Goal: Information Seeking & Learning: Find specific page/section

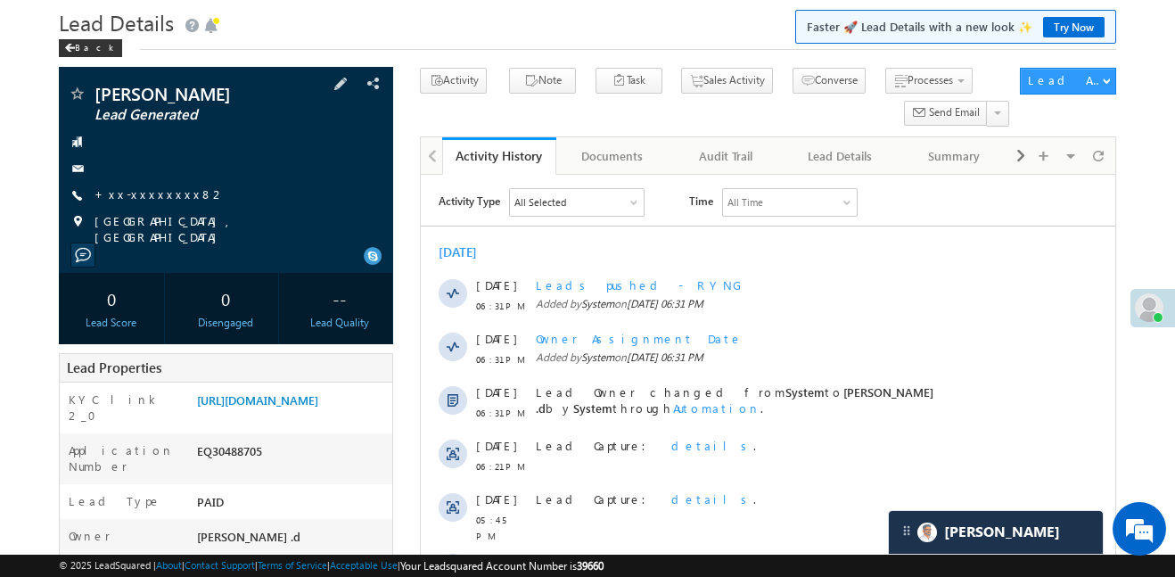
scroll to position [54, 0]
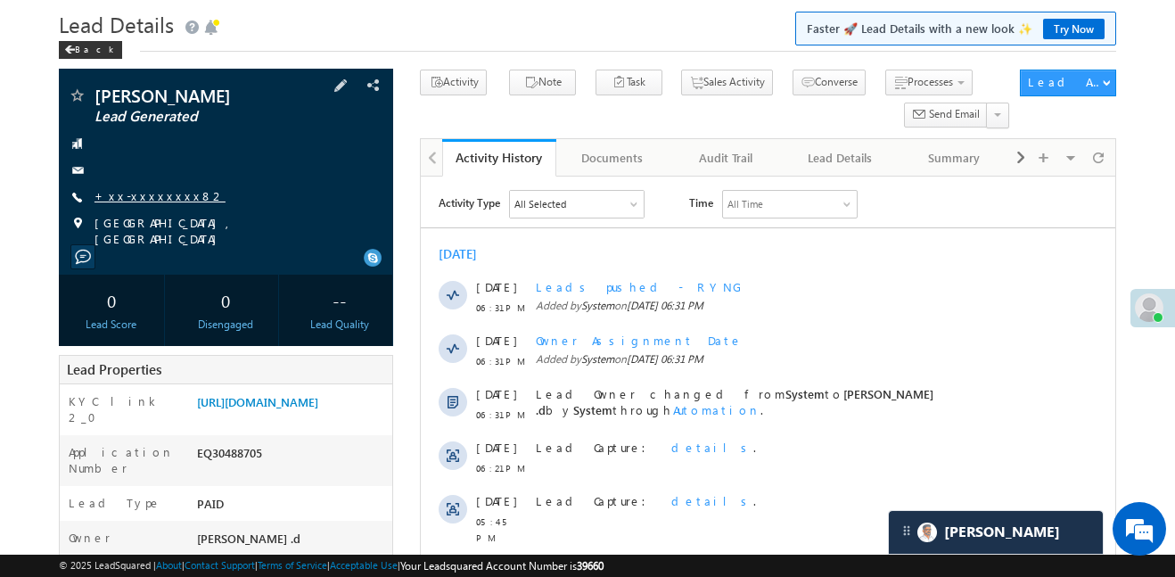
click at [144, 199] on link "+xx-xxxxxxxx82" at bounding box center [159, 195] width 131 height 15
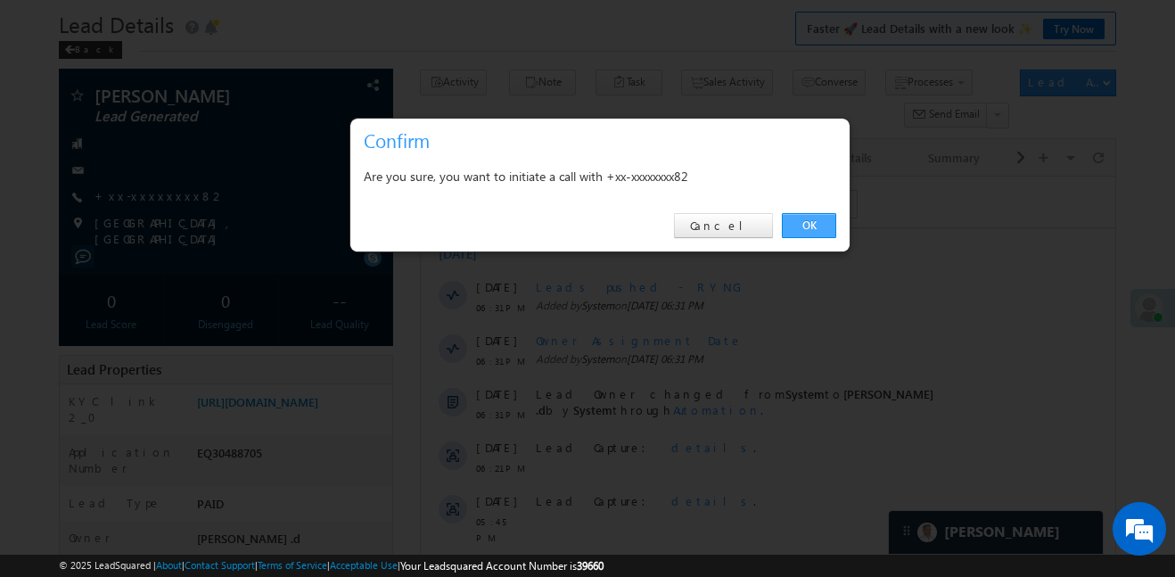
click at [794, 235] on link "OK" at bounding box center [809, 225] width 54 height 25
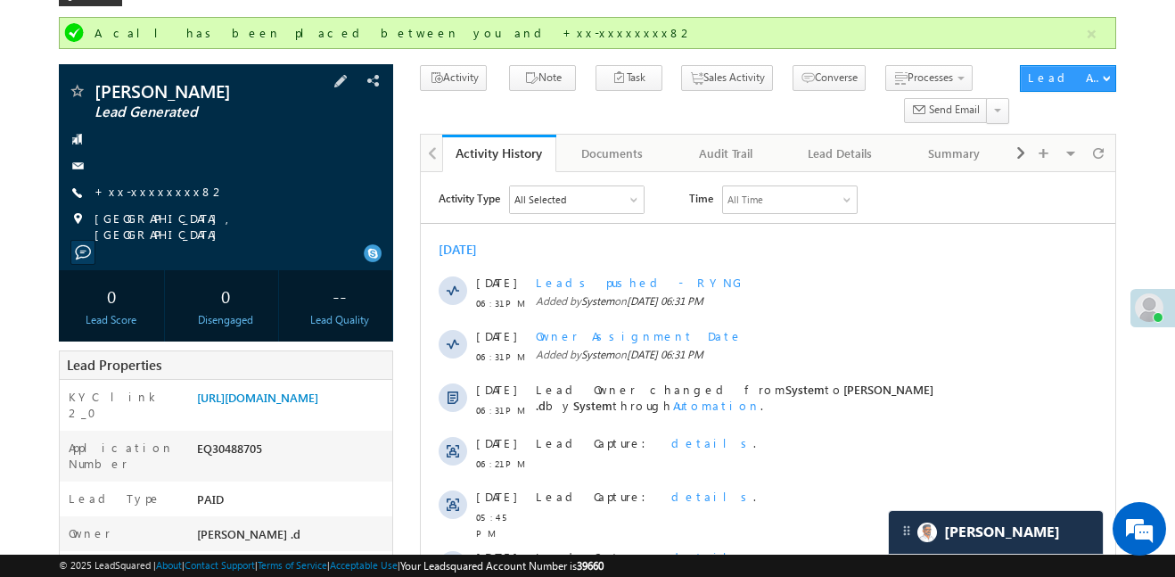
scroll to position [0, 0]
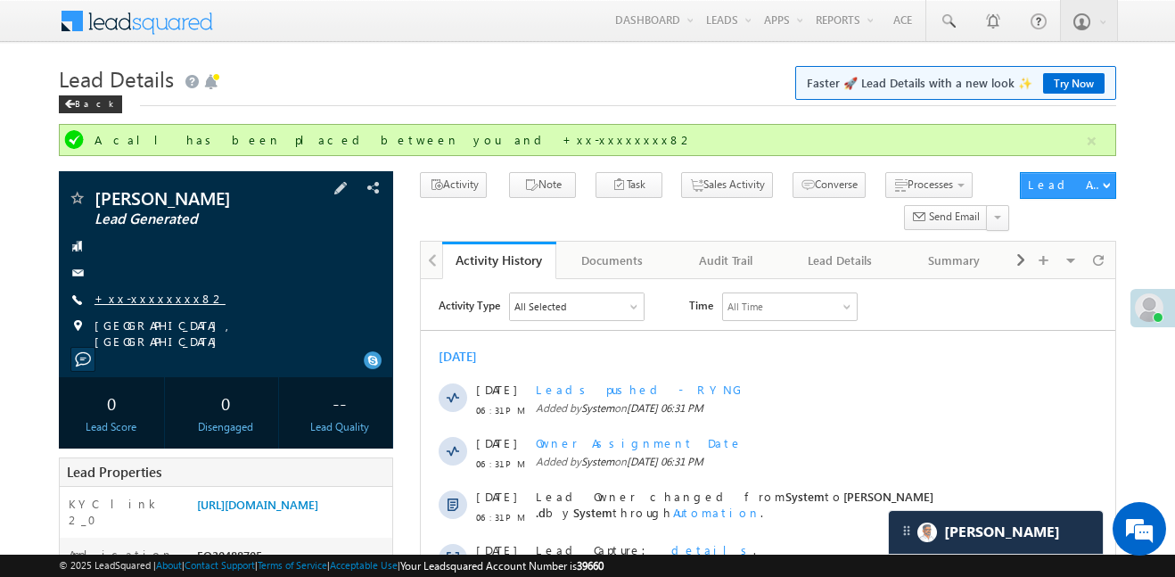
click at [157, 294] on link "+xx-xxxxxxxx82" at bounding box center [159, 298] width 131 height 15
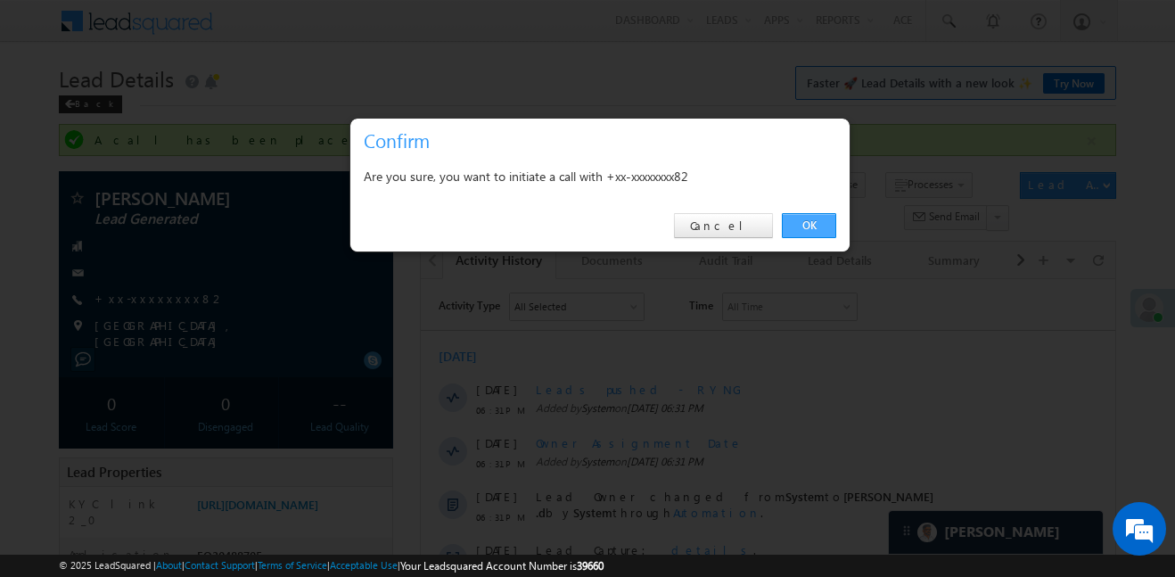
click at [824, 220] on link "OK" at bounding box center [809, 225] width 54 height 25
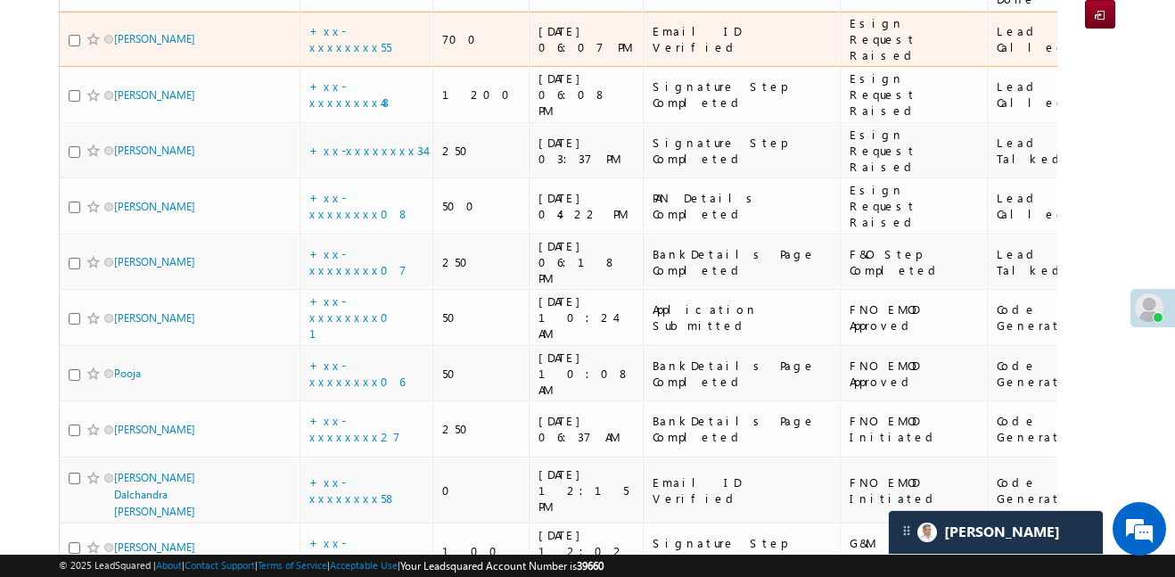
scroll to position [284, 0]
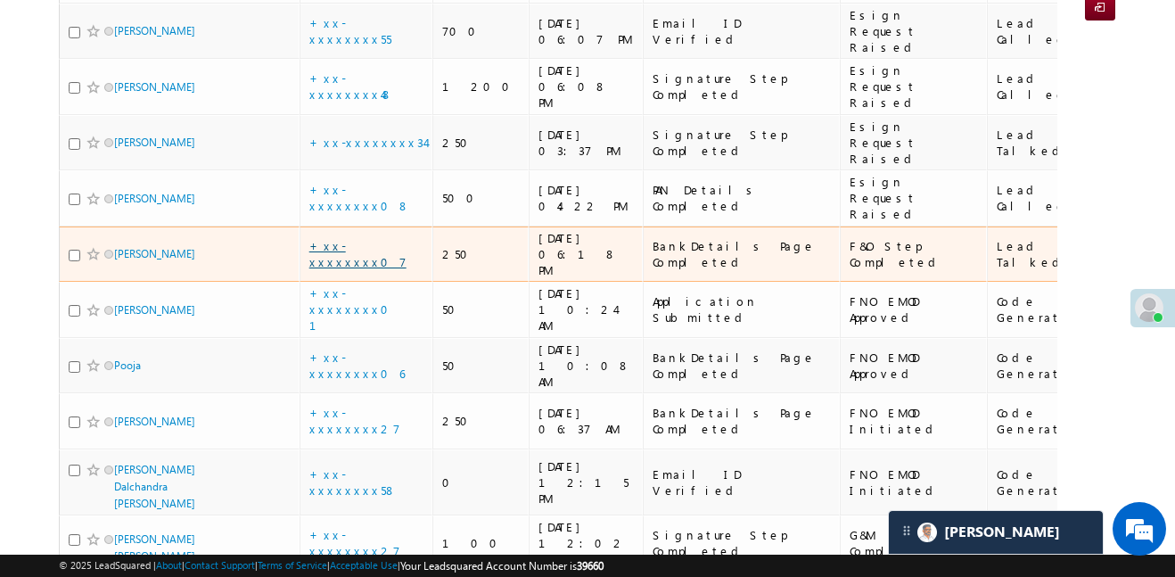
click at [375, 238] on link "+xx-xxxxxxxx07" at bounding box center [357, 253] width 97 height 31
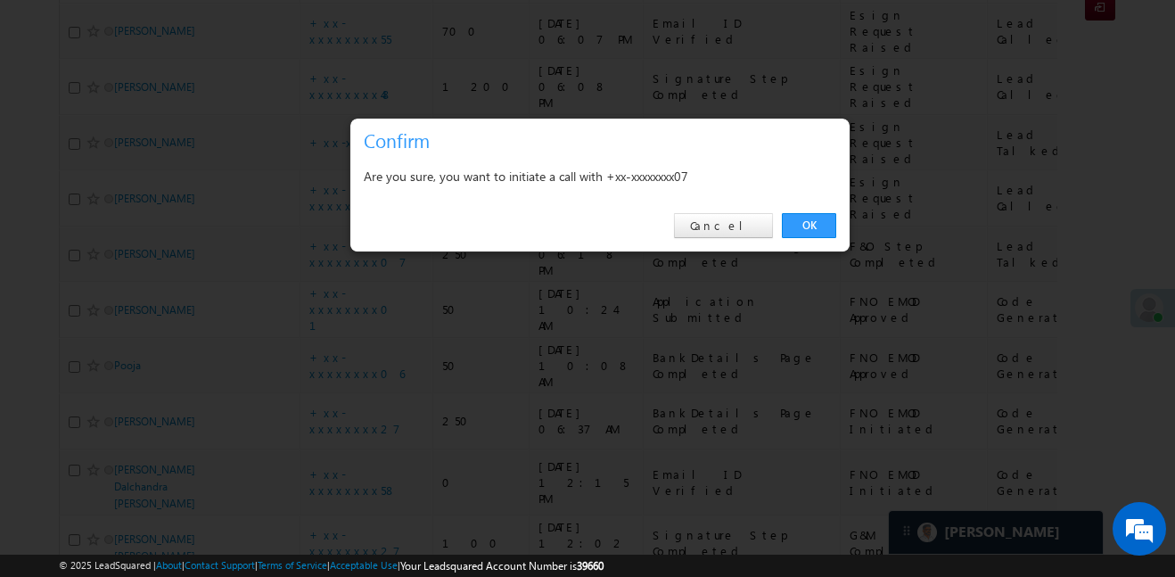
click at [811, 228] on link "OK" at bounding box center [809, 225] width 54 height 25
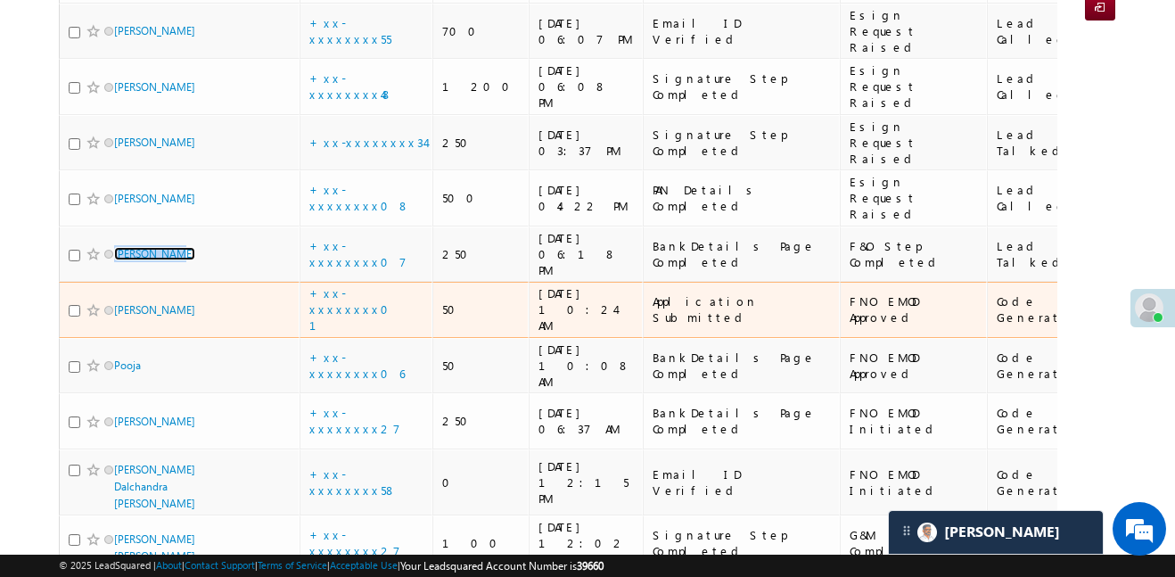
scroll to position [0, 0]
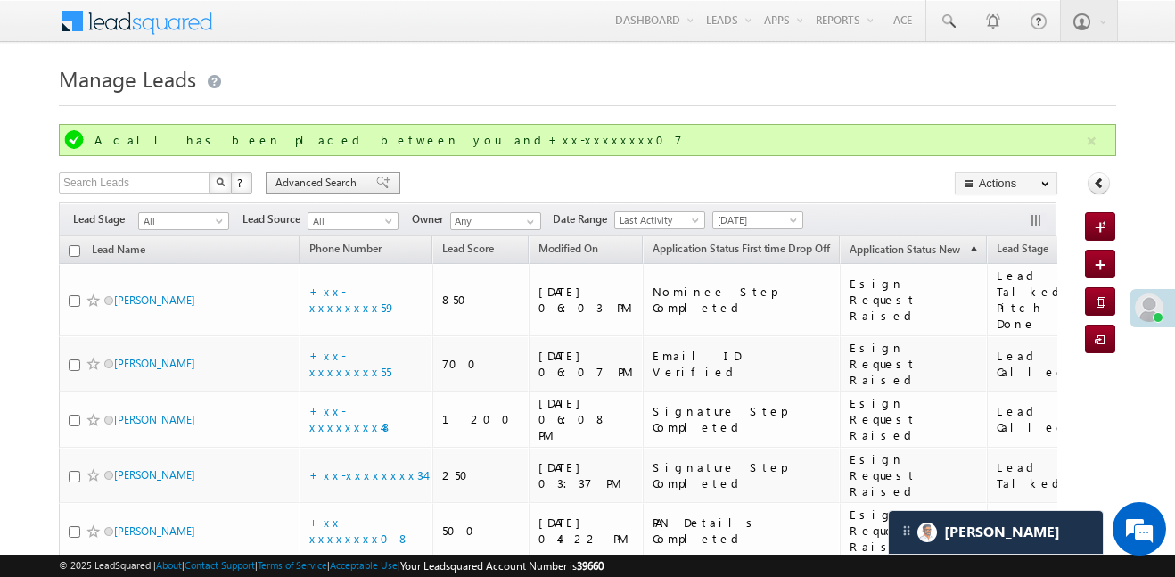
click at [376, 177] on span at bounding box center [383, 183] width 14 height 12
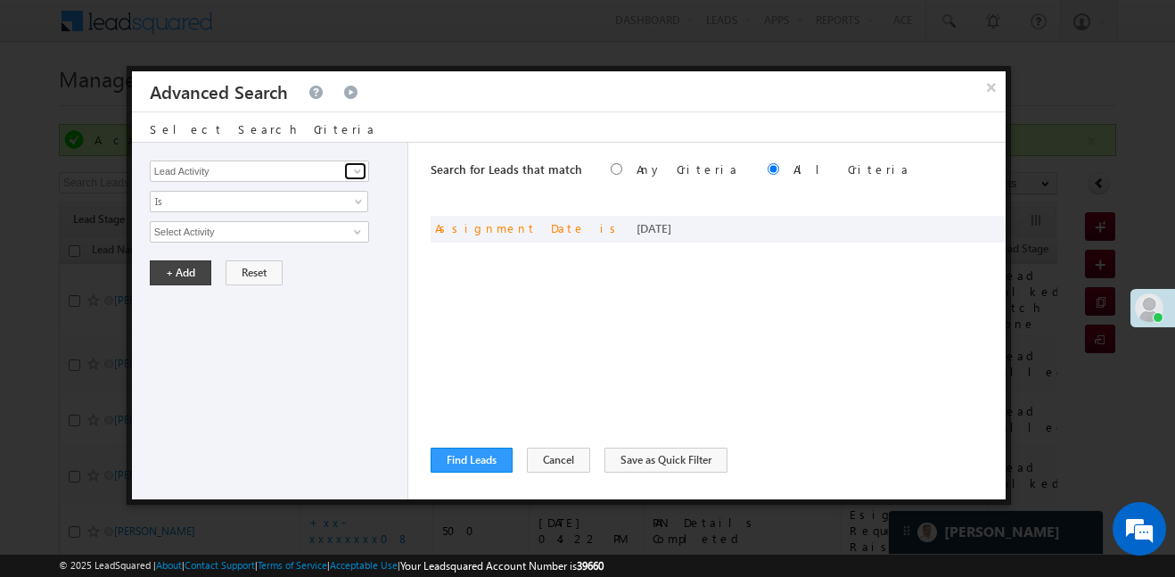
click at [349, 174] on link at bounding box center [355, 171] width 22 height 18
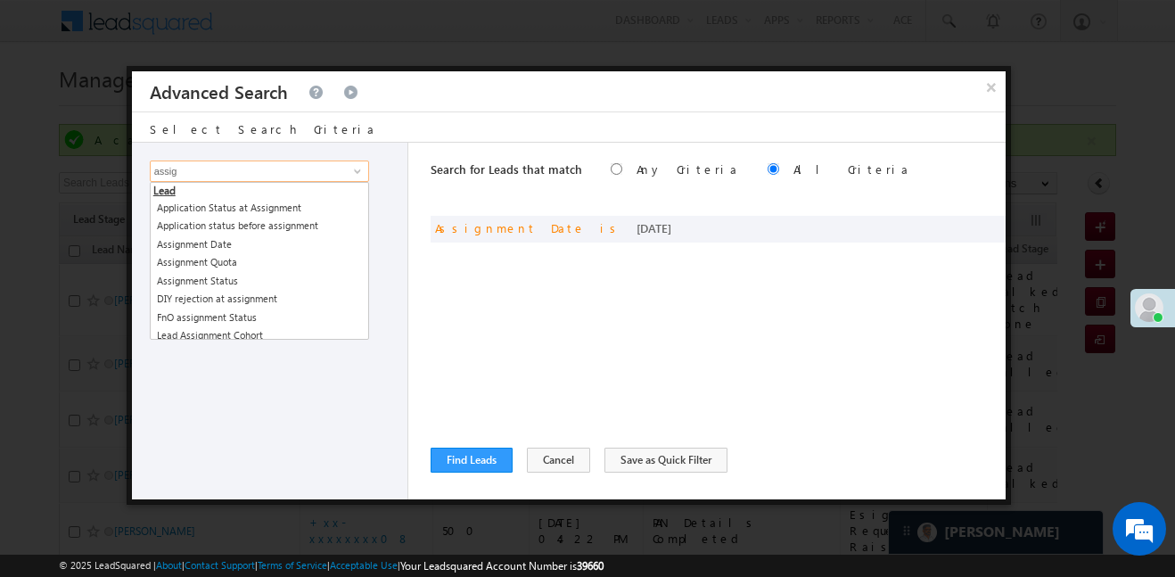
type input "assig"
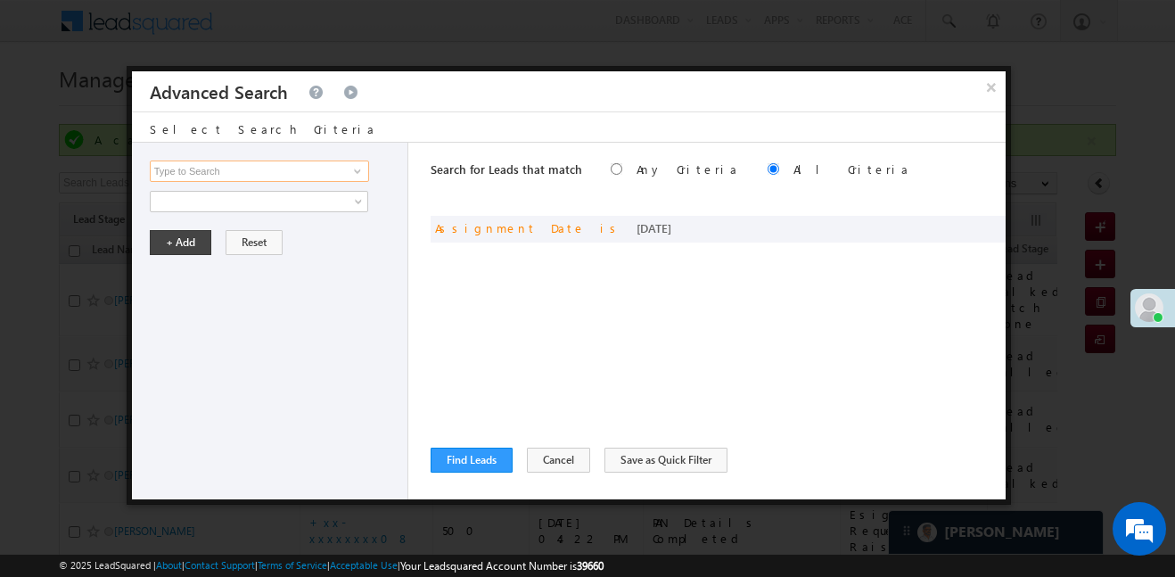
click at [219, 176] on input at bounding box center [259, 170] width 219 height 21
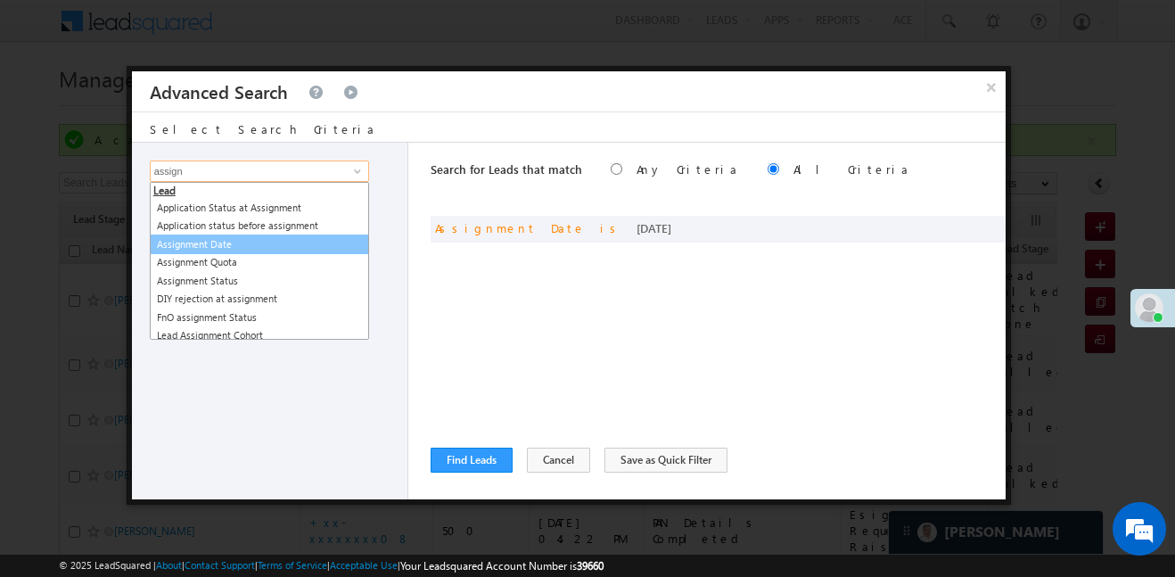
click at [289, 242] on link "Assignment Date" at bounding box center [259, 244] width 219 height 21
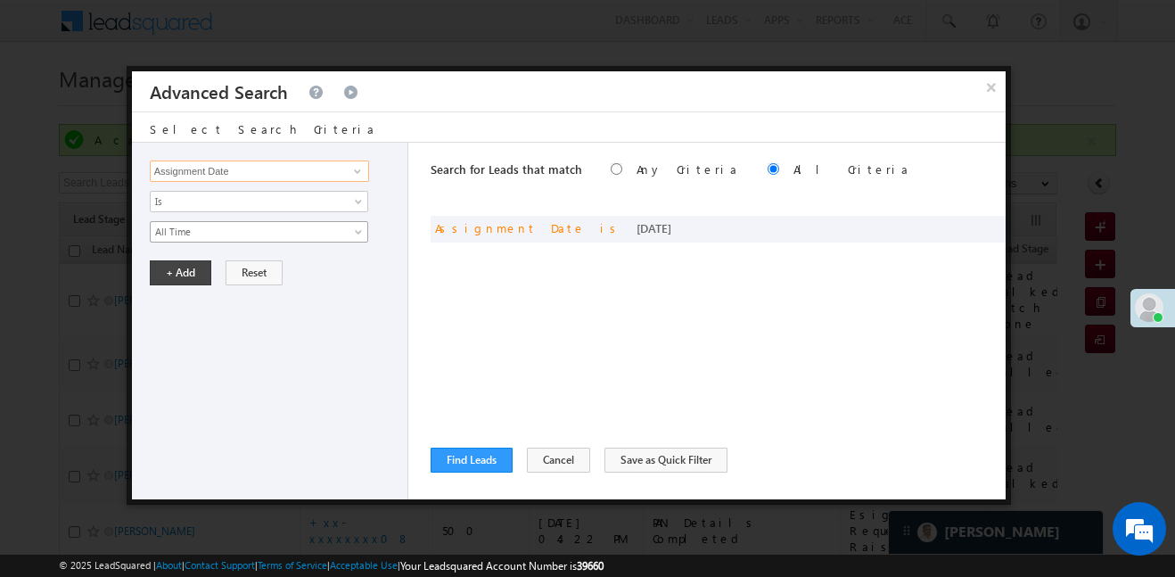
type input "Assignment Date"
click at [239, 232] on span "All Time" at bounding box center [247, 232] width 193 height 16
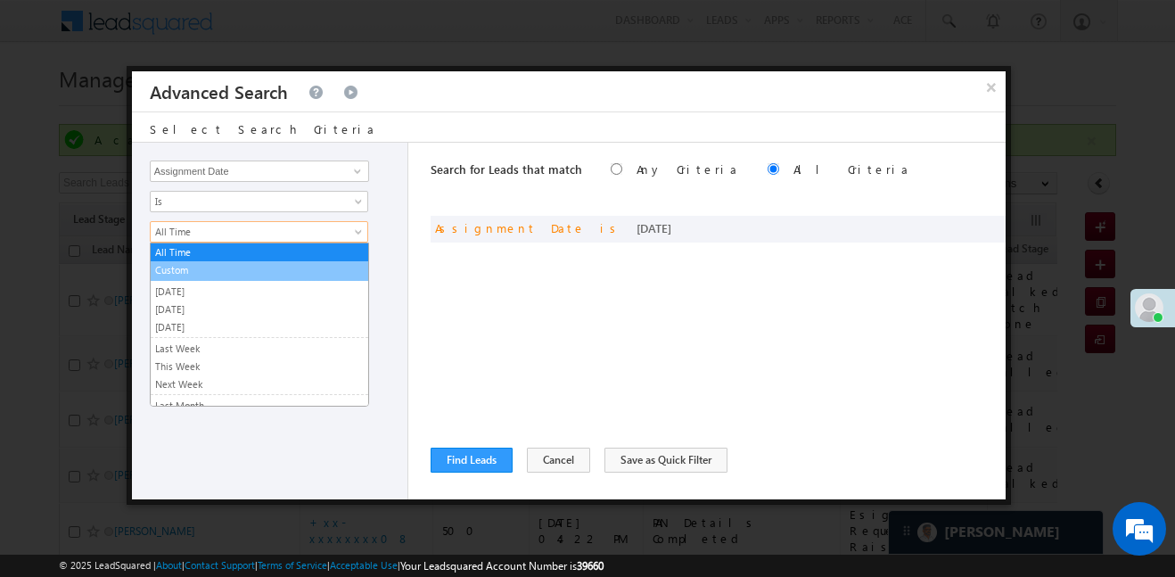
click at [213, 269] on link "Custom" at bounding box center [260, 270] width 218 height 16
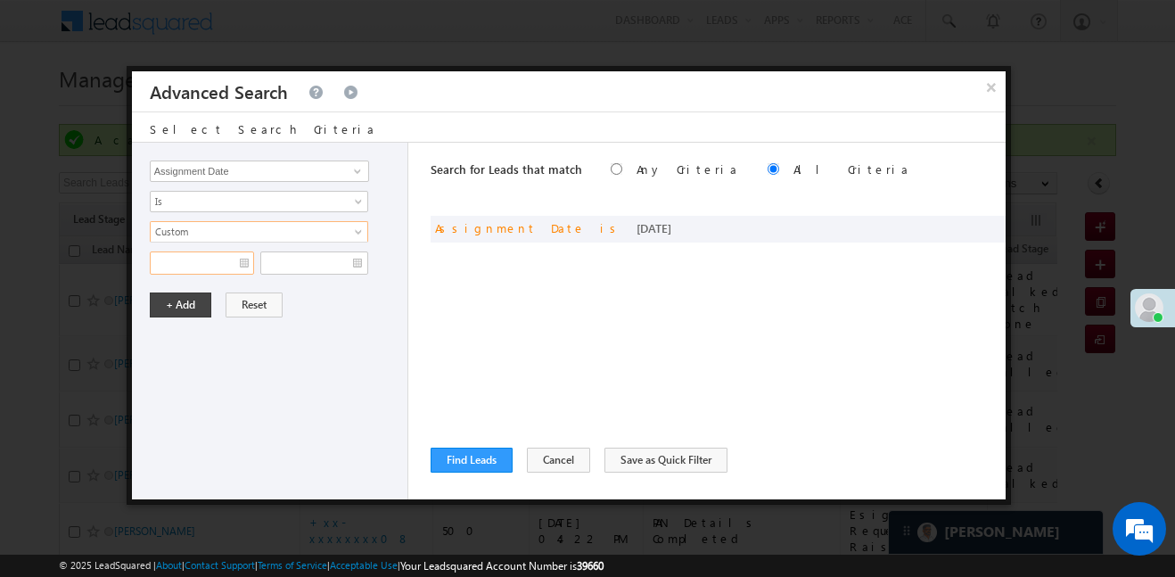
click at [204, 261] on input "text" at bounding box center [202, 262] width 104 height 23
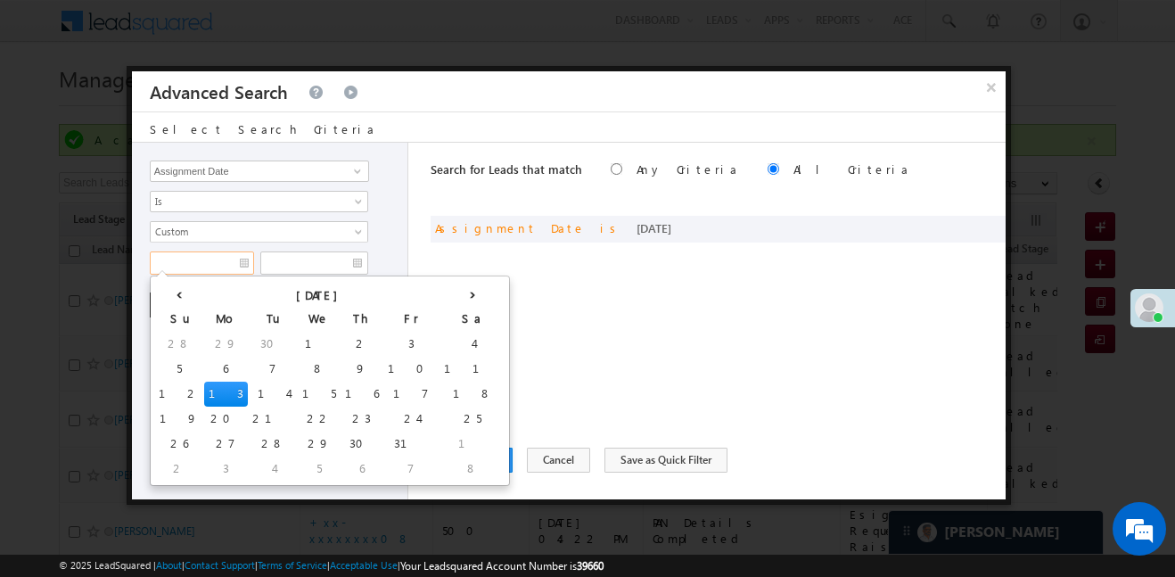
drag, startPoint x: 259, startPoint y: 345, endPoint x: 391, endPoint y: 384, distance: 137.6
click at [375, 354] on div "Lead Activity Task Sales Group Prospect Id WA Last Message Timestamp 4th Day Di…" at bounding box center [270, 321] width 276 height 357
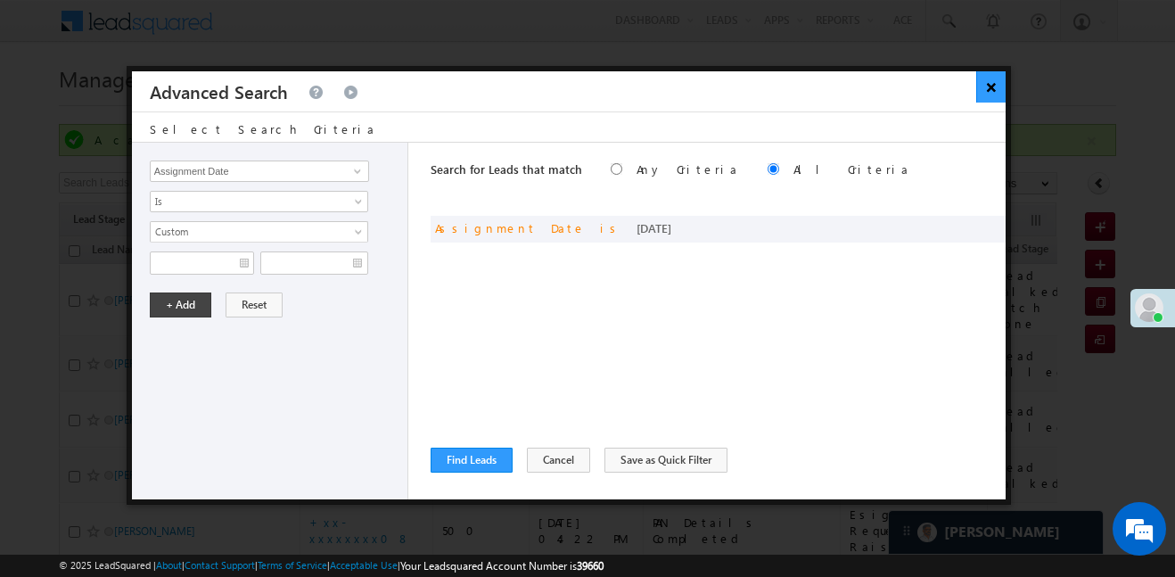
click at [993, 89] on button "×" at bounding box center [990, 86] width 29 height 31
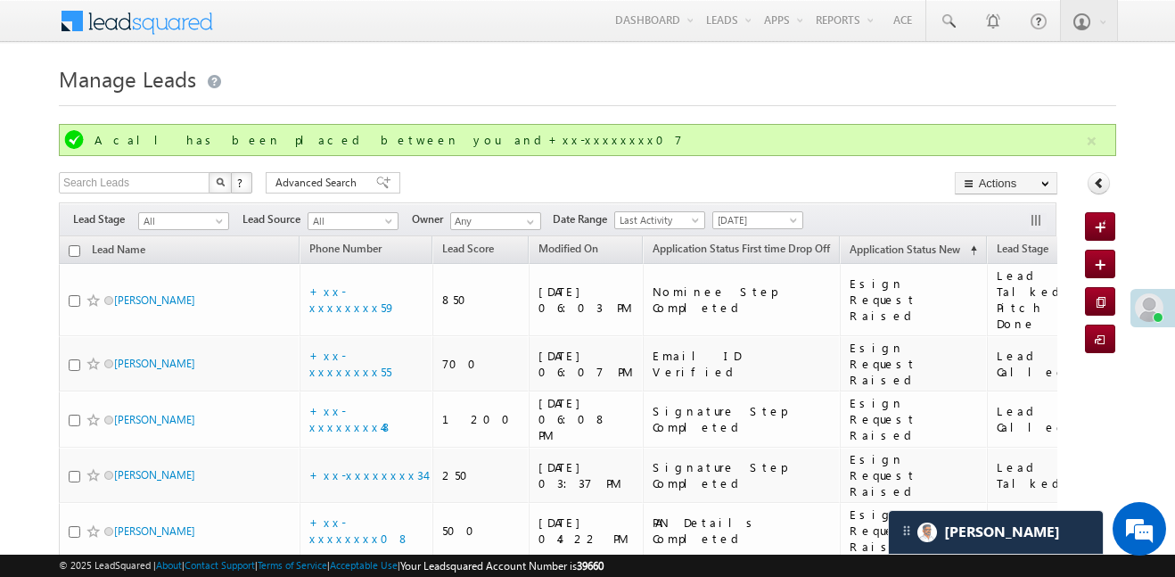
click at [374, 194] on div "Search Leads X ? 159 results found Advanced Search Advanced Search Advanced sea…" at bounding box center [558, 185] width 998 height 26
click at [376, 188] on span at bounding box center [383, 183] width 14 height 12
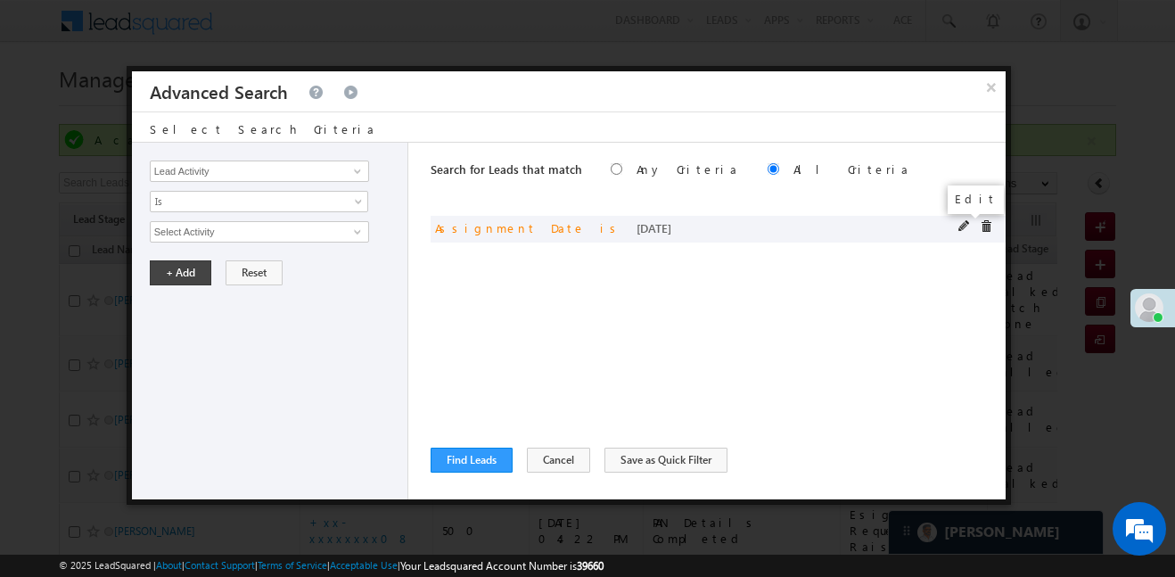
click at [963, 225] on span at bounding box center [964, 226] width 12 height 12
click at [303, 238] on span "[DATE]" at bounding box center [247, 232] width 193 height 16
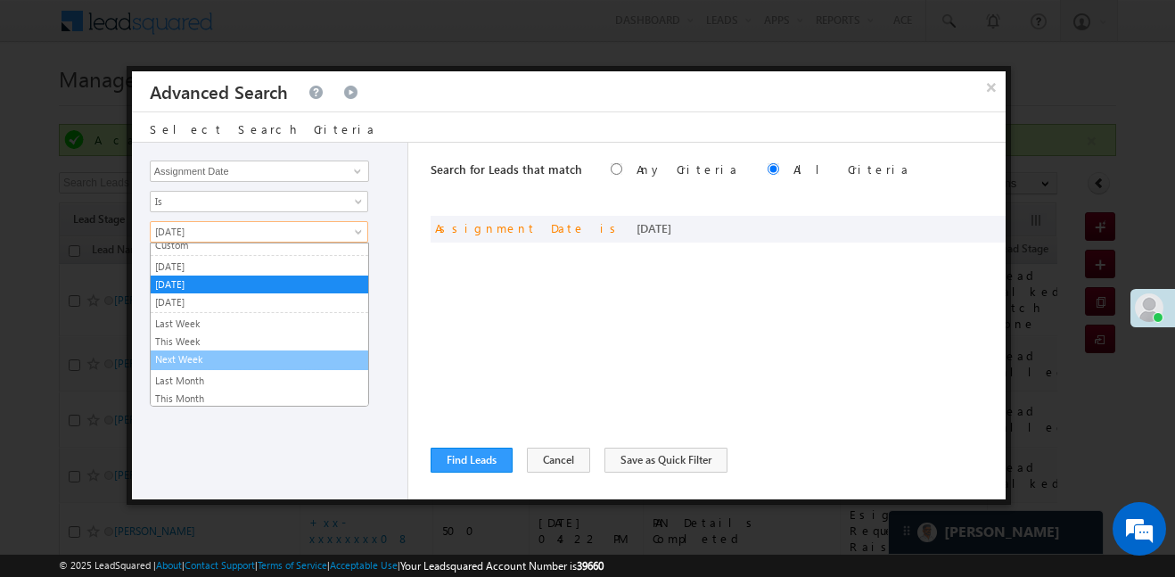
scroll to position [28, 0]
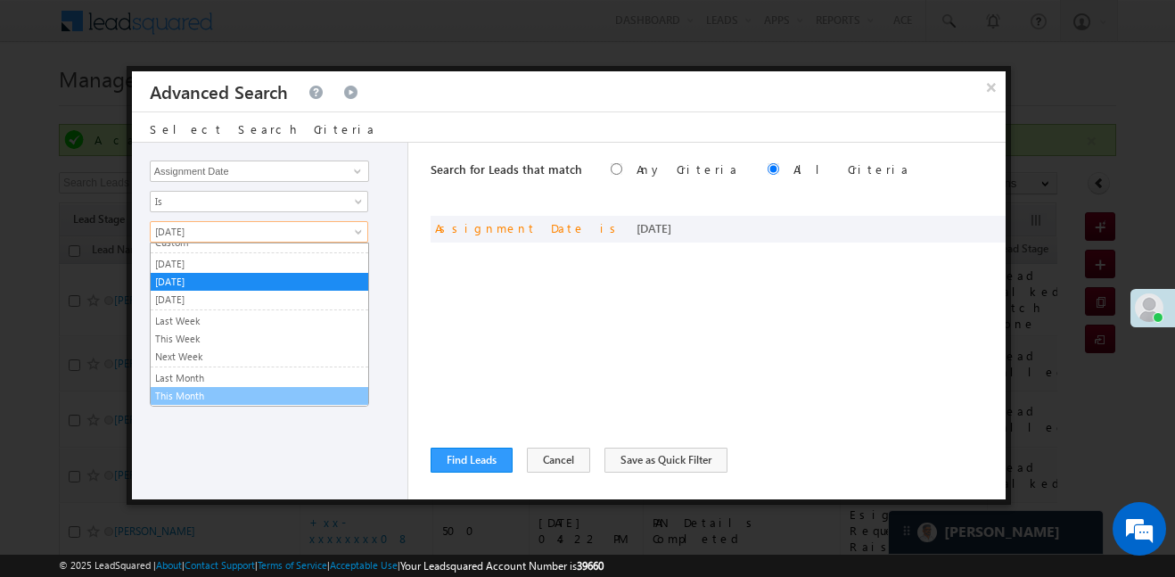
click at [207, 399] on link "This Month" at bounding box center [260, 396] width 218 height 16
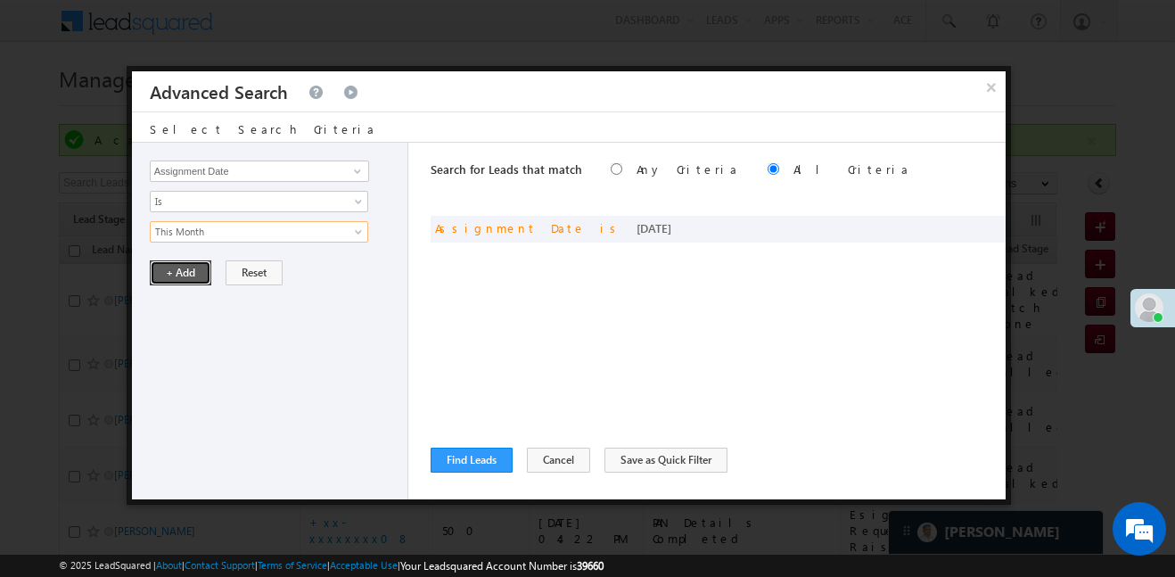
click at [177, 272] on button "+ Add" at bounding box center [181, 272] width 62 height 25
click at [469, 467] on button "Find Leads" at bounding box center [472, 460] width 82 height 25
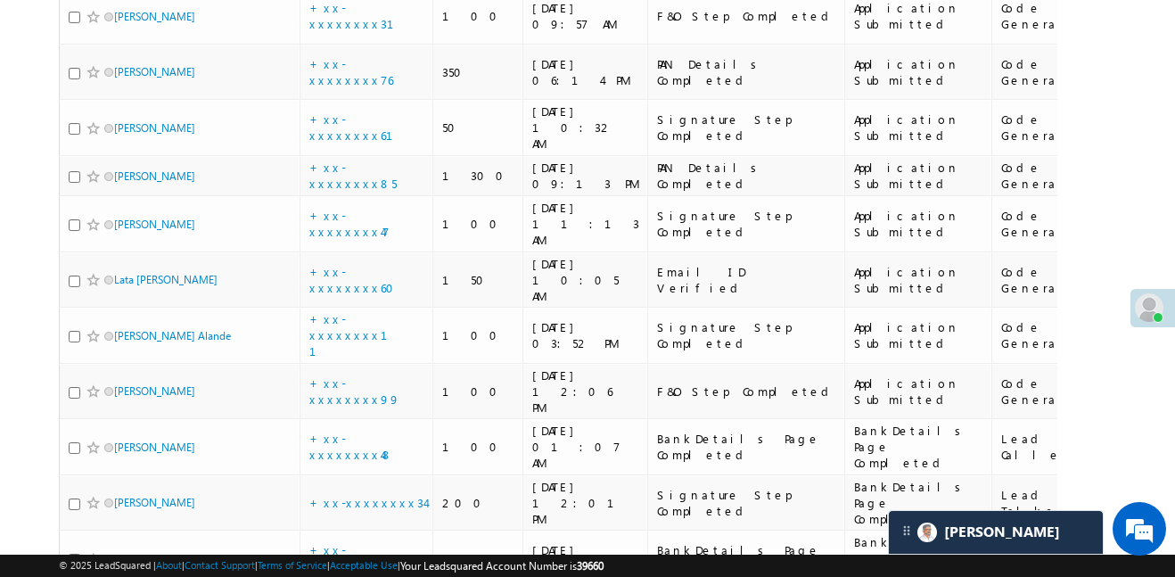
scroll to position [0, 0]
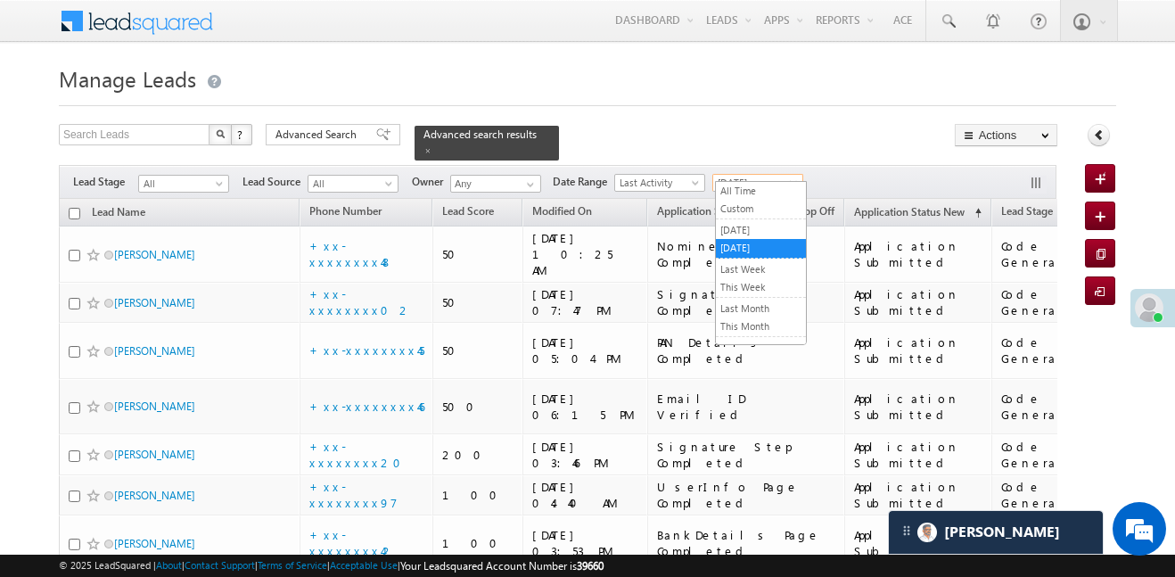
click at [758, 175] on span "[DATE]" at bounding box center [755, 183] width 85 height 16
click at [748, 192] on link "All Time" at bounding box center [761, 191] width 90 height 16
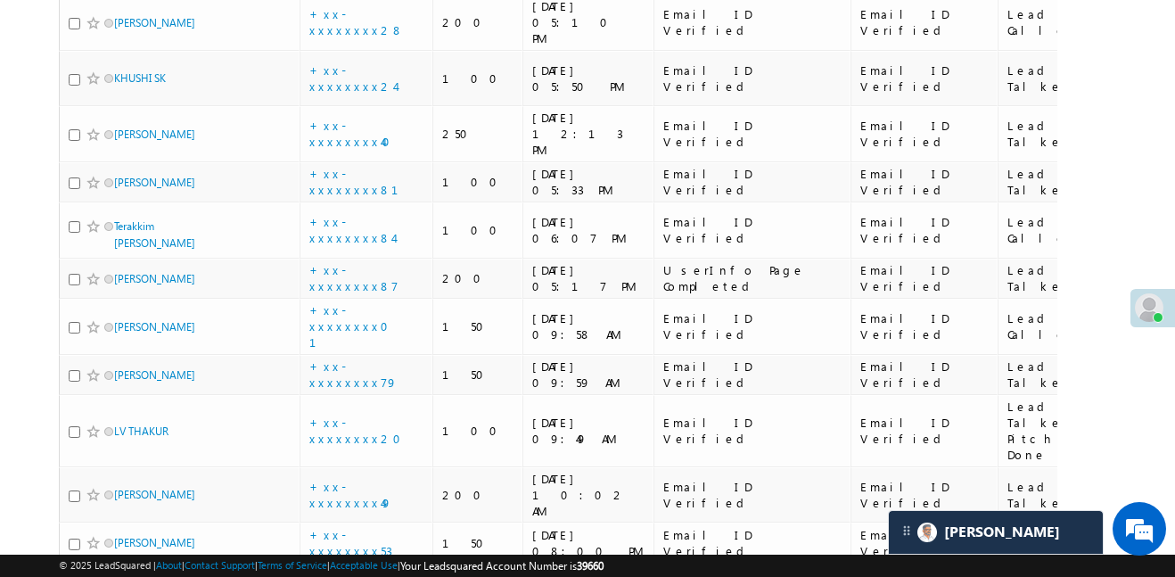
scroll to position [4040, 0]
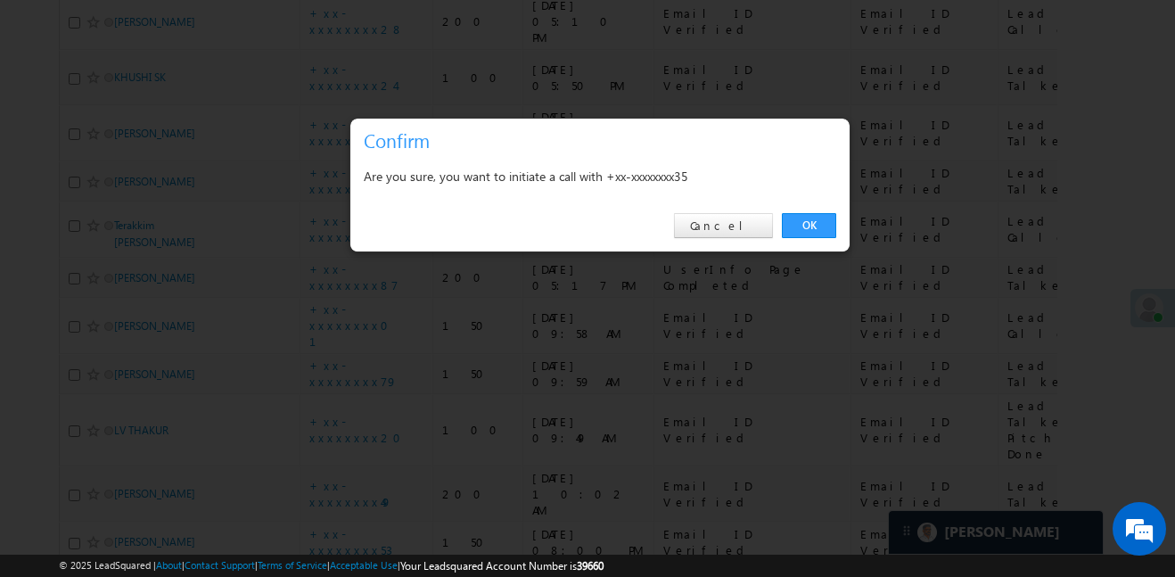
click at [780, 226] on div "OK Cancel" at bounding box center [599, 226] width 499 height 51
click at [790, 226] on link "OK" at bounding box center [809, 225] width 54 height 25
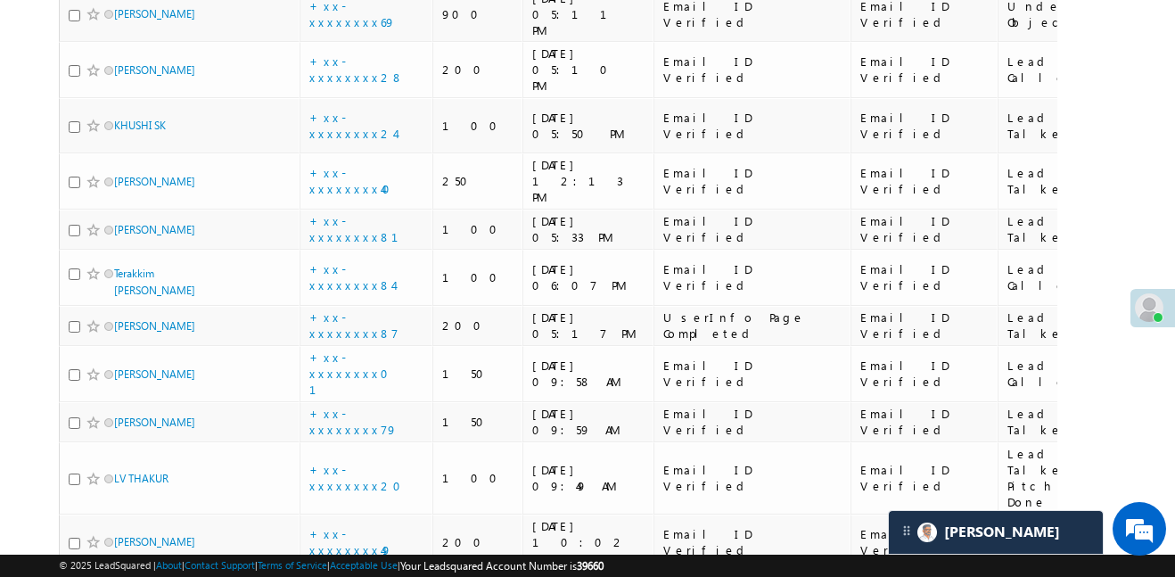
scroll to position [4088, 0]
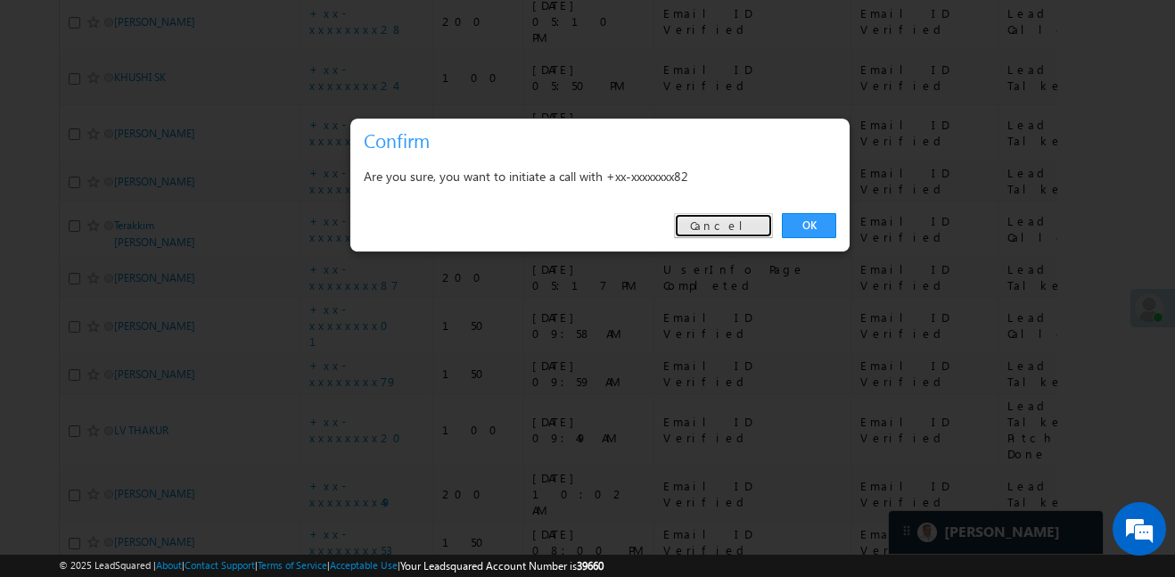
click at [750, 227] on link "Cancel" at bounding box center [723, 225] width 99 height 25
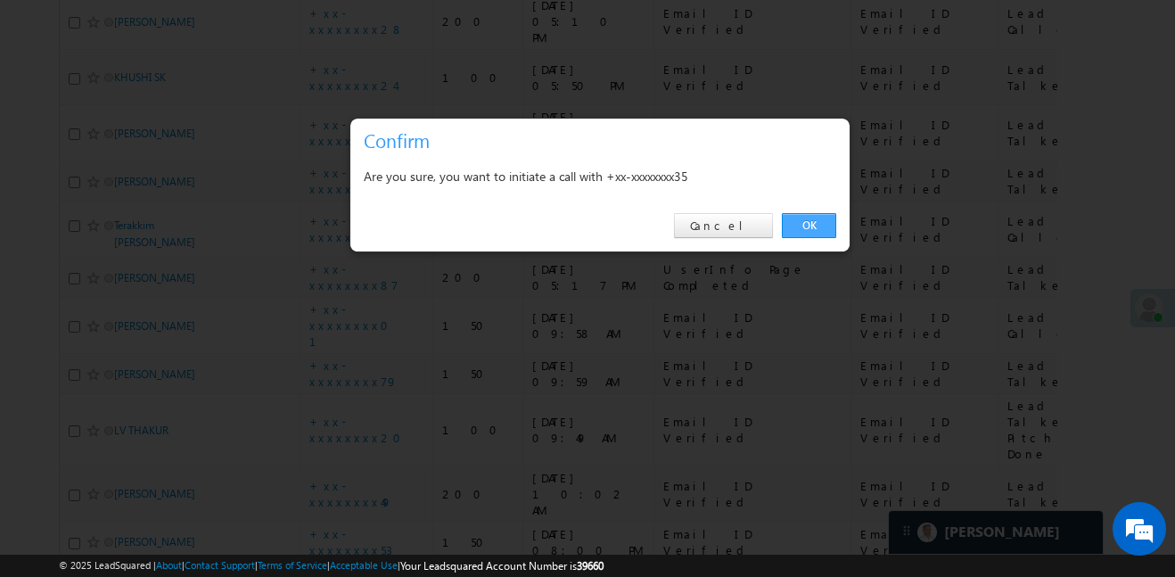
drag, startPoint x: 839, startPoint y: 208, endPoint x: 824, endPoint y: 218, distance: 18.6
click at [835, 211] on div "OK Cancel" at bounding box center [599, 226] width 499 height 51
click at [824, 218] on link "OK" at bounding box center [809, 225] width 54 height 25
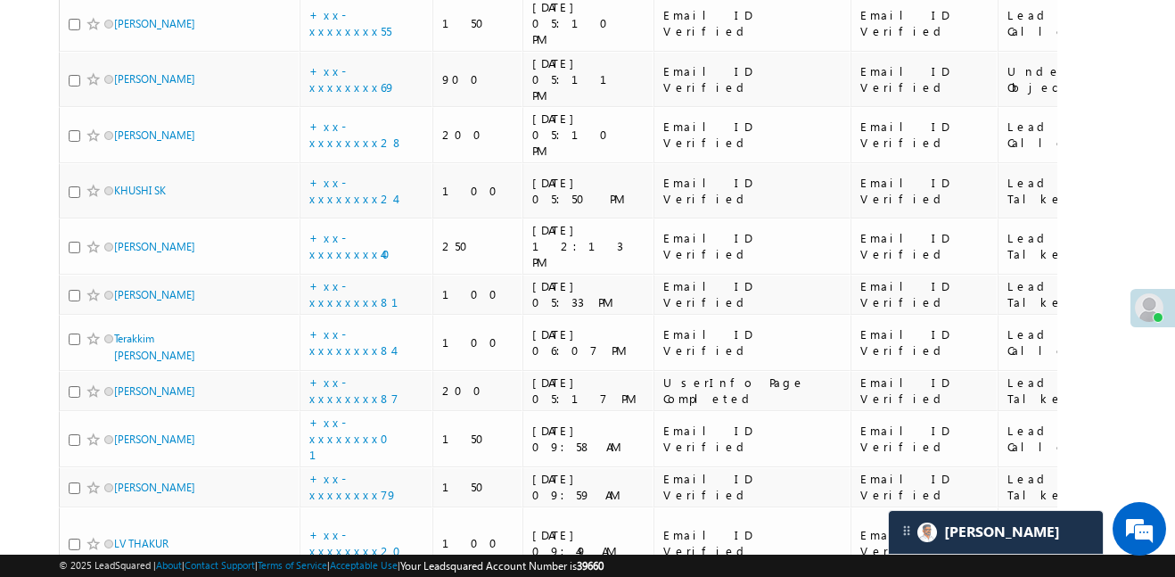
scroll to position [3977, 0]
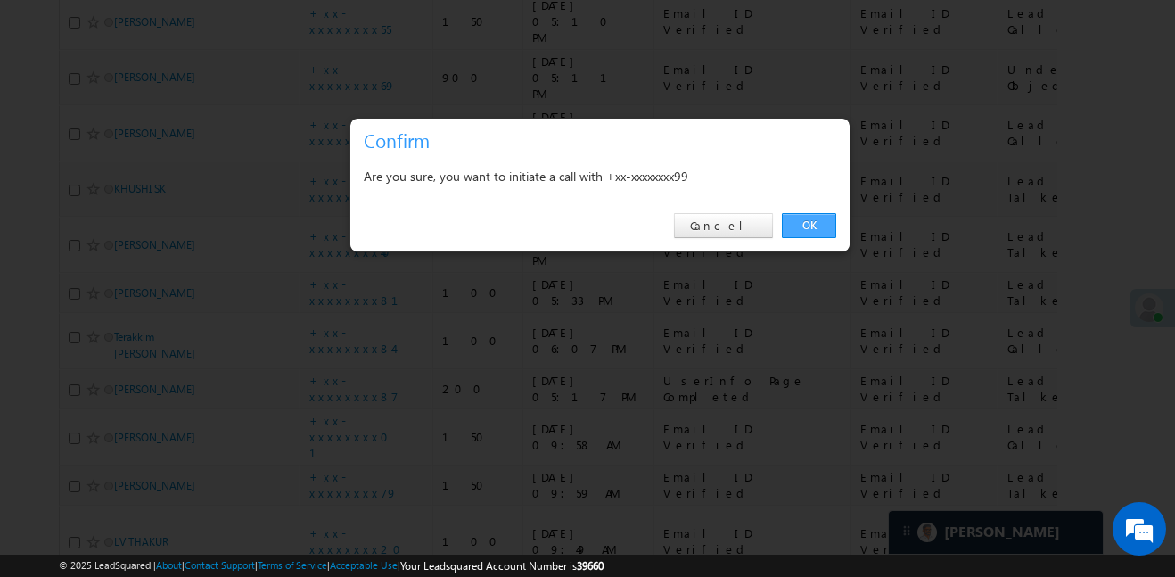
click at [818, 226] on link "OK" at bounding box center [809, 225] width 54 height 25
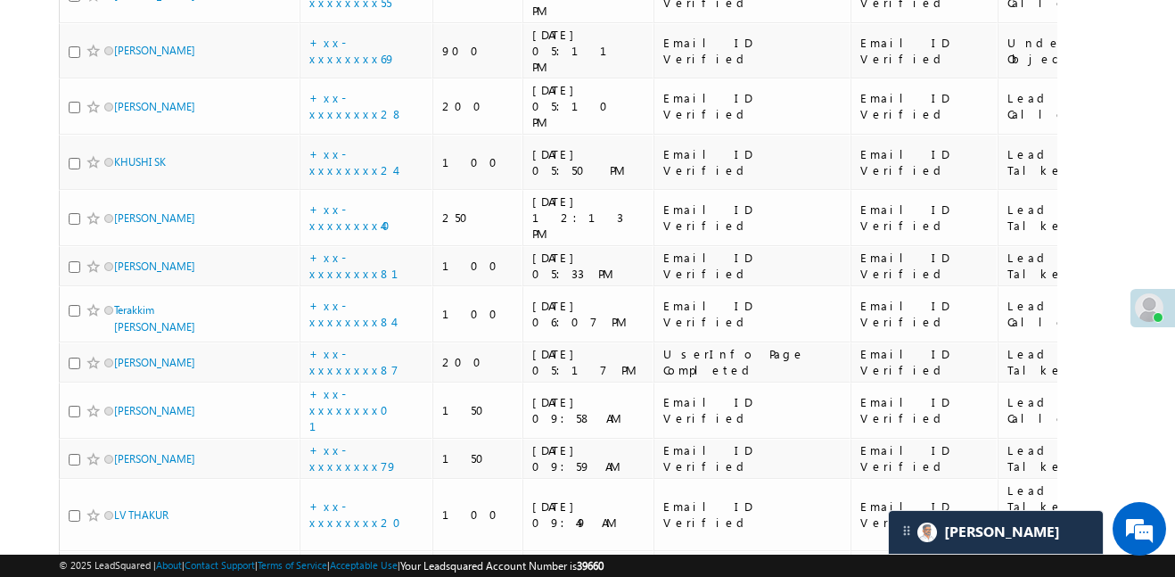
scroll to position [4004, 0]
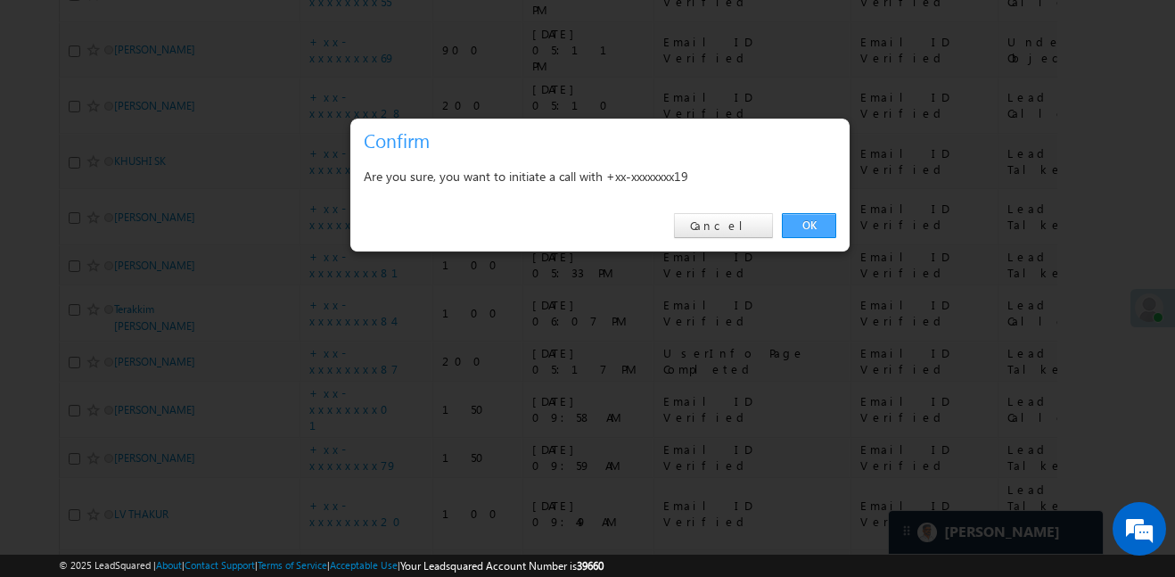
click at [801, 223] on link "OK" at bounding box center [809, 225] width 54 height 25
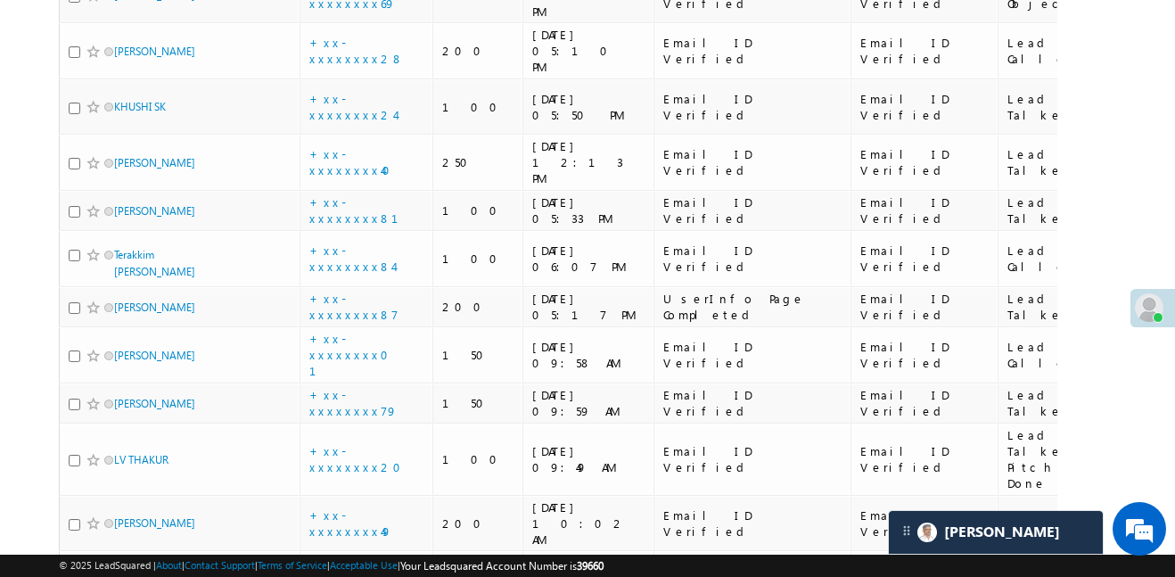
scroll to position [4088, 0]
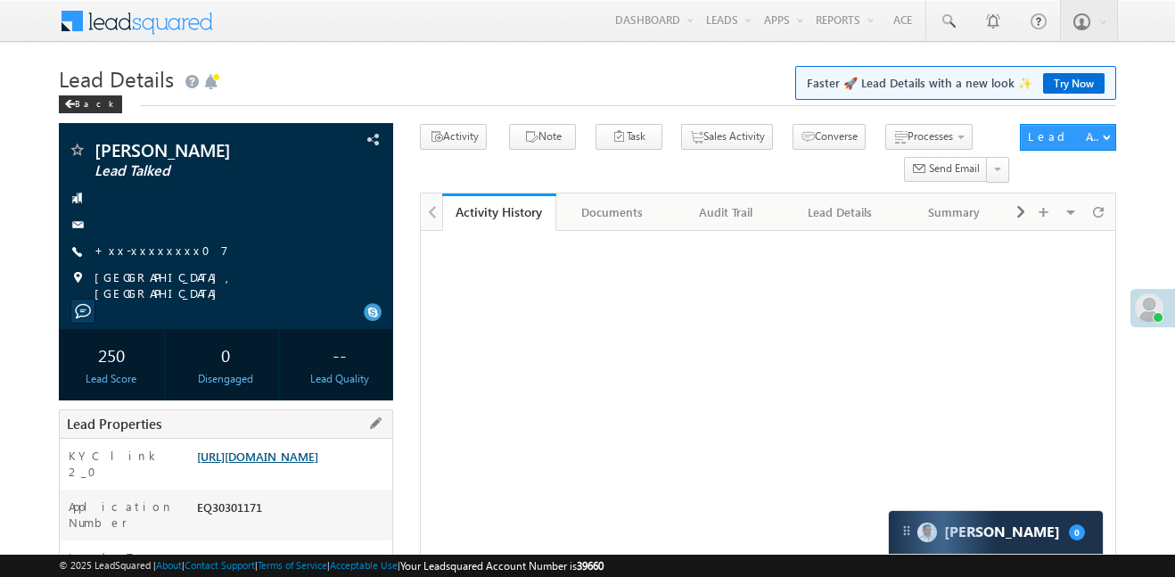
scroll to position [216, 0]
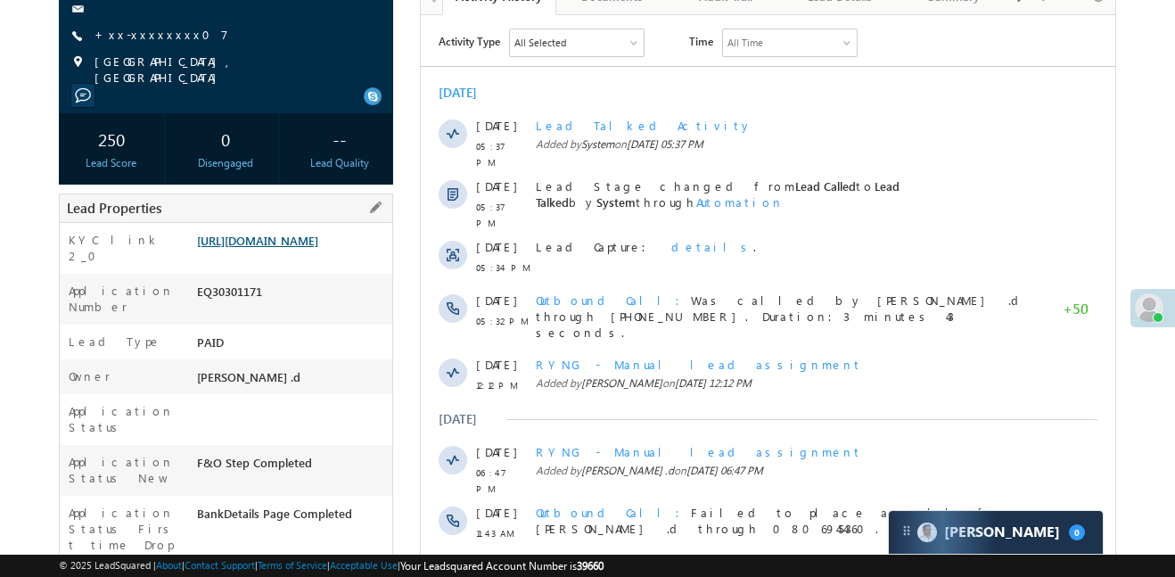
click at [267, 248] on link "https://angelbroking1-pk3em7sa.customui-test.leadsquared.com?leadId=1d96a7e7-7b…" at bounding box center [257, 240] width 121 height 15
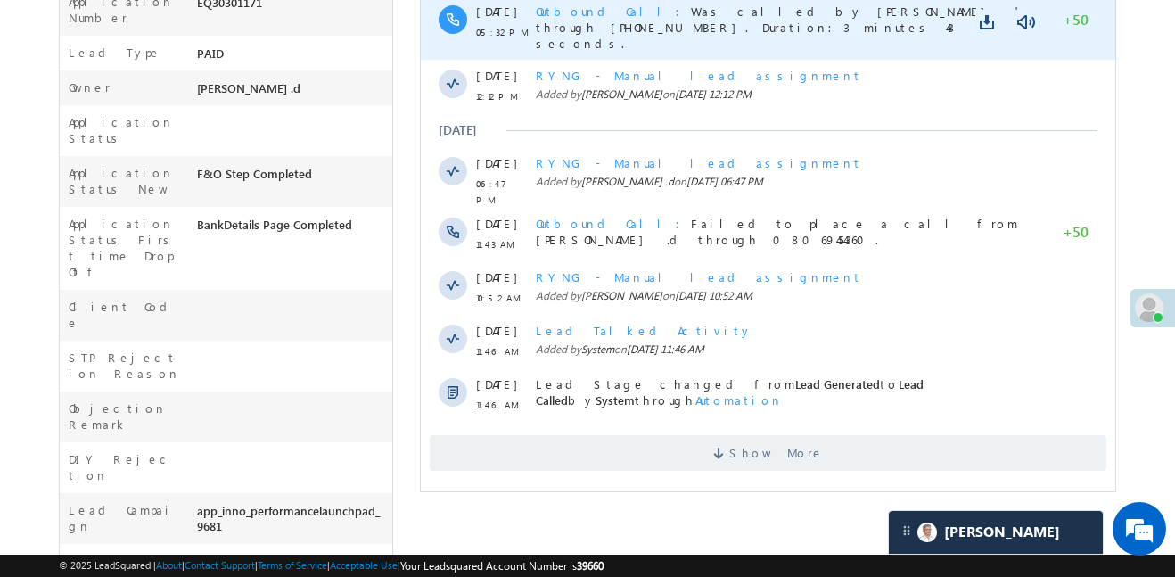
scroll to position [0, 0]
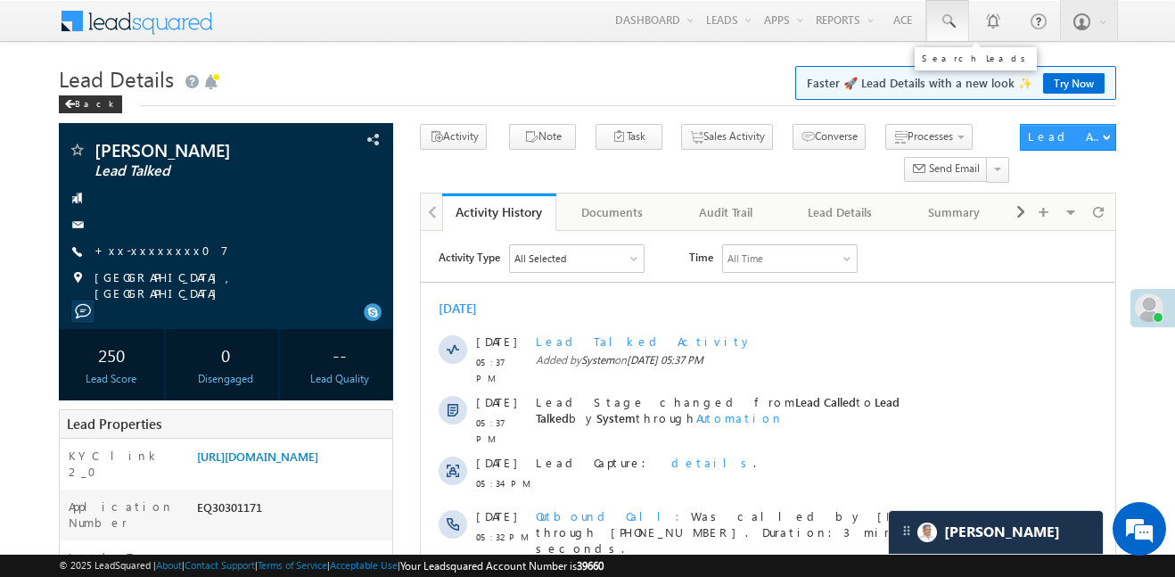
click at [942, 25] on span at bounding box center [948, 21] width 18 height 18
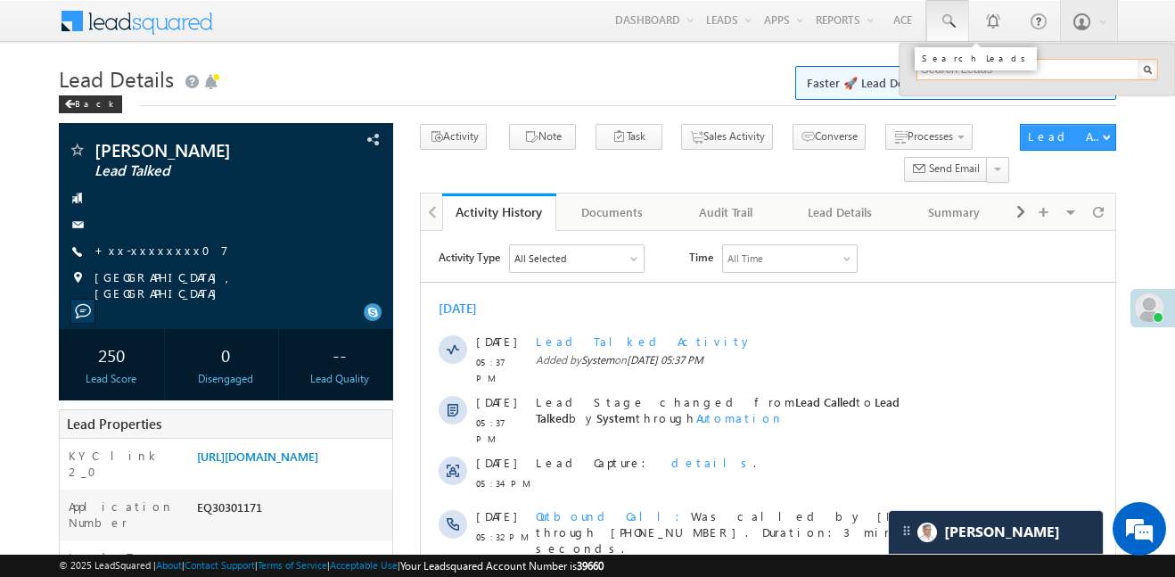
paste input "EQ30405630"
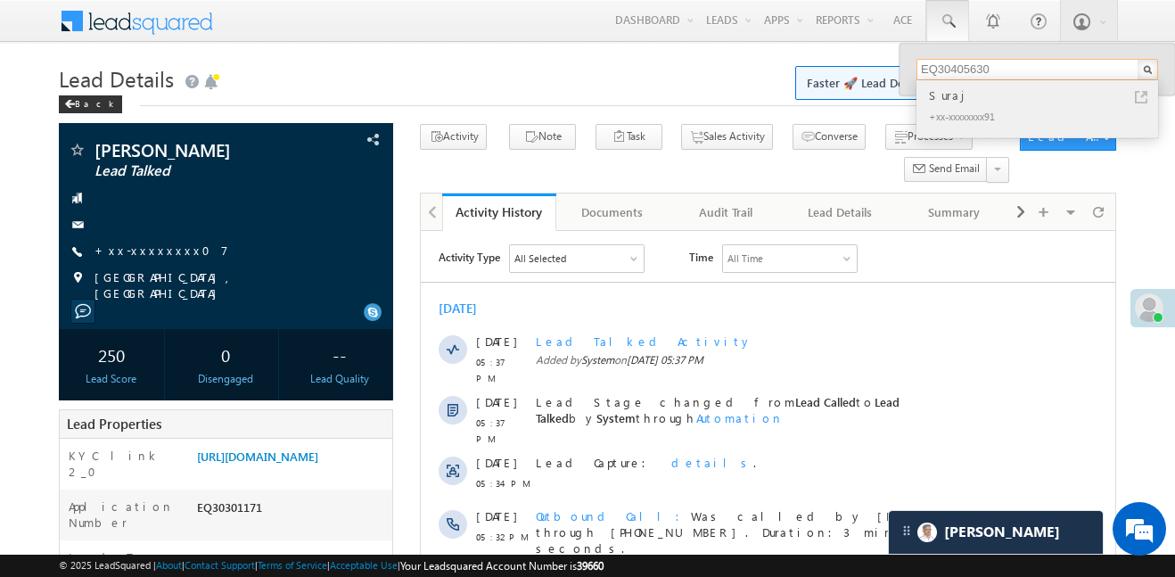
type input "EQ30405630"
click at [956, 103] on div "Suraj" at bounding box center [1044, 96] width 239 height 20
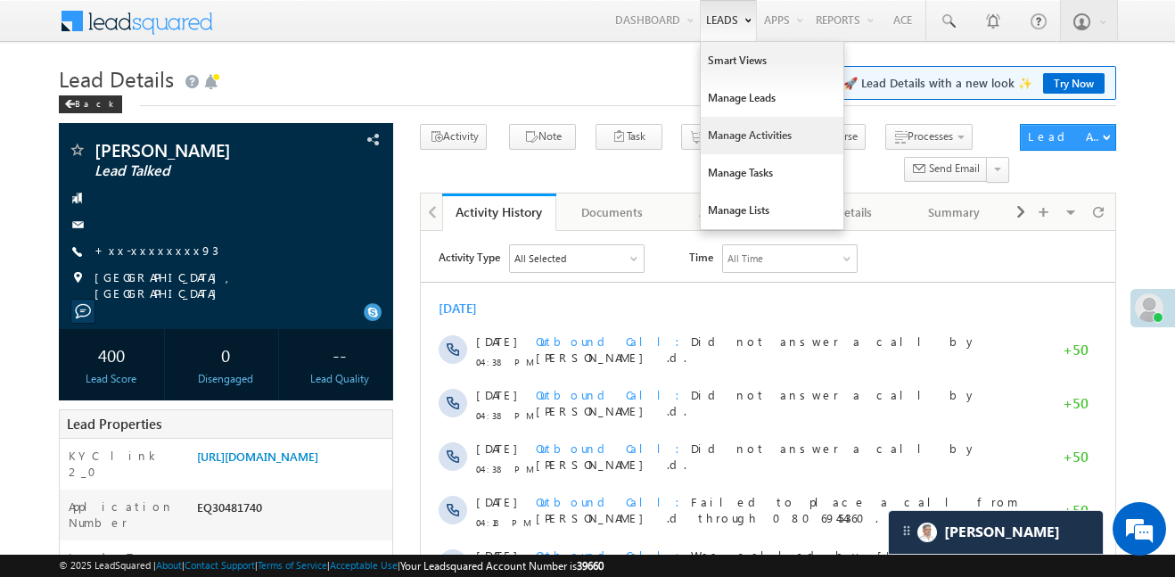
click at [731, 132] on link "Manage Activities" at bounding box center [772, 135] width 143 height 37
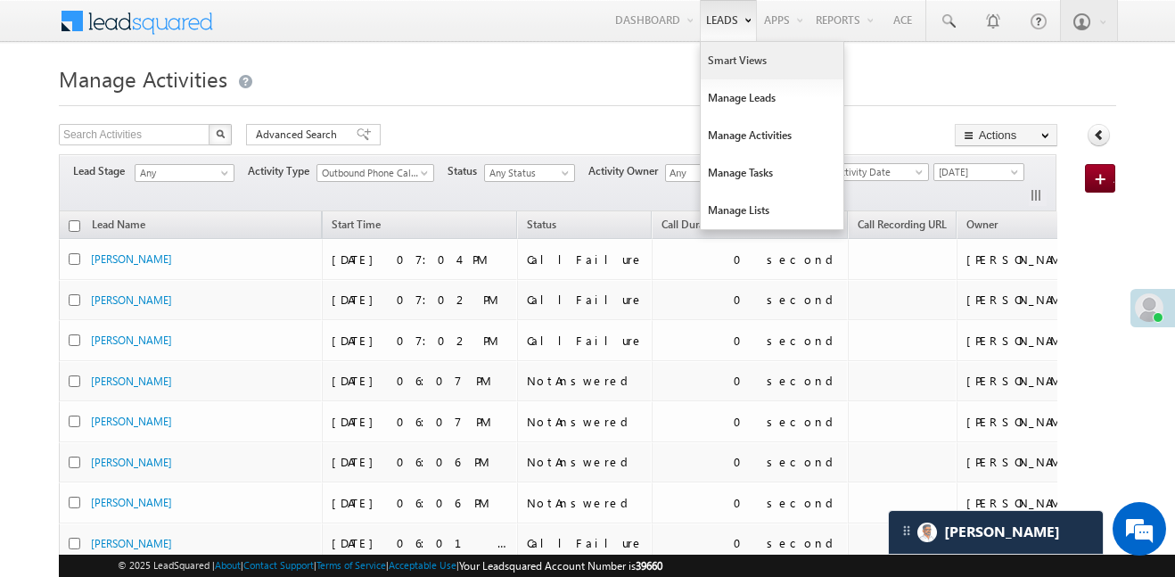
click at [731, 57] on link "Smart Views" at bounding box center [772, 60] width 143 height 37
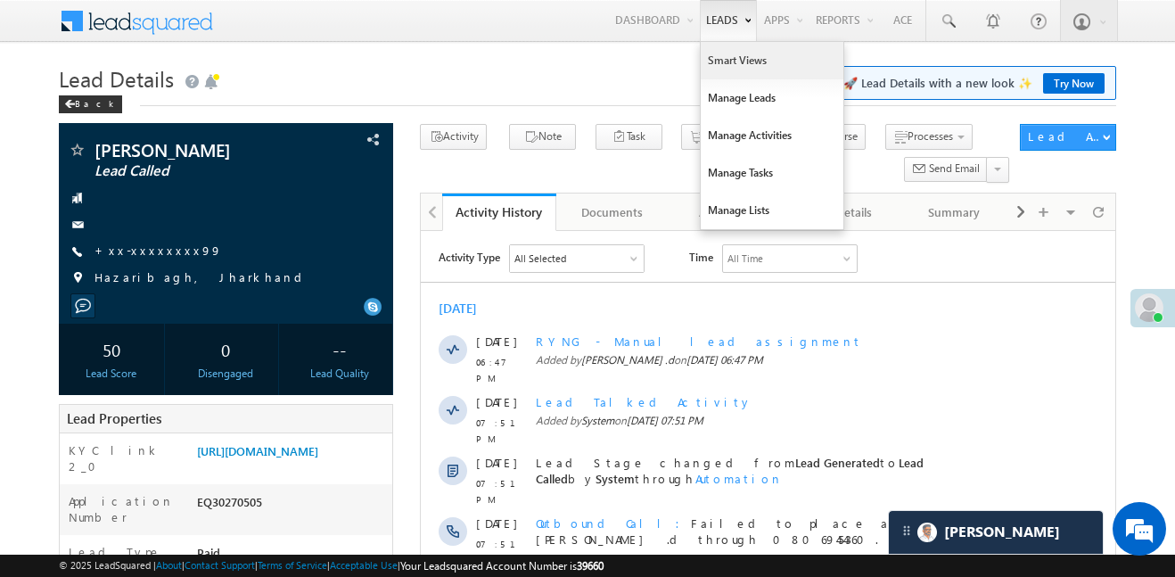
click at [739, 65] on link "Smart Views" at bounding box center [772, 60] width 143 height 37
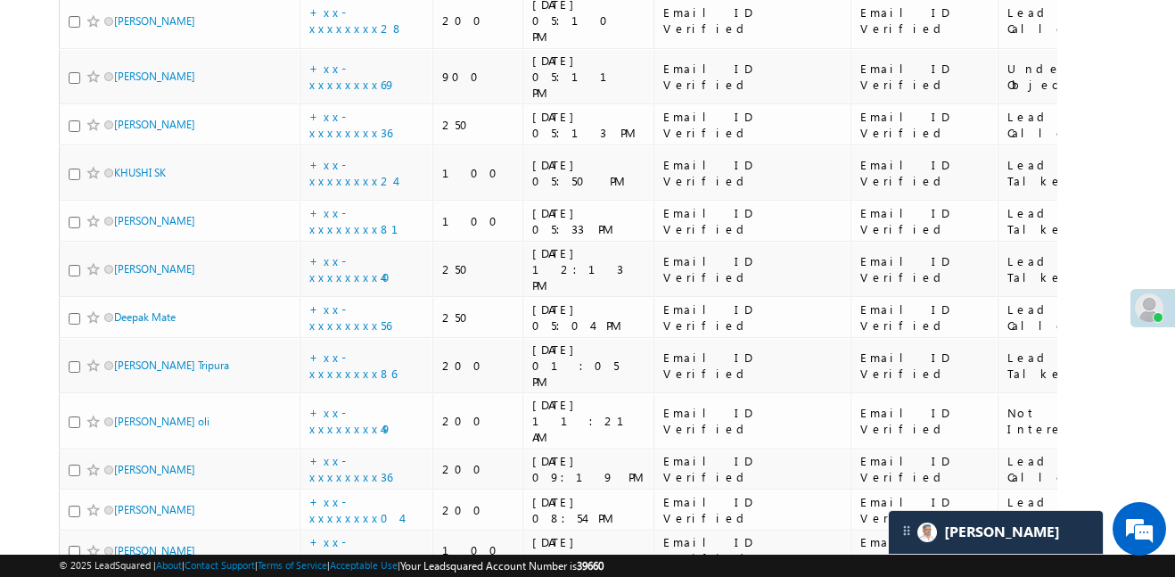
scroll to position [4071, 0]
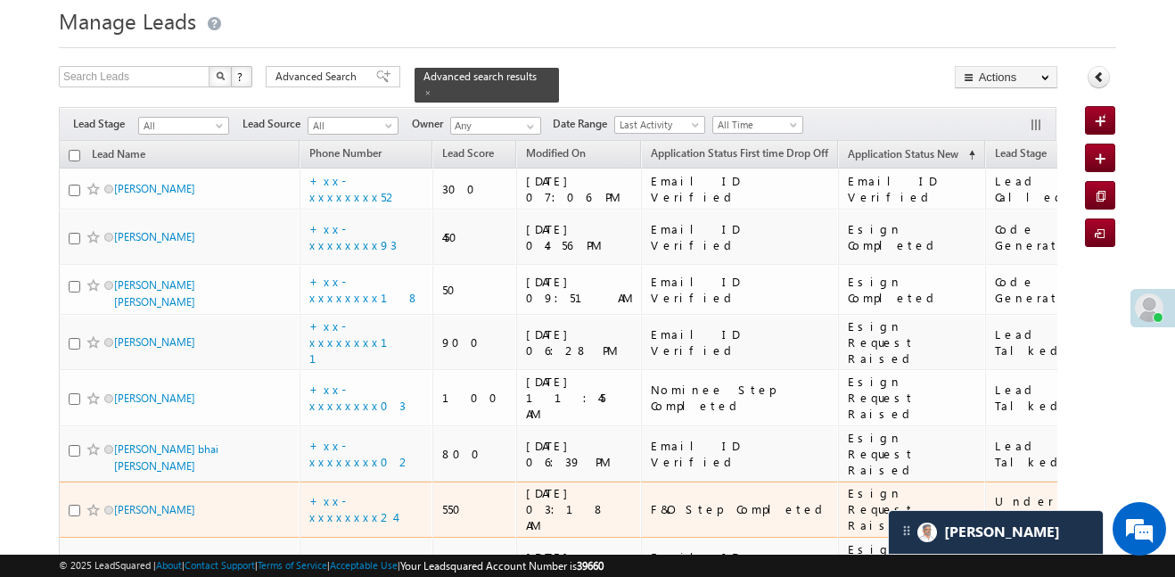
scroll to position [154, 0]
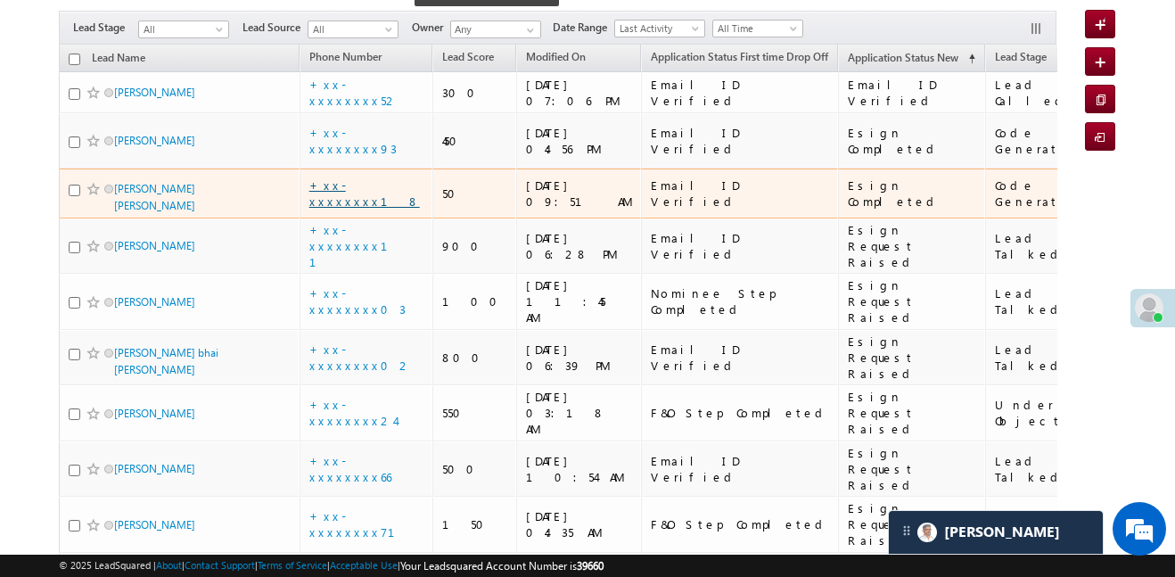
click at [376, 177] on link "+xx-xxxxxxxx18" at bounding box center [364, 192] width 111 height 31
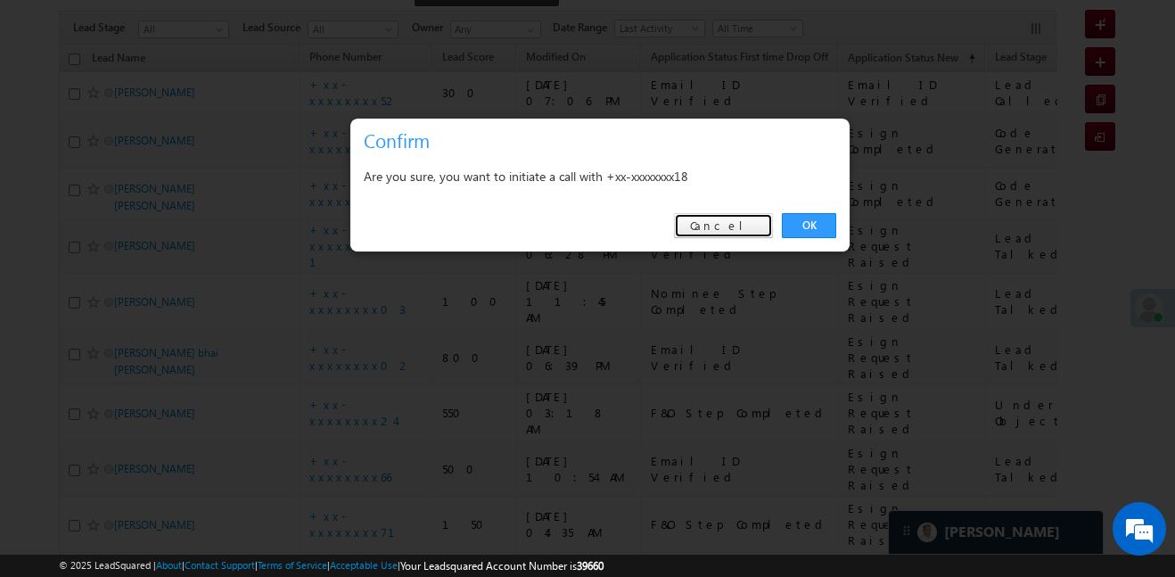
drag, startPoint x: 738, startPoint y: 229, endPoint x: 709, endPoint y: 250, distance: 35.9
click at [739, 228] on link "Cancel" at bounding box center [723, 225] width 99 height 25
click at [741, 274] on td "Nominee Step Completed" at bounding box center [739, 302] width 197 height 56
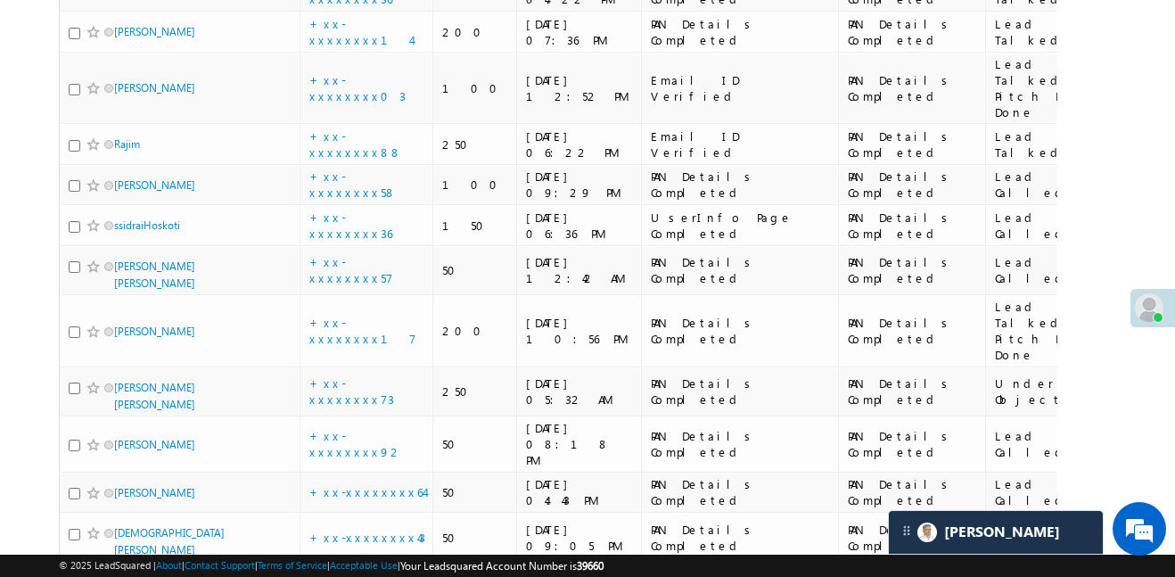
scroll to position [3993, 0]
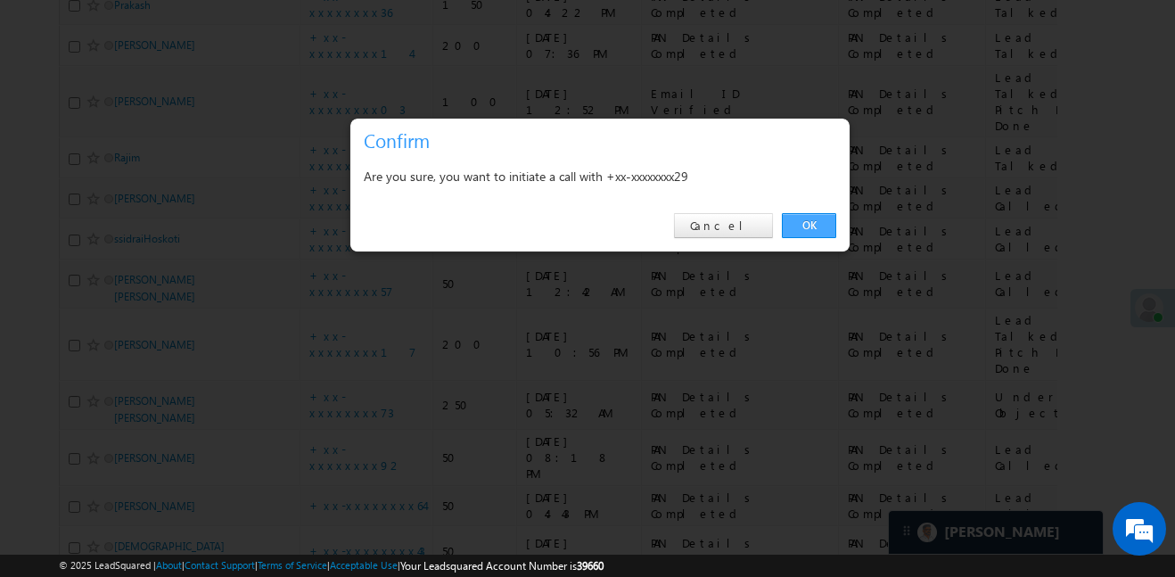
click at [811, 232] on link "OK" at bounding box center [809, 225] width 54 height 25
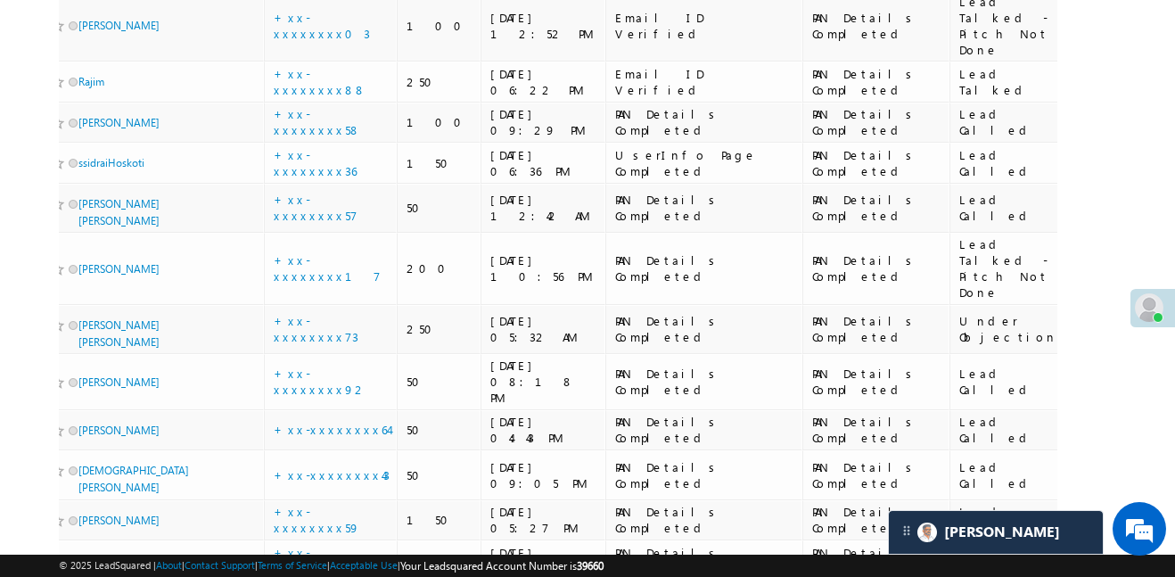
scroll to position [3892, 0]
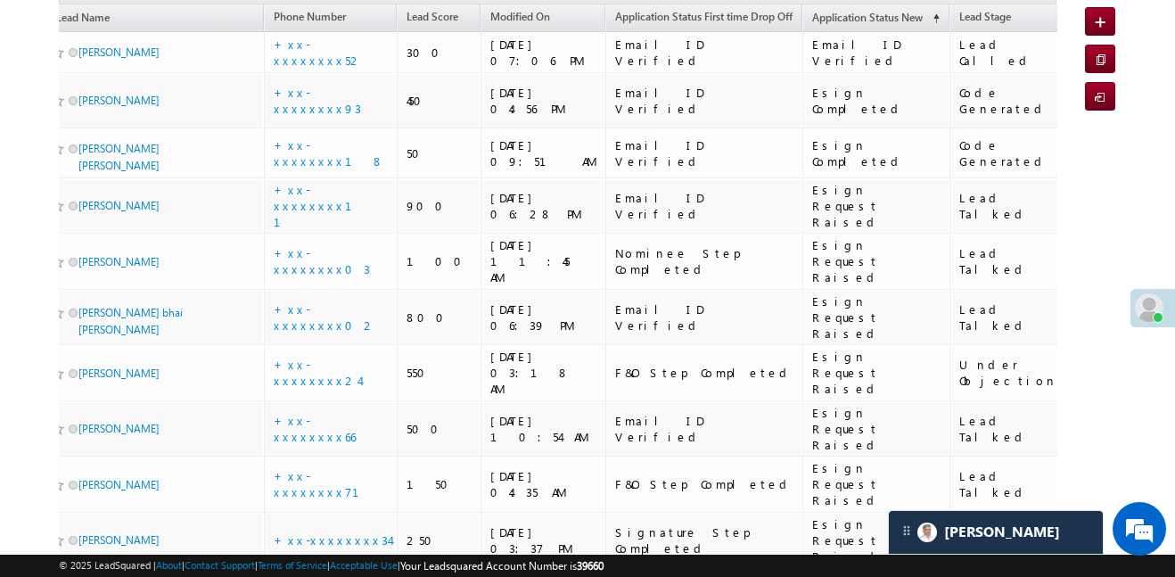
scroll to position [0, 0]
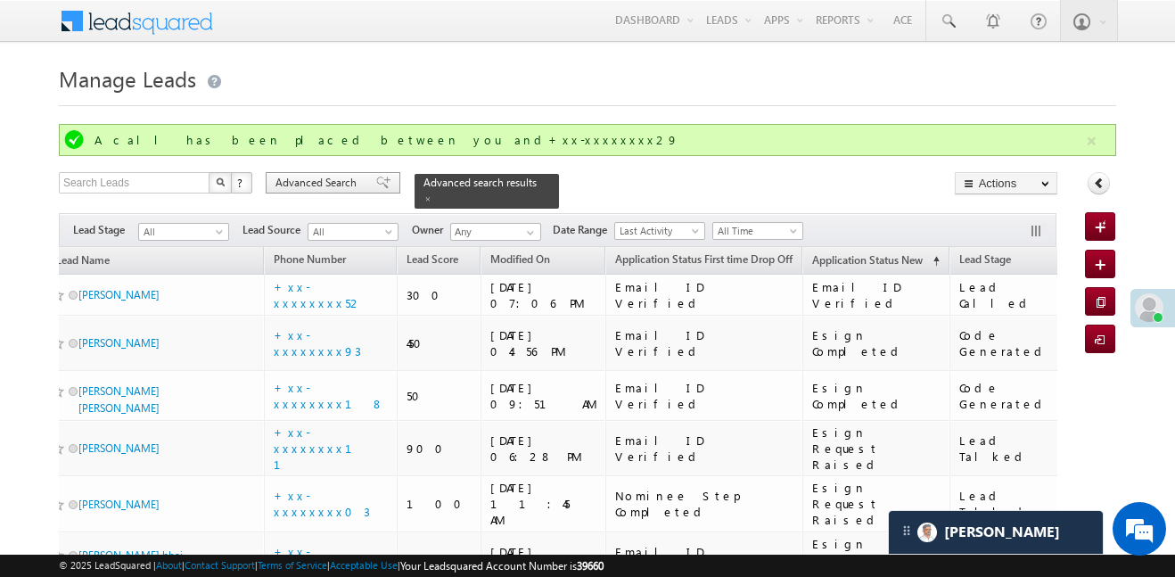
click at [356, 176] on span "Advanced Search" at bounding box center [318, 183] width 86 height 16
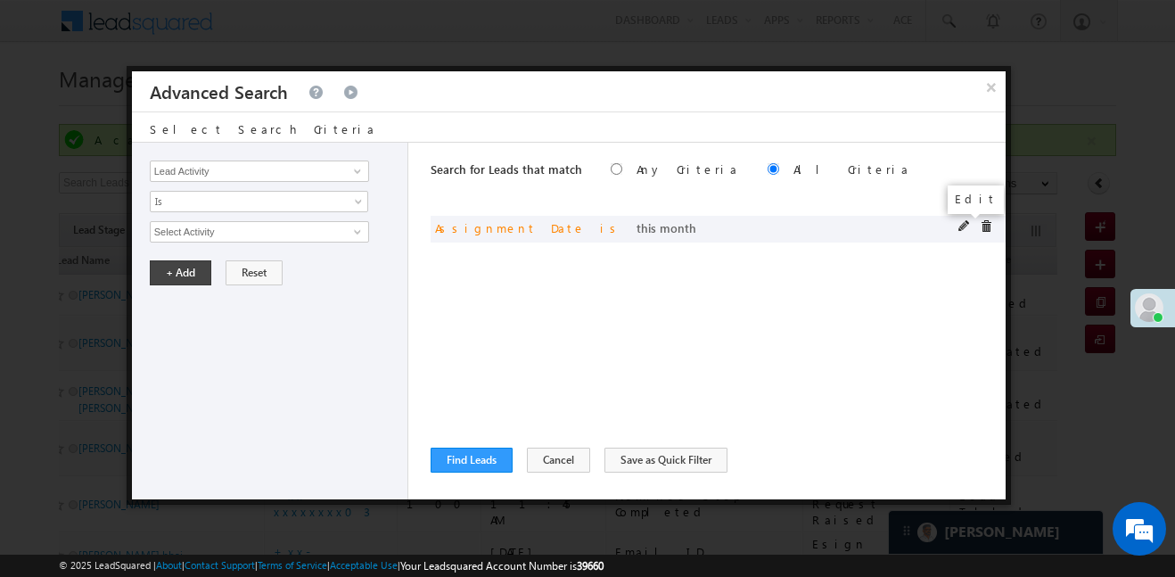
click at [962, 225] on span at bounding box center [964, 226] width 12 height 12
click at [238, 225] on span "This Month" at bounding box center [247, 232] width 193 height 16
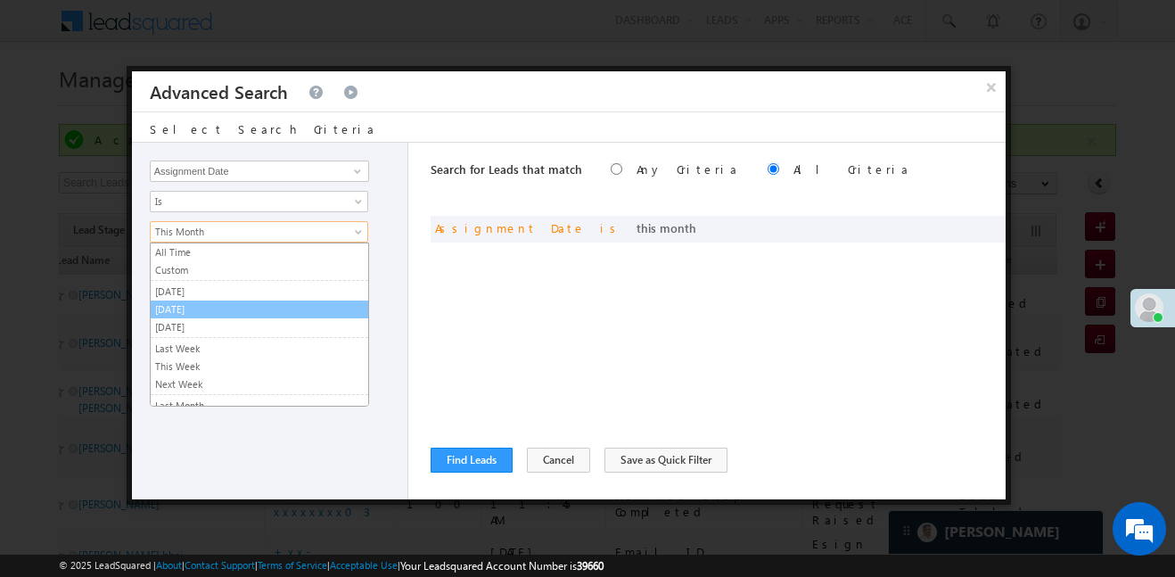
click at [212, 311] on link "[DATE]" at bounding box center [260, 309] width 218 height 16
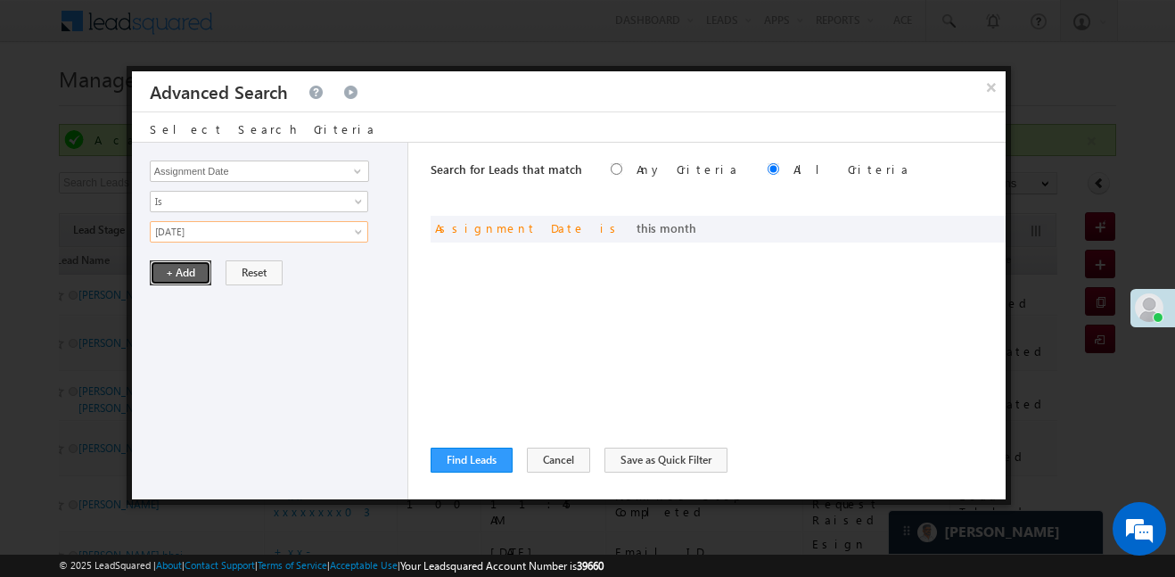
click at [190, 268] on button "+ Add" at bounding box center [181, 272] width 62 height 25
click at [458, 456] on button "Find Leads" at bounding box center [472, 460] width 82 height 25
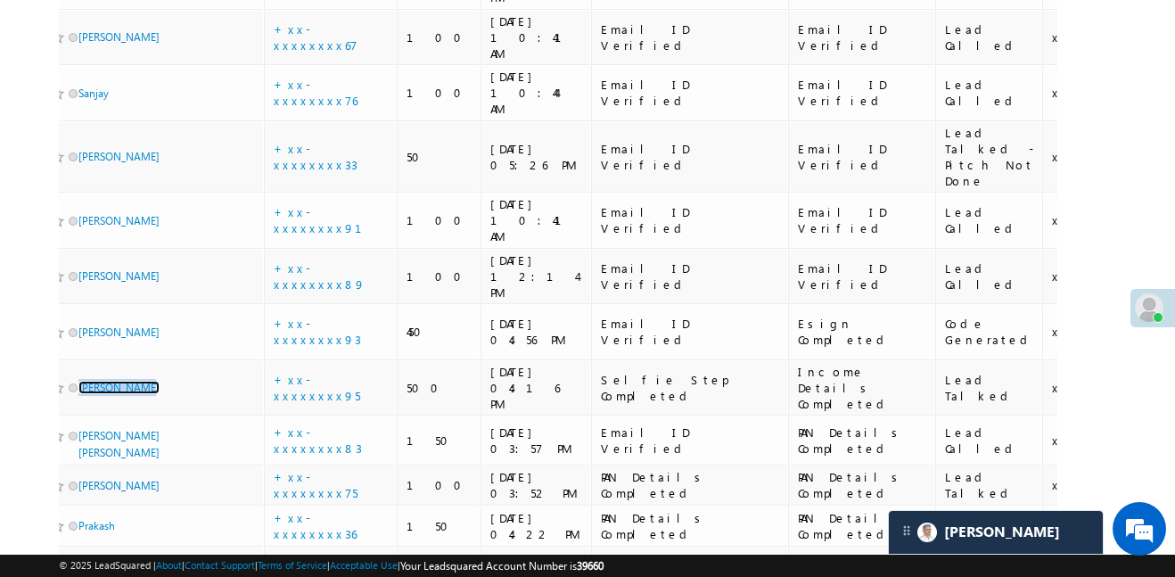
scroll to position [1269, 0]
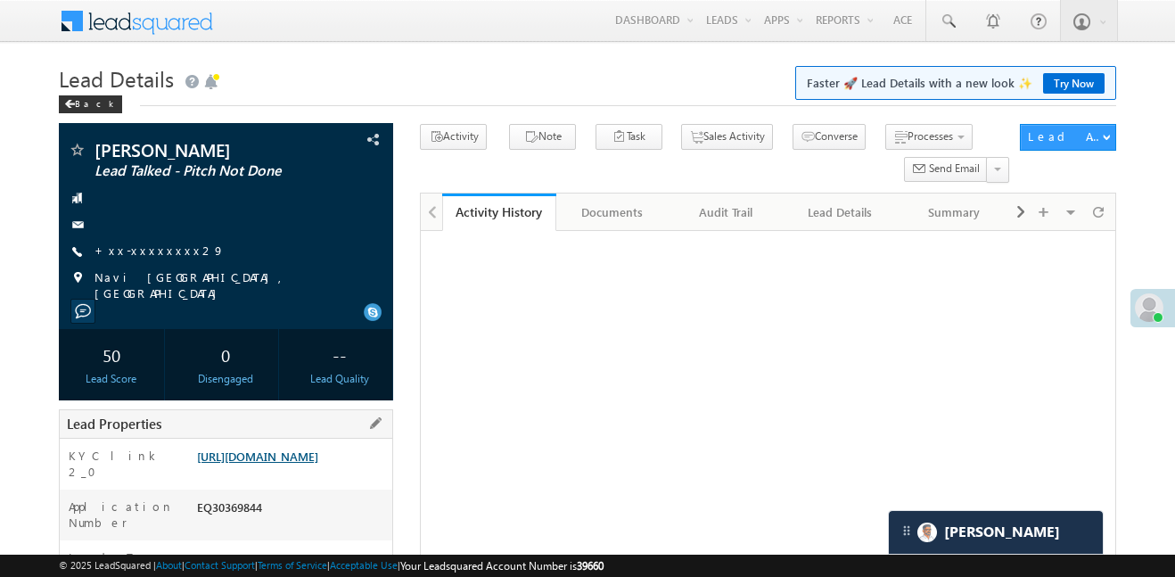
scroll to position [201, 0]
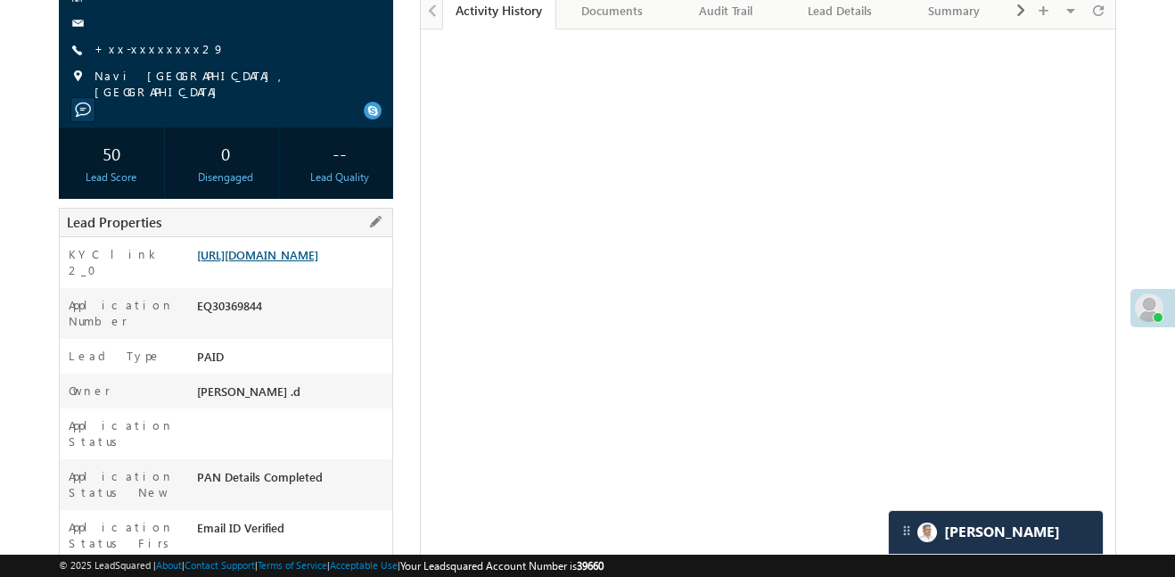
click at [318, 262] on link "[URL][DOMAIN_NAME]" at bounding box center [257, 254] width 121 height 15
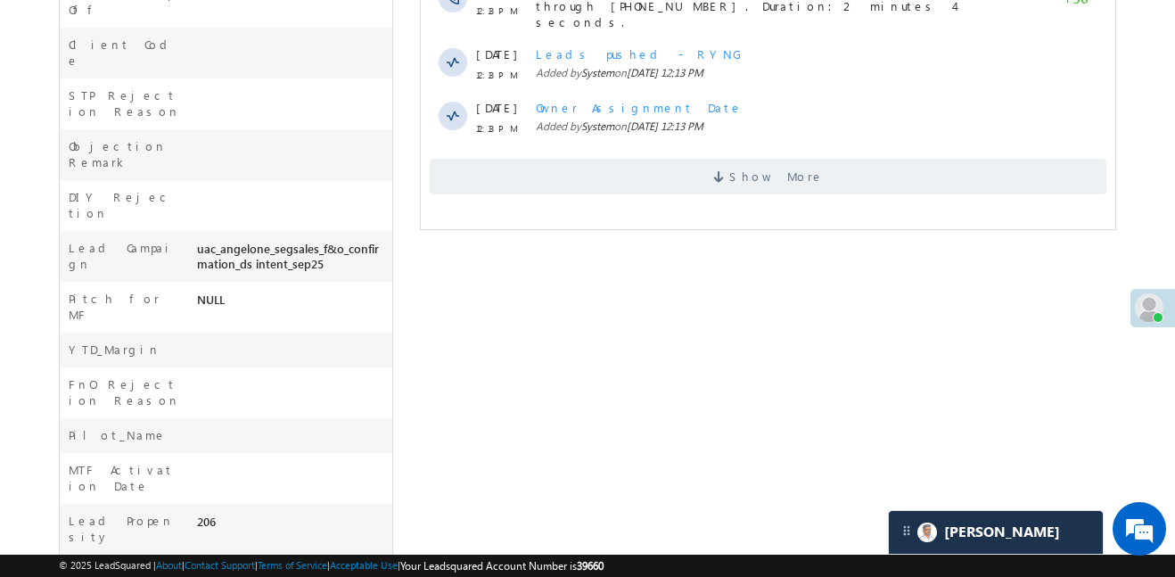
scroll to position [8395, 0]
click at [587, 159] on span "Show More" at bounding box center [768, 177] width 677 height 36
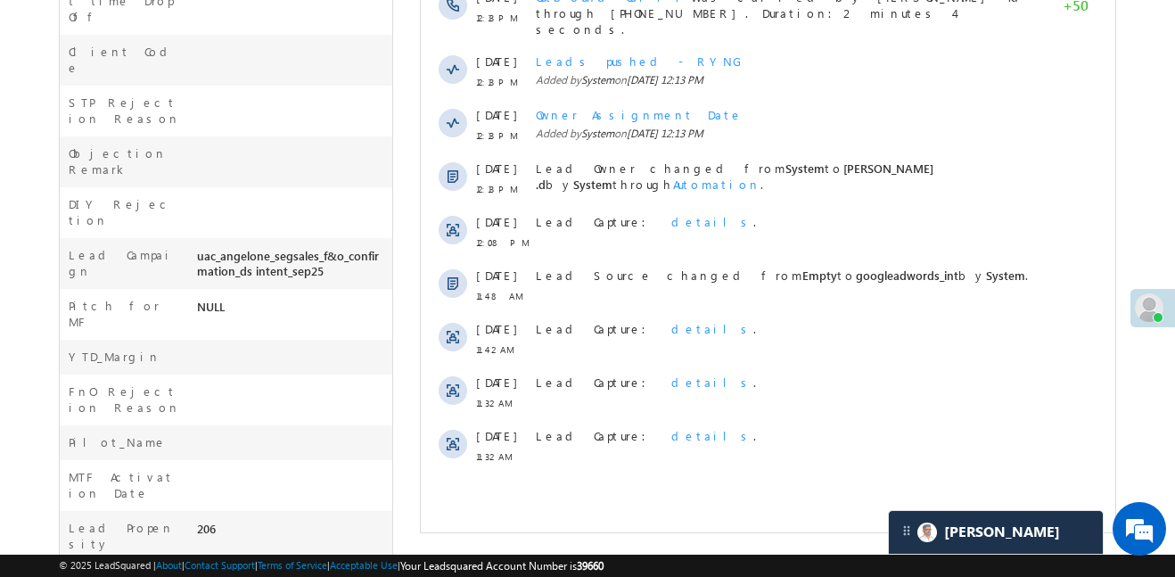
scroll to position [0, 0]
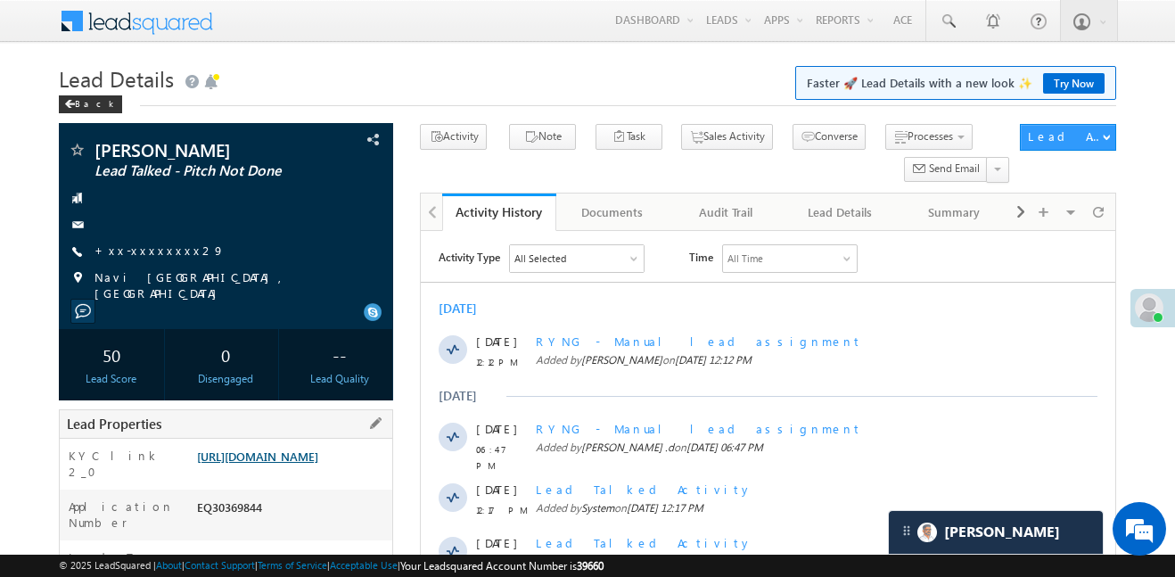
click at [317, 464] on link "[URL][DOMAIN_NAME]" at bounding box center [257, 455] width 121 height 15
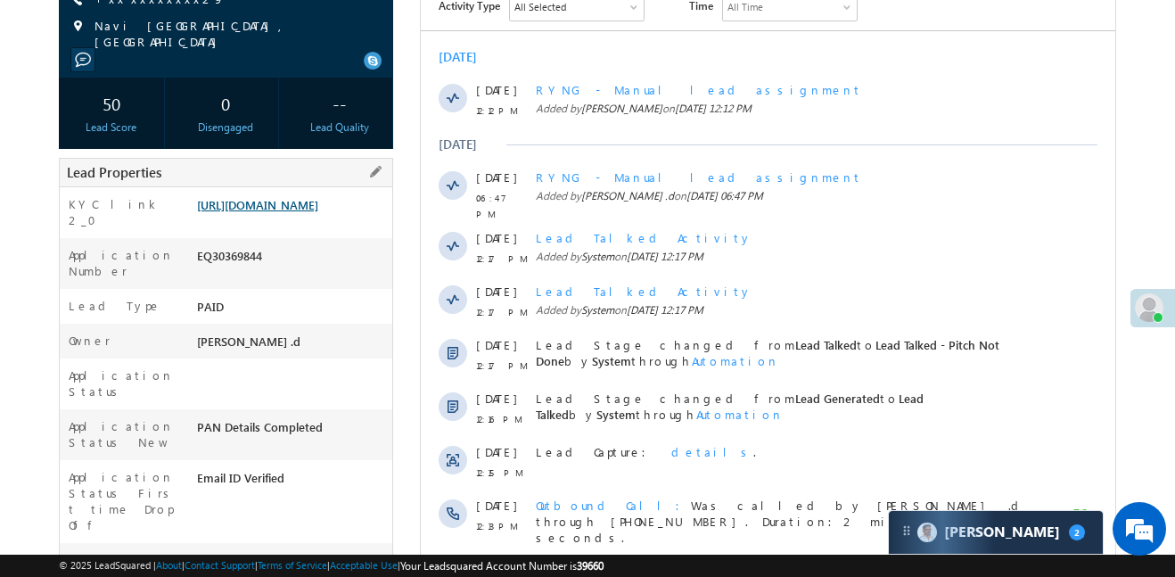
click at [308, 212] on link "[URL][DOMAIN_NAME]" at bounding box center [257, 204] width 121 height 15
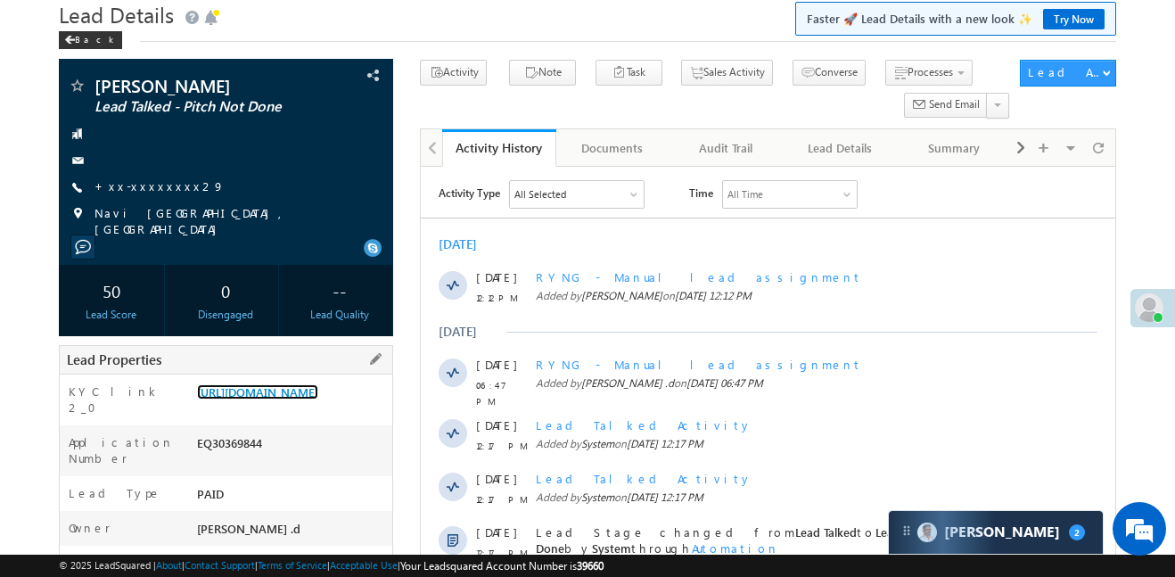
scroll to position [0, 0]
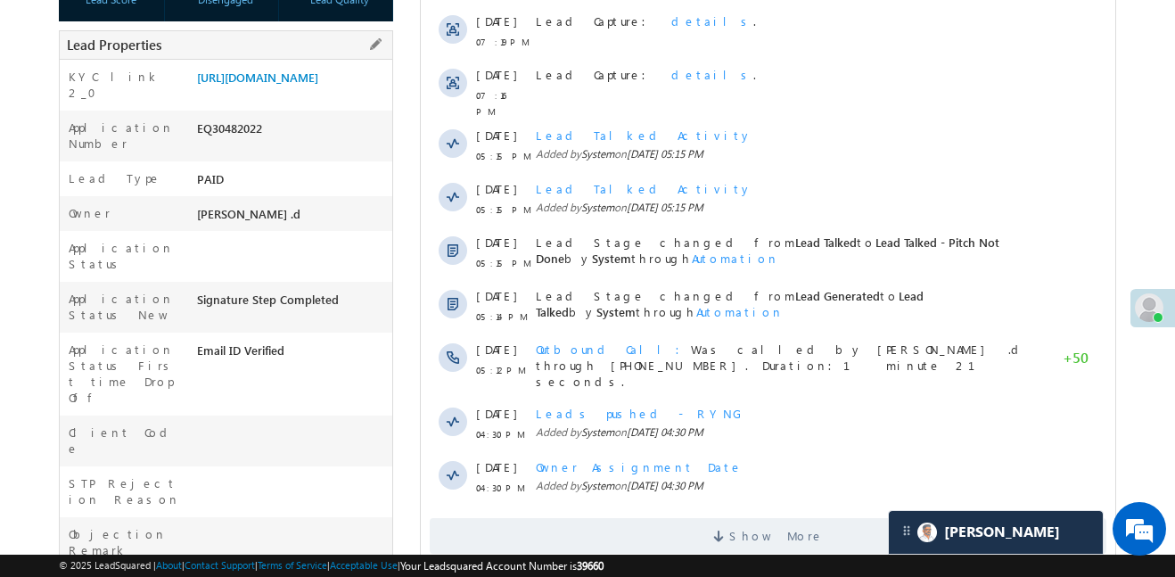
scroll to position [307, 0]
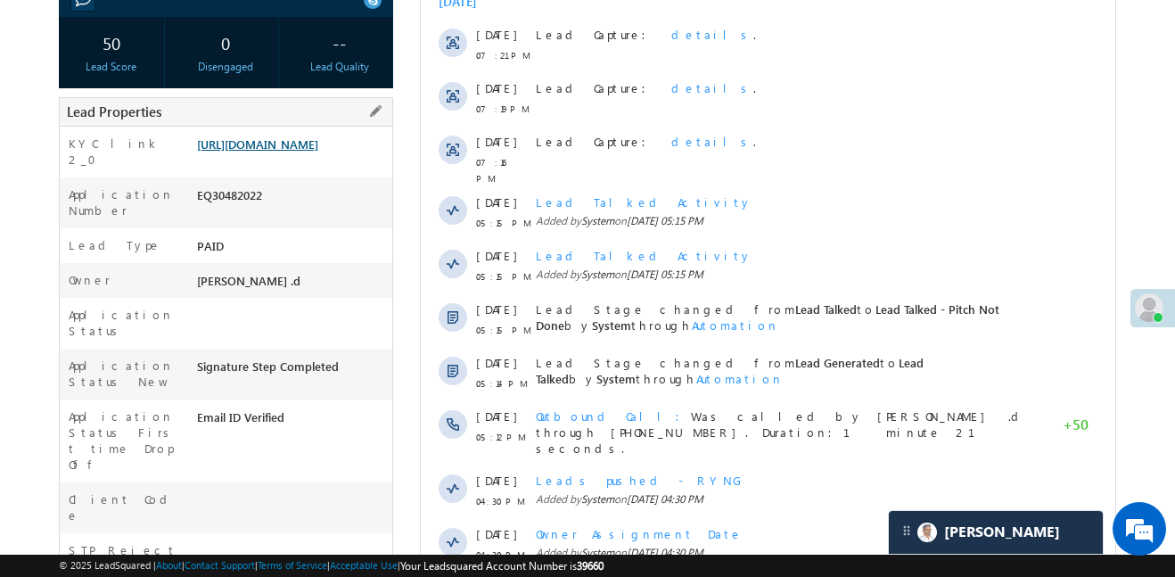
click at [307, 152] on link "https://angelbroking1-pk3em7sa.customui-test.leadsquared.com?leadId=93e5fd88-67…" at bounding box center [257, 143] width 121 height 15
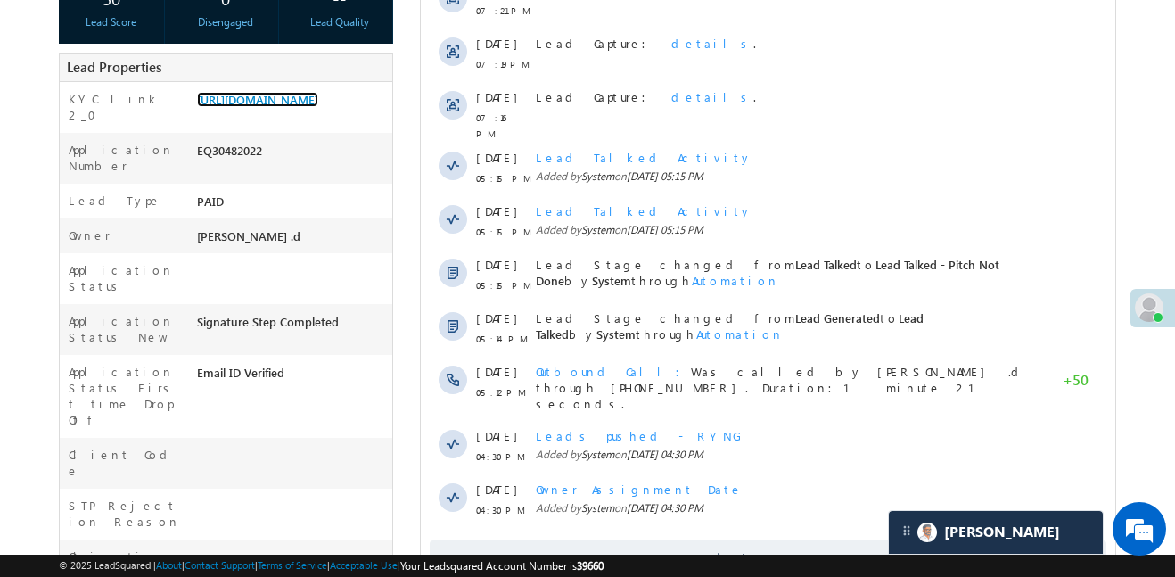
scroll to position [194, 0]
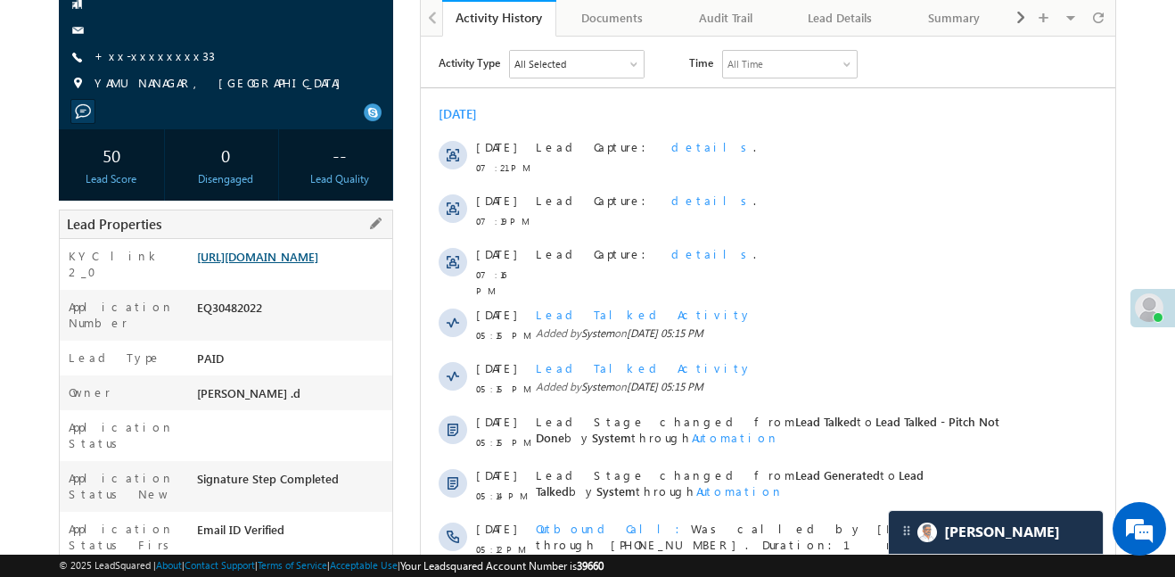
click at [318, 264] on link "https://angelbroking1-pk3em7sa.customui-test.leadsquared.com?leadId=93e5fd88-67…" at bounding box center [257, 256] width 121 height 15
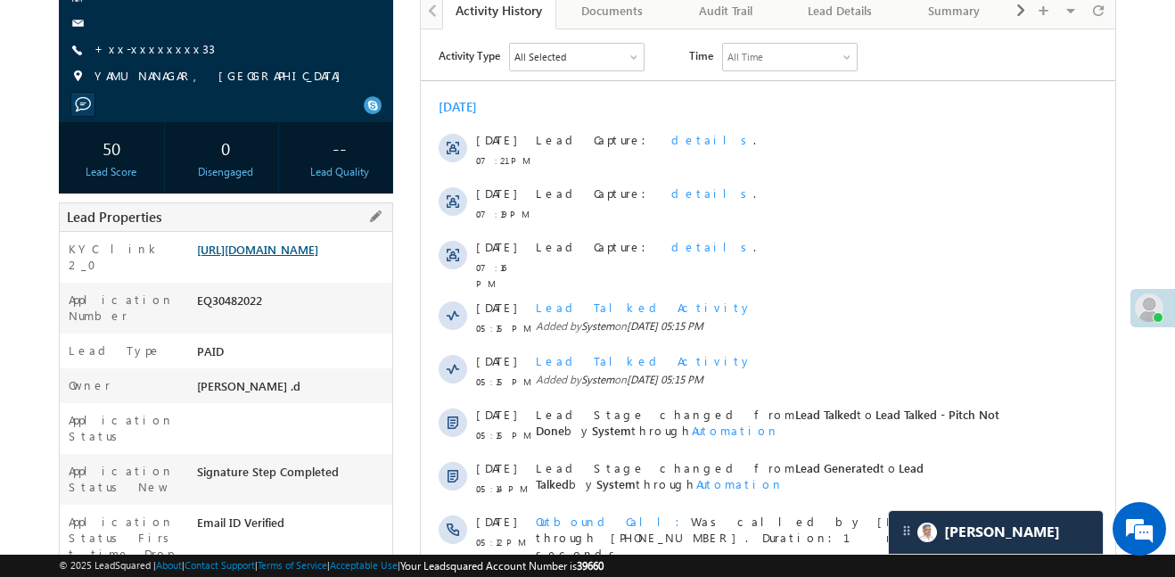
scroll to position [203, 0]
click at [291, 244] on link "https://angelbroking1-pk3em7sa.customui-test.leadsquared.com?leadId=93e5fd88-67…" at bounding box center [257, 247] width 121 height 15
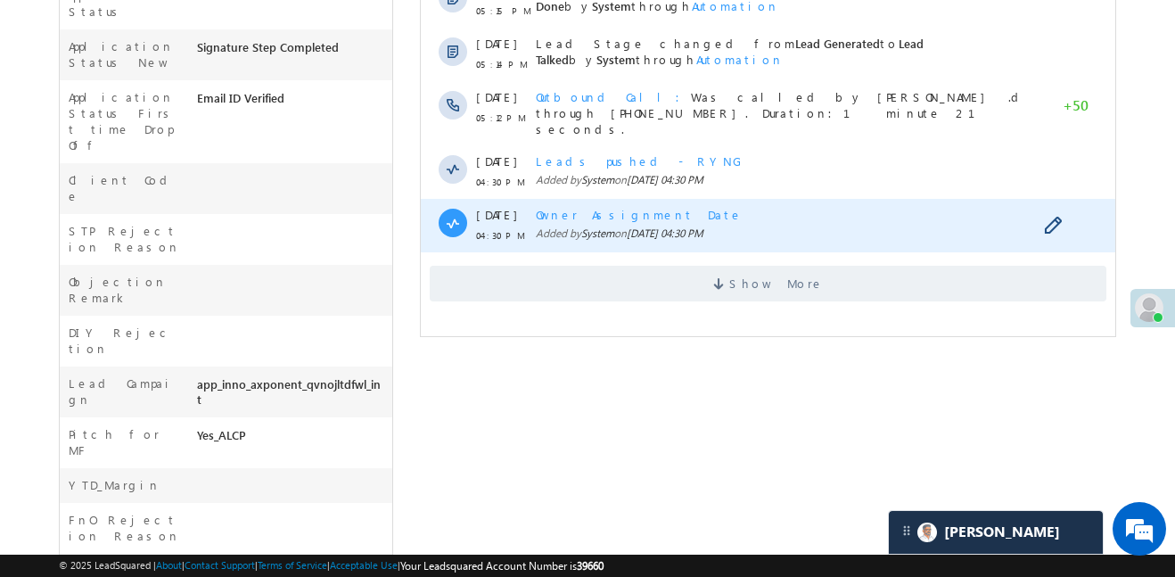
scroll to position [680, 0]
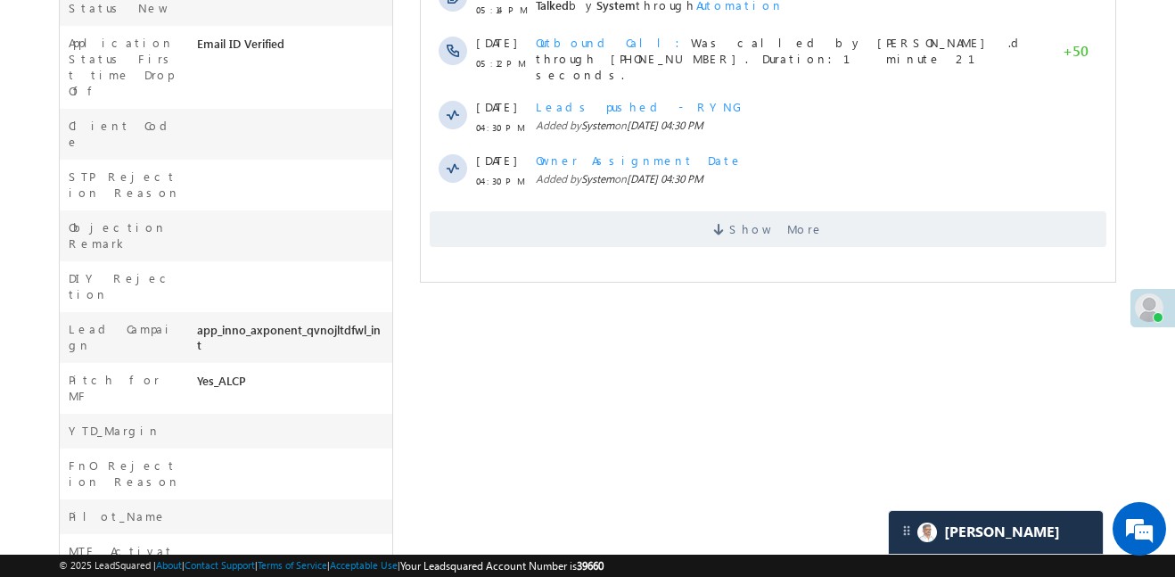
click at [765, 198] on div "Show More" at bounding box center [768, 222] width 694 height 49
click at [759, 211] on span "Show More" at bounding box center [776, 229] width 94 height 36
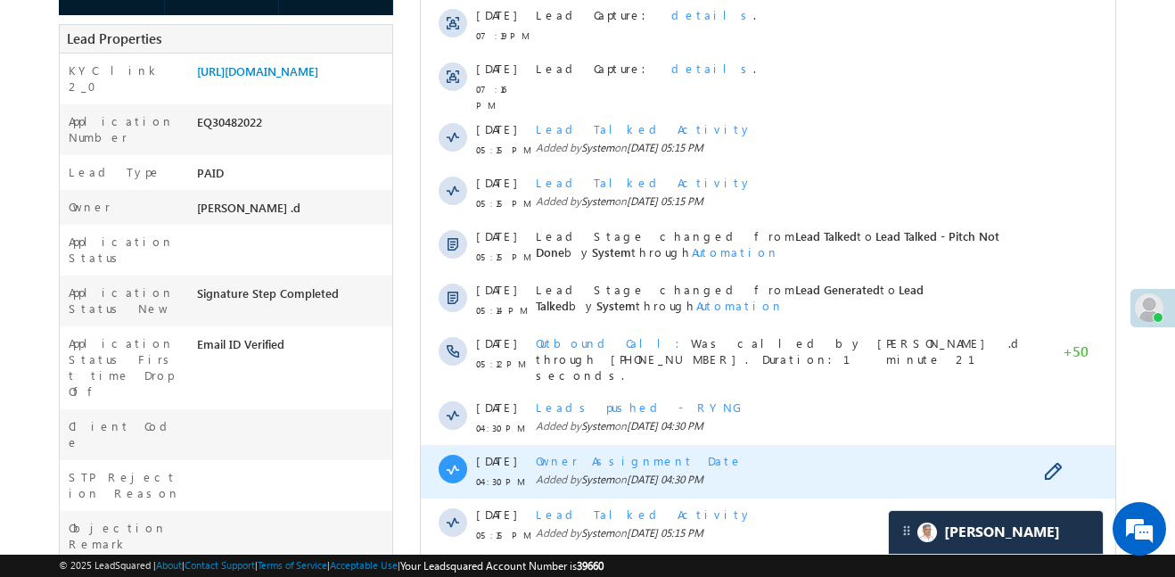
scroll to position [423, 0]
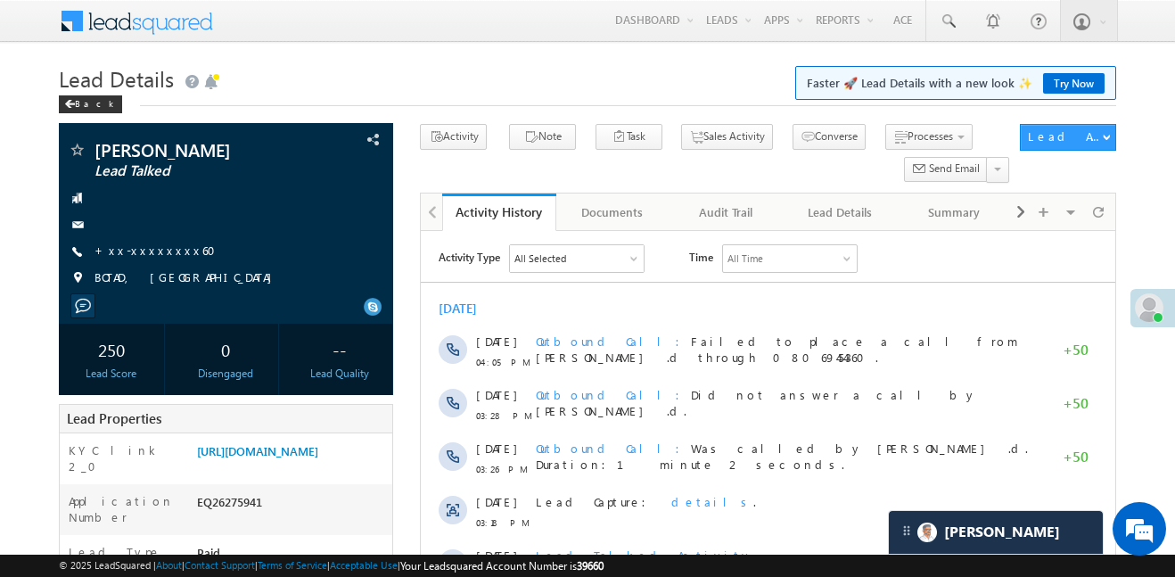
scroll to position [505, 0]
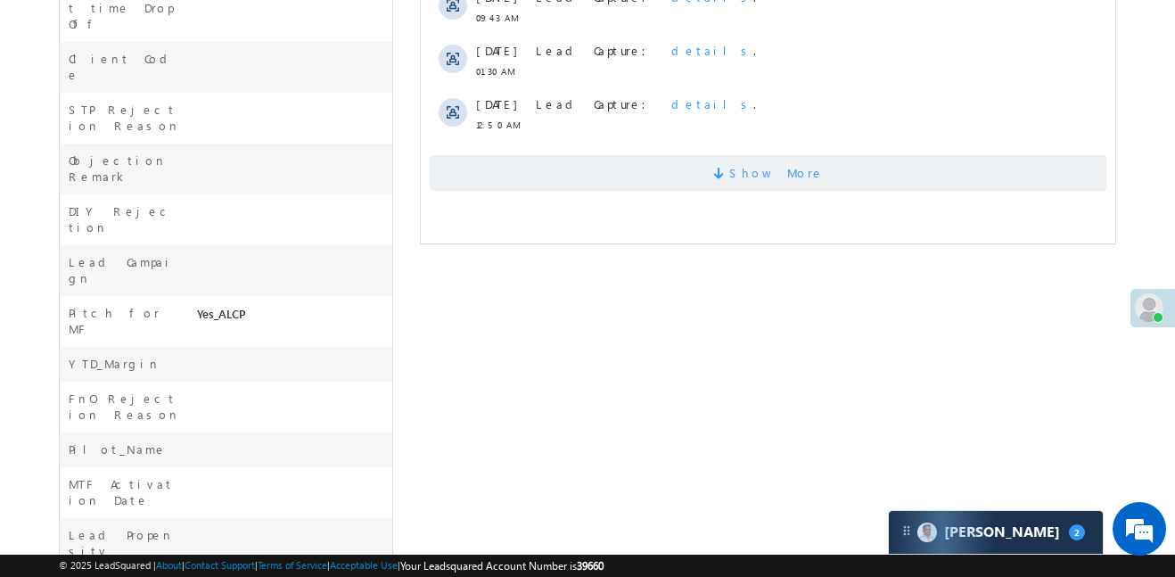
click at [681, 172] on span "Show More" at bounding box center [768, 173] width 677 height 36
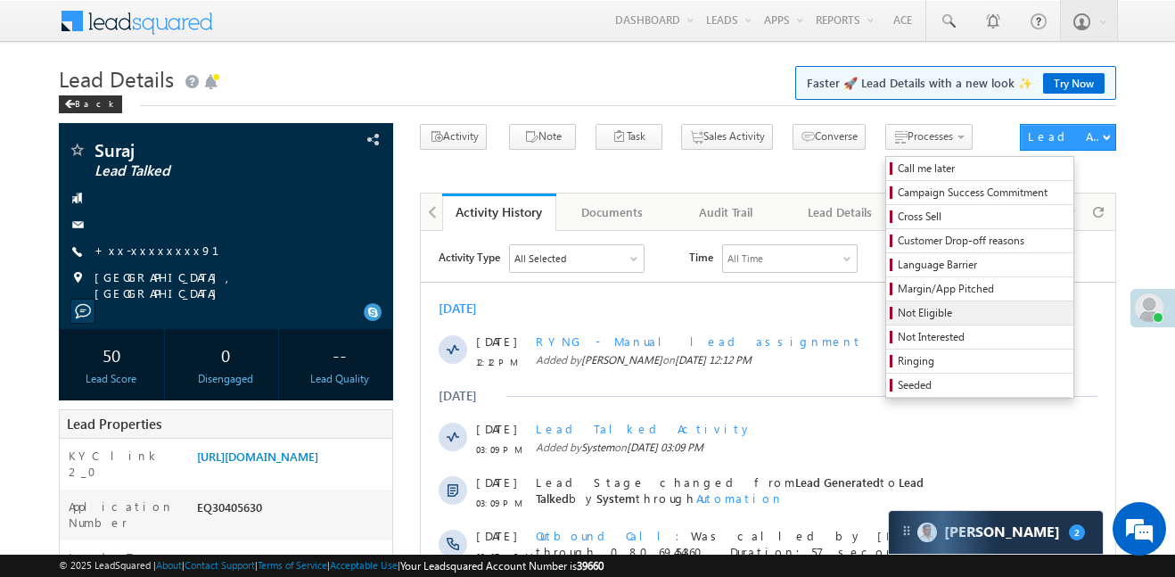
click at [898, 305] on span "Not Eligible" at bounding box center [982, 313] width 169 height 16
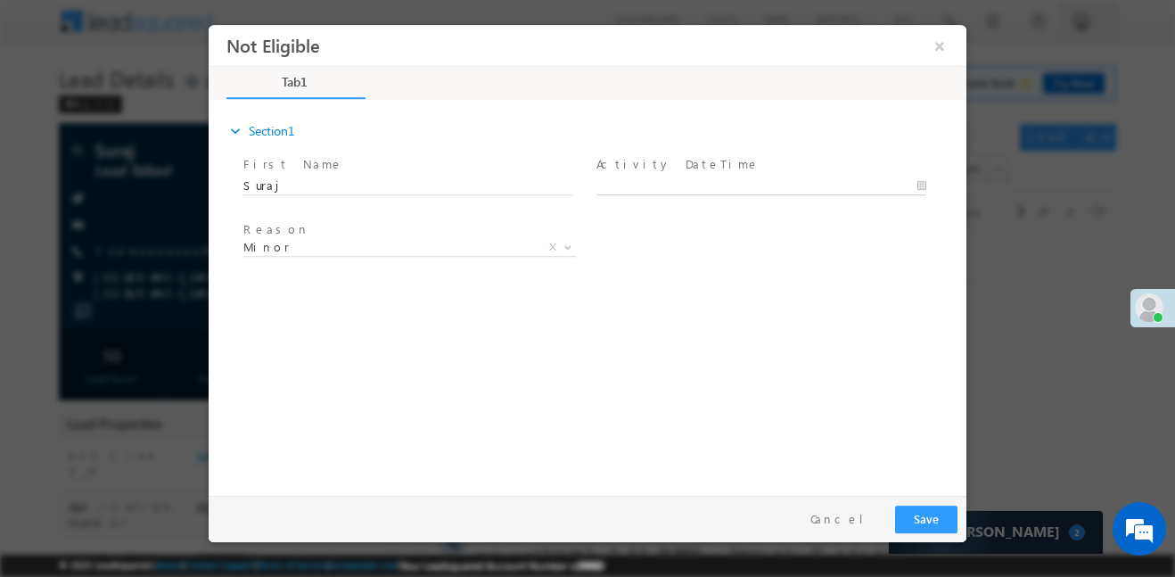
type input "[DATE] 7:25 PM"
click at [714, 186] on body "Not Eligible ×" at bounding box center [588, 255] width 758 height 463
click at [950, 518] on button "Save" at bounding box center [926, 519] width 62 height 28
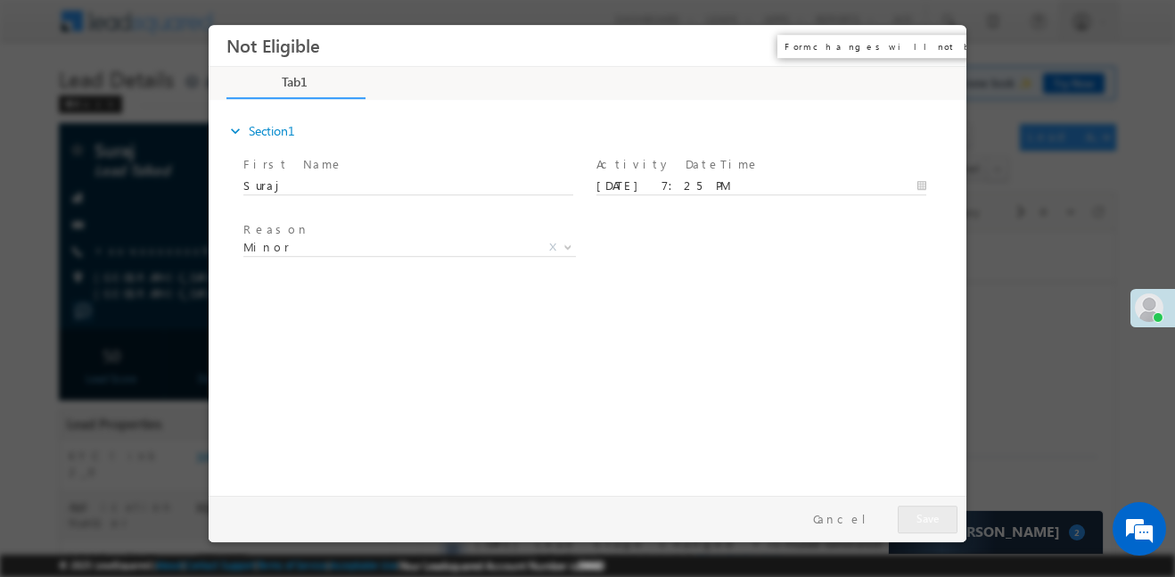
click at [936, 48] on button "×" at bounding box center [939, 45] width 30 height 33
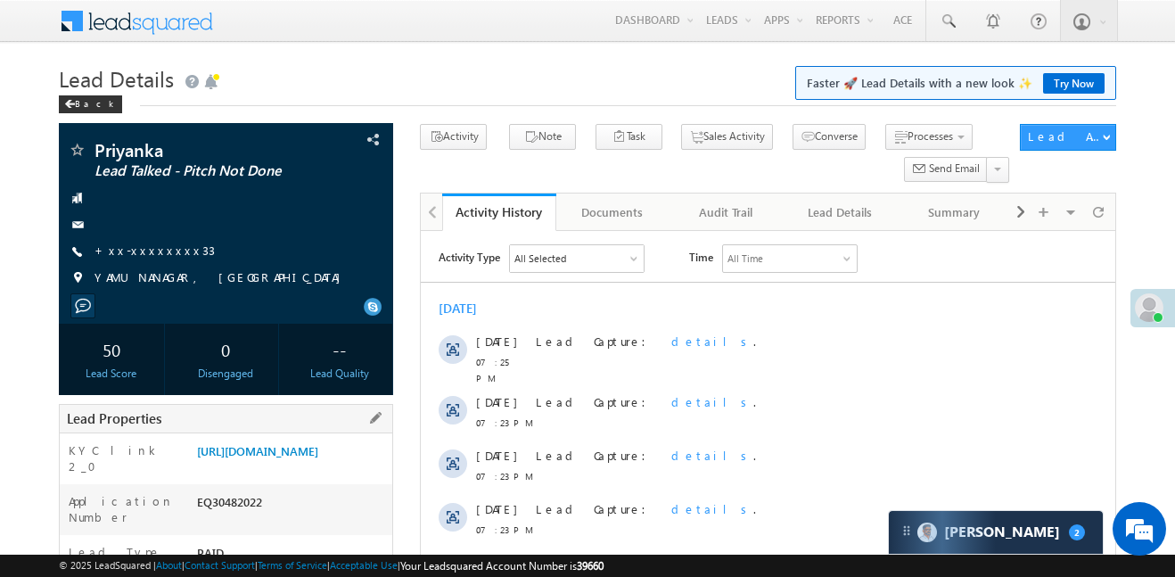
scroll to position [546, 0]
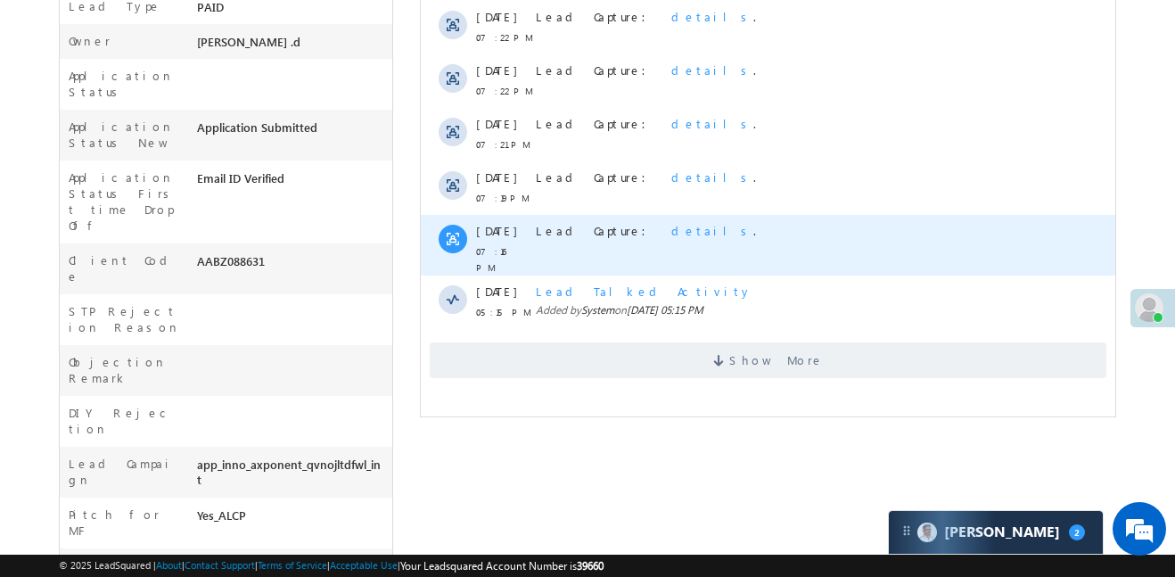
click at [608, 215] on div "Lead Capture: details ." at bounding box center [789, 245] width 507 height 61
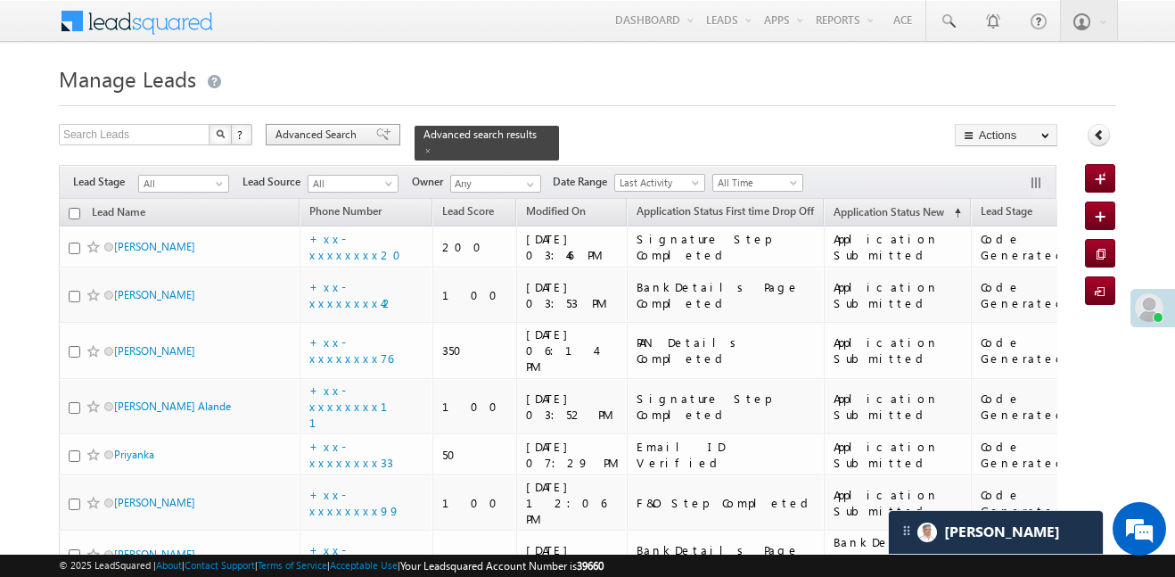
click at [376, 131] on span at bounding box center [383, 134] width 14 height 12
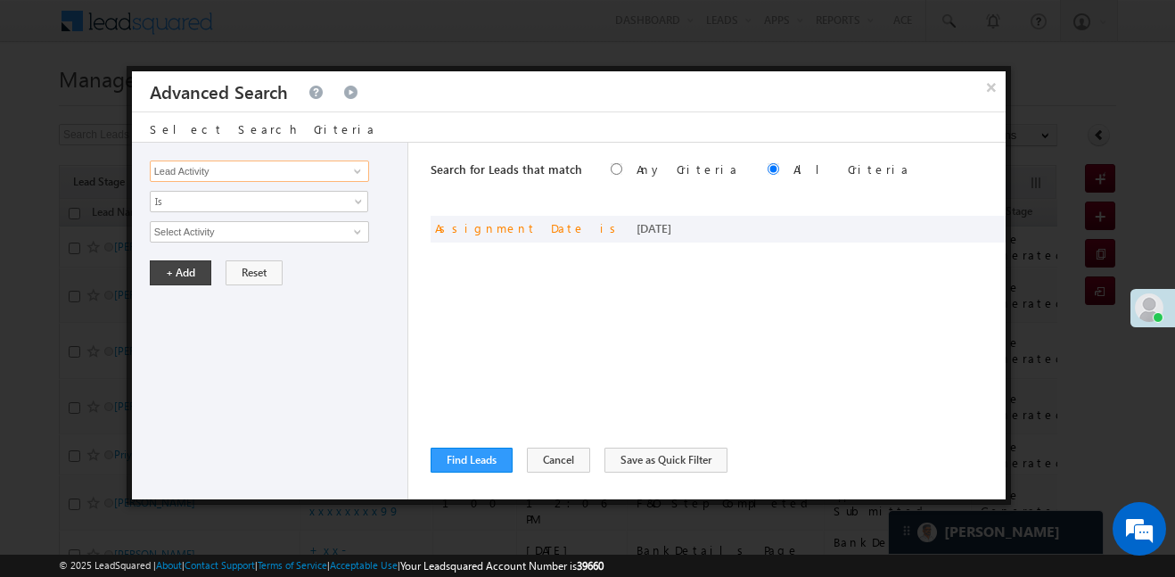
click at [286, 168] on input "Lead Activity" at bounding box center [259, 170] width 219 height 21
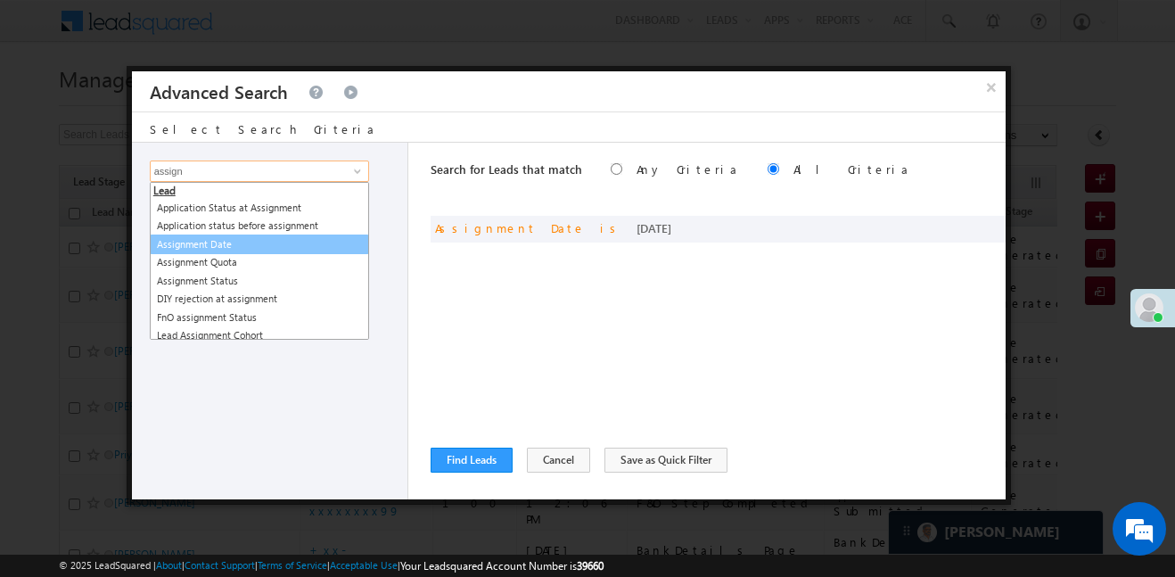
click at [233, 241] on link "Assignment Date" at bounding box center [259, 244] width 219 height 21
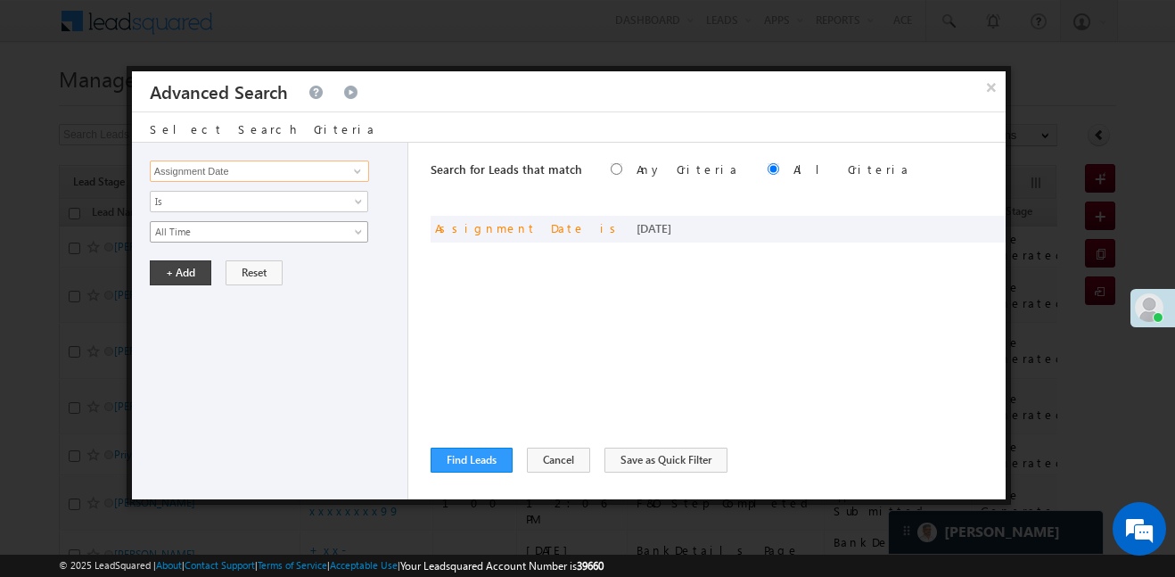
type input "Assignment Date"
click at [233, 241] on link "All Time" at bounding box center [259, 231] width 218 height 21
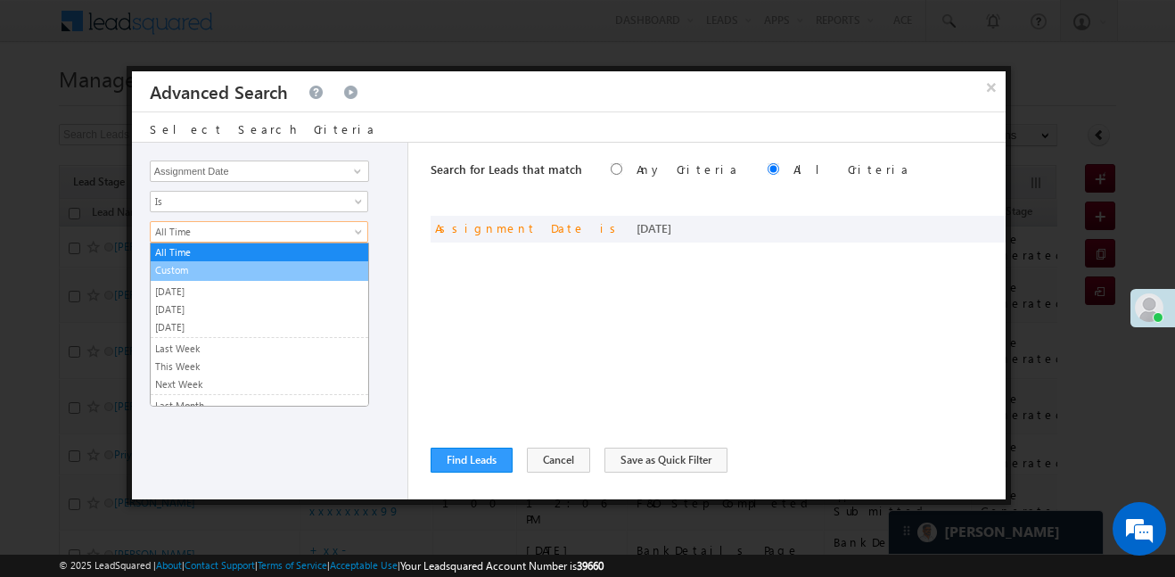
click at [210, 277] on link "Custom" at bounding box center [260, 270] width 218 height 16
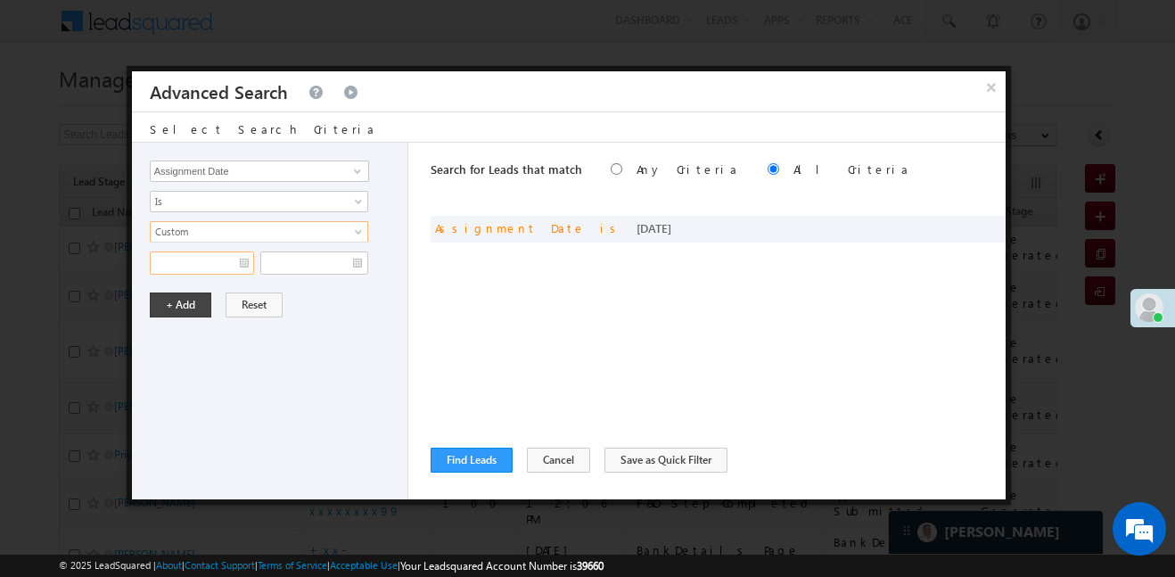
click at [209, 272] on input "text" at bounding box center [202, 262] width 104 height 23
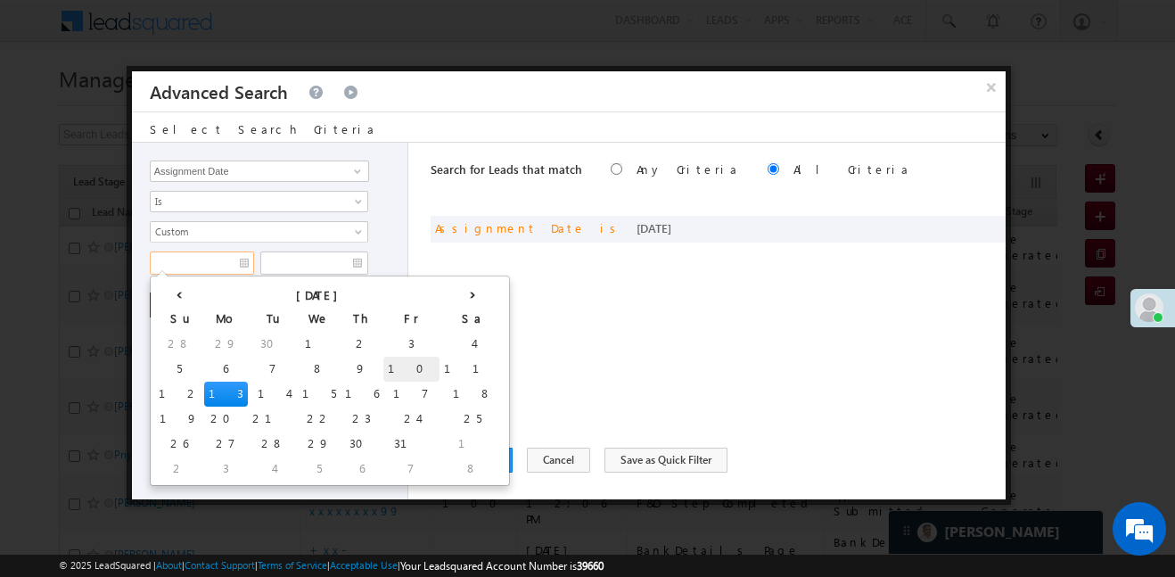
click at [383, 373] on td "10" at bounding box center [411, 369] width 56 height 25
type input "10/10/25"
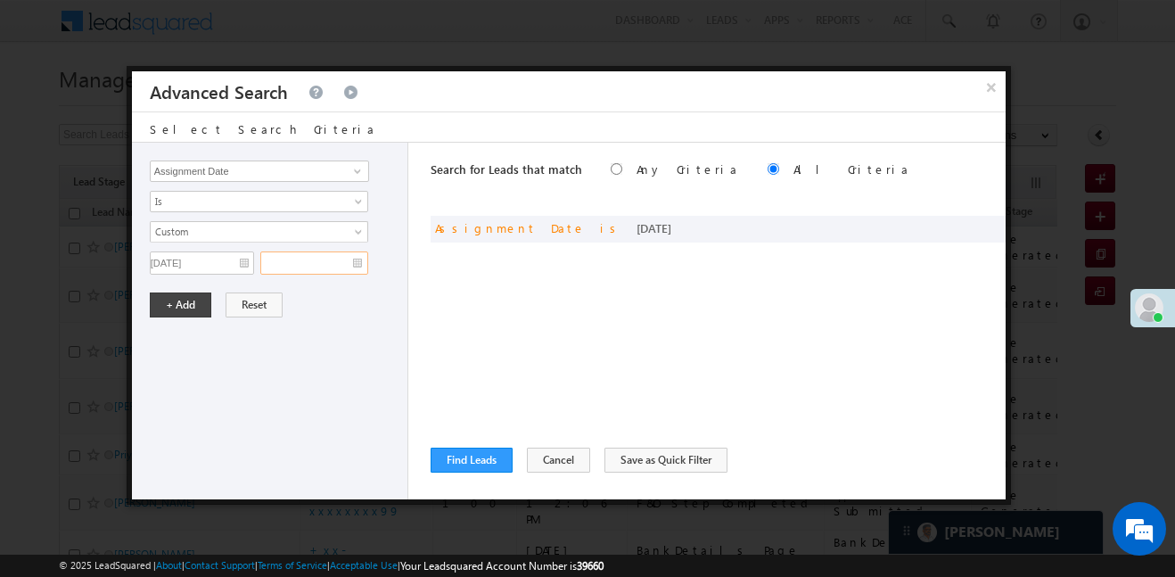
click at [358, 267] on input "text" at bounding box center [314, 262] width 108 height 23
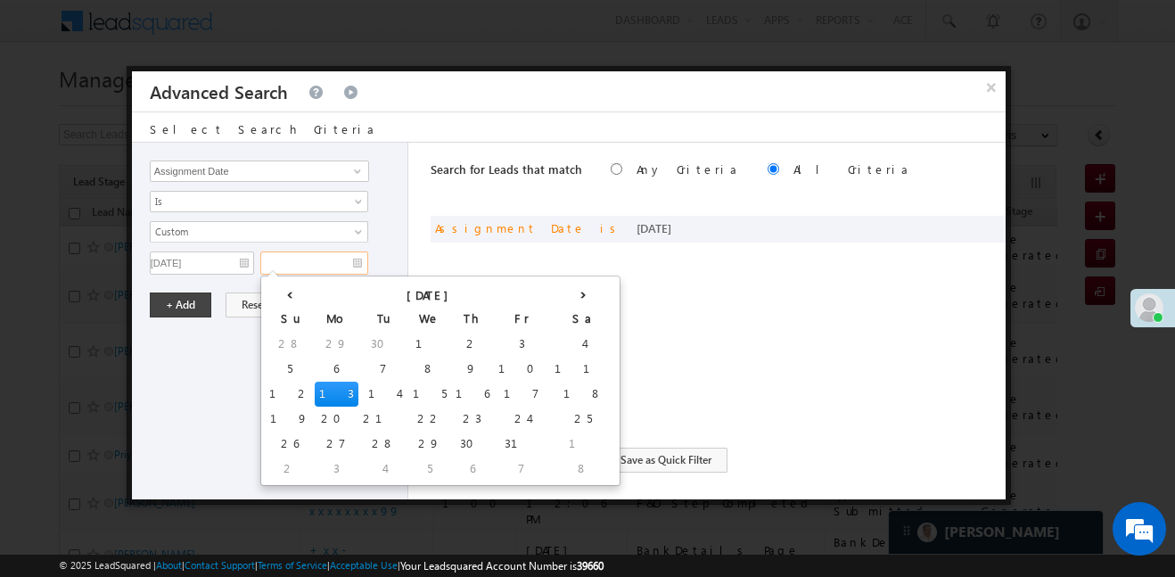
click at [315, 390] on td "13" at bounding box center [337, 394] width 44 height 25
type input "13/10/25"
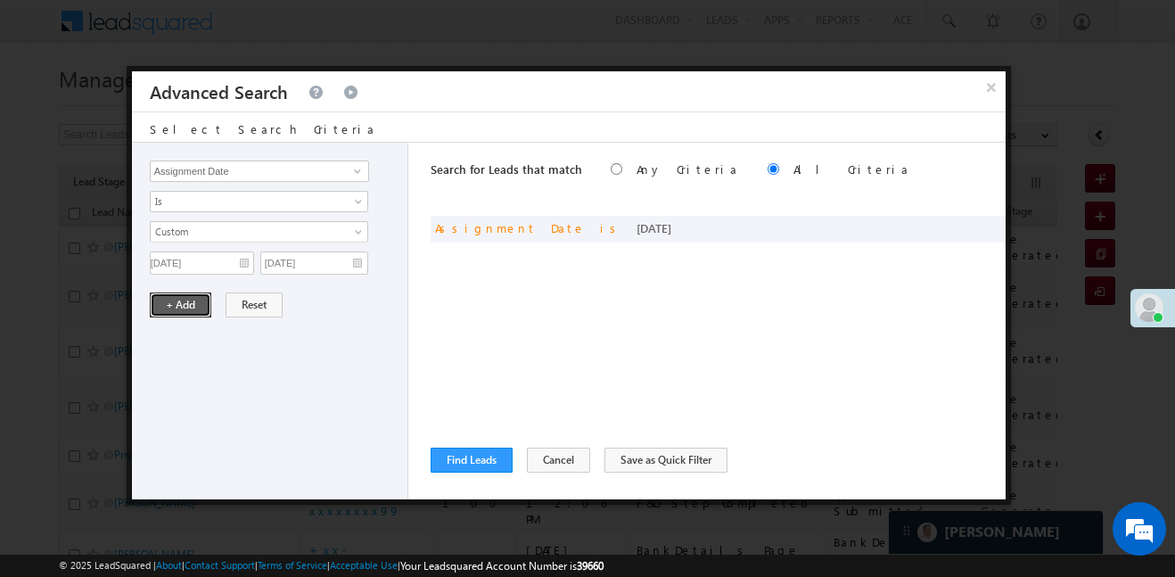
click at [198, 308] on button "+ Add" at bounding box center [181, 304] width 62 height 25
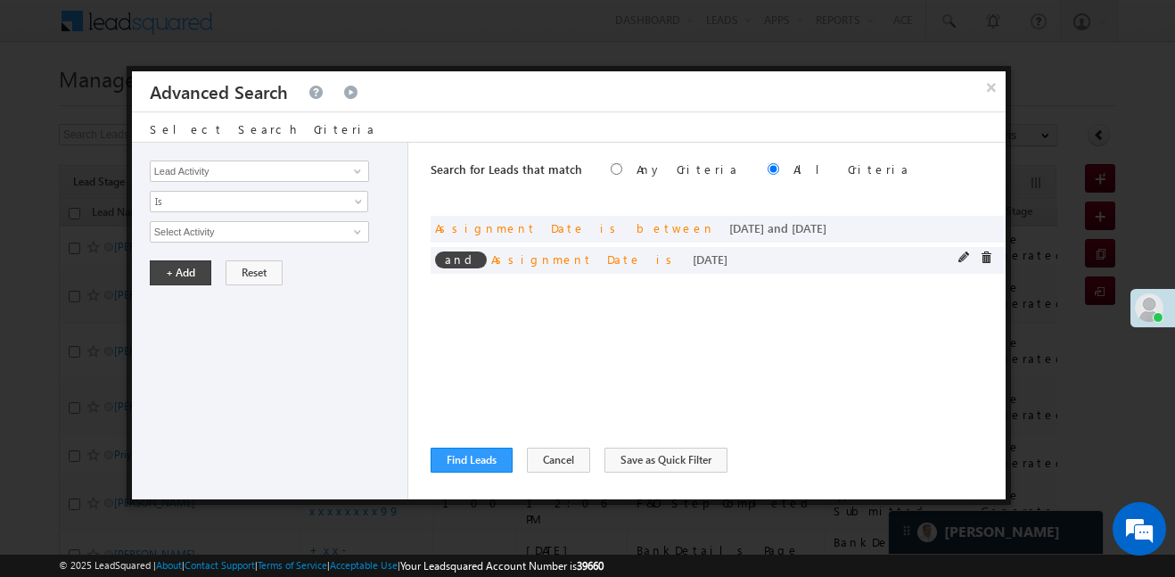
click at [979, 259] on div at bounding box center [979, 259] width 43 height 16
click at [990, 259] on span at bounding box center [986, 257] width 12 height 12
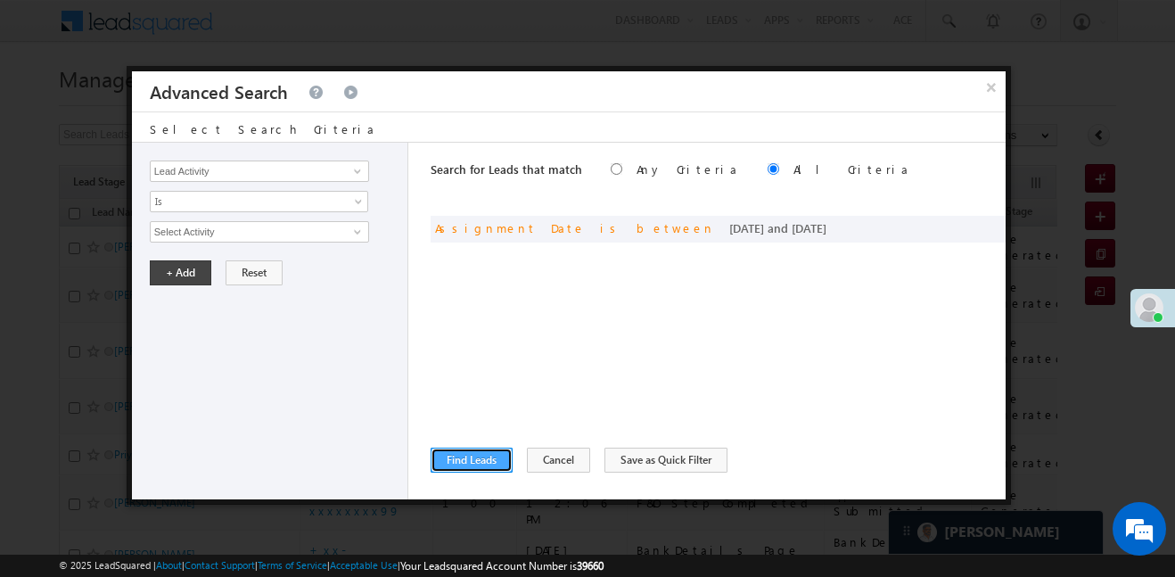
click at [497, 462] on button "Find Leads" at bounding box center [472, 460] width 82 height 25
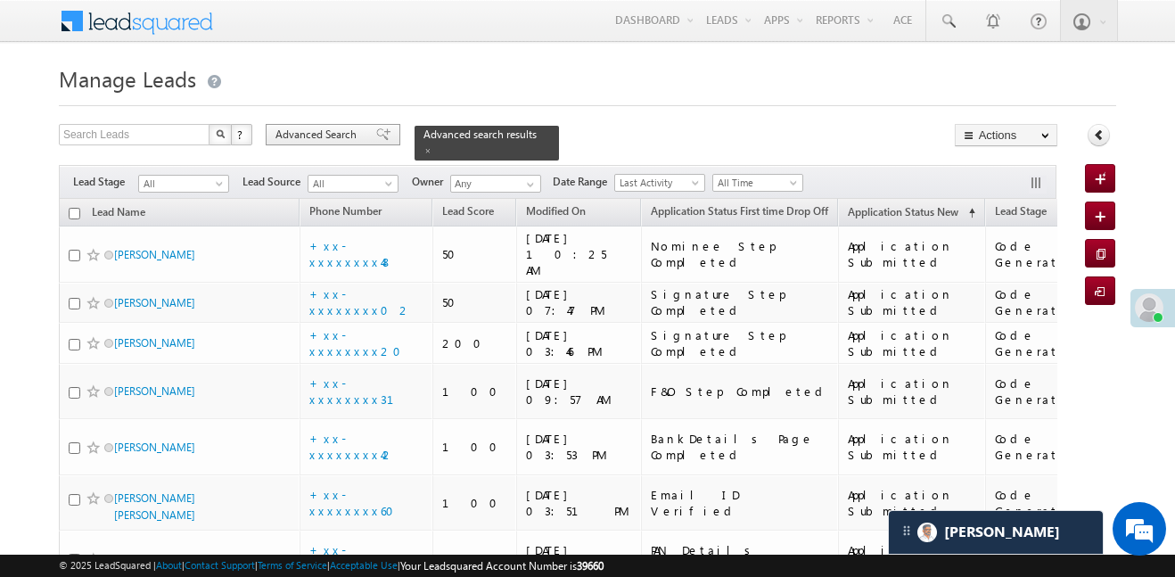
click at [342, 136] on span "Advanced Search" at bounding box center [318, 135] width 86 height 16
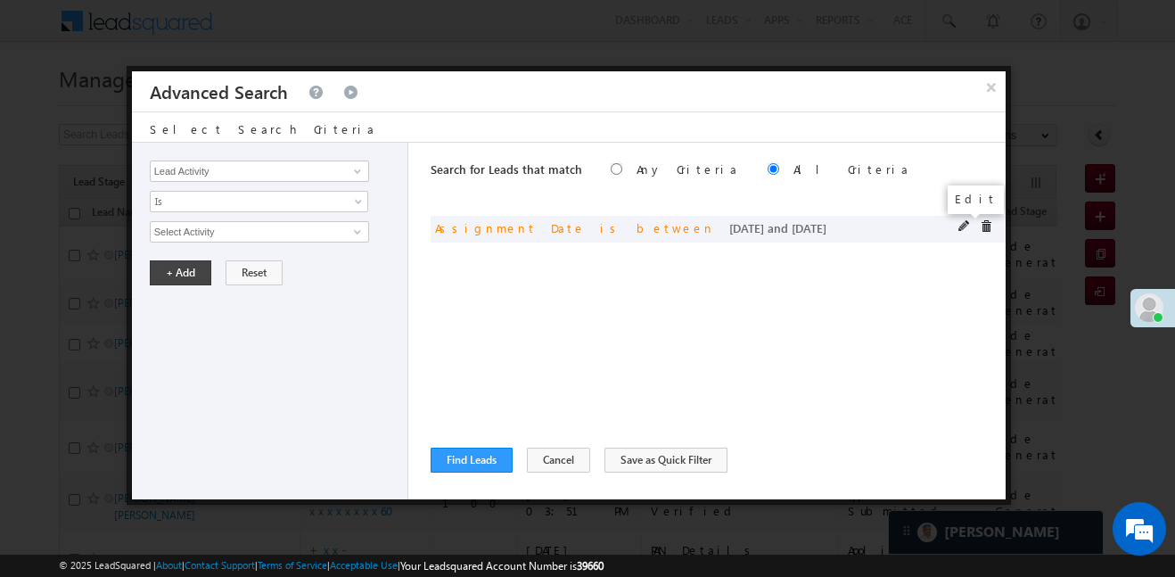
click at [961, 224] on span at bounding box center [964, 226] width 12 height 12
click at [280, 233] on span "Custom" at bounding box center [247, 232] width 193 height 16
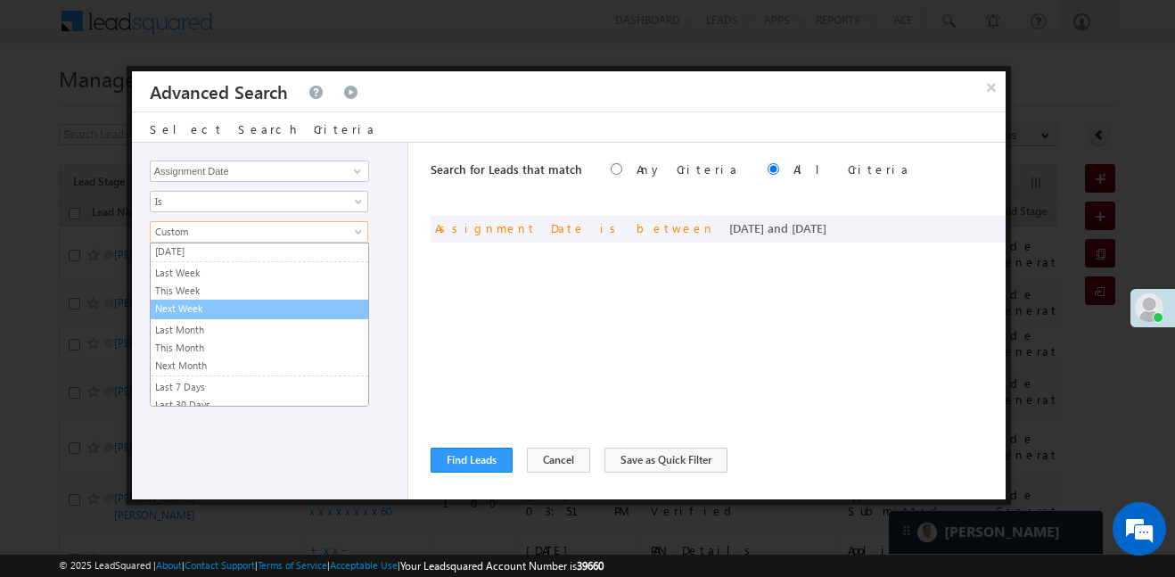
scroll to position [78, 0]
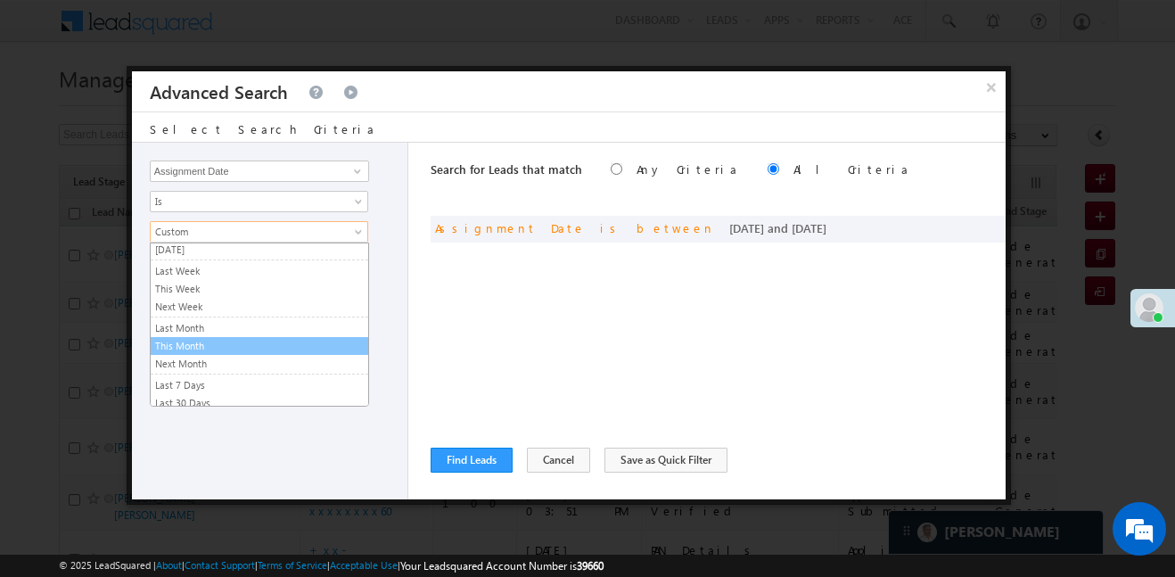
click at [207, 344] on link "This Month" at bounding box center [260, 346] width 218 height 16
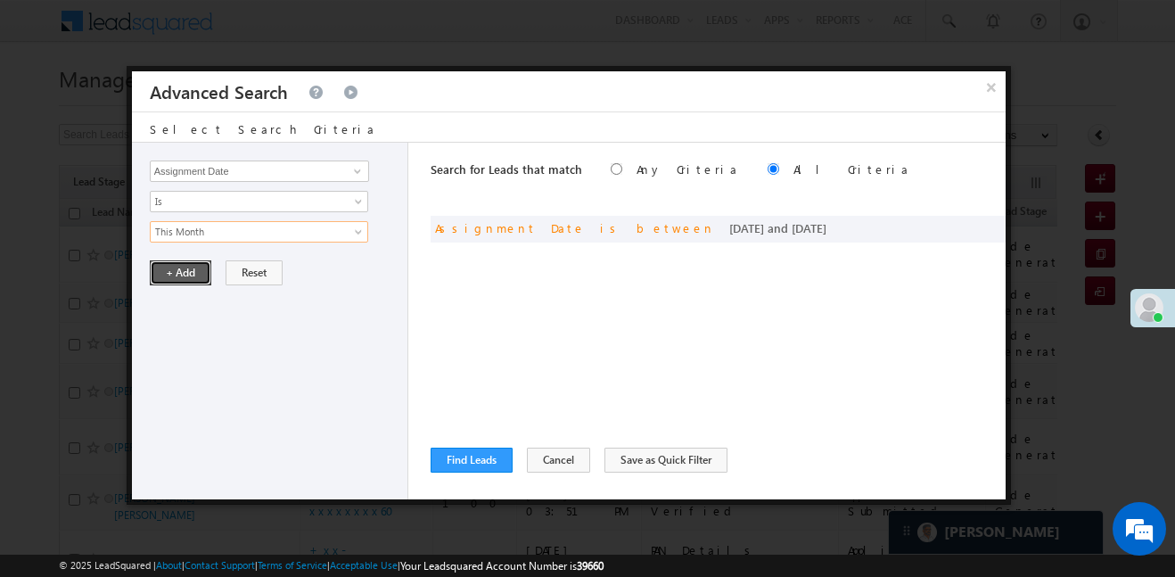
click at [178, 275] on button "+ Add" at bounding box center [181, 272] width 62 height 25
click at [488, 464] on button "Find Leads" at bounding box center [472, 460] width 82 height 25
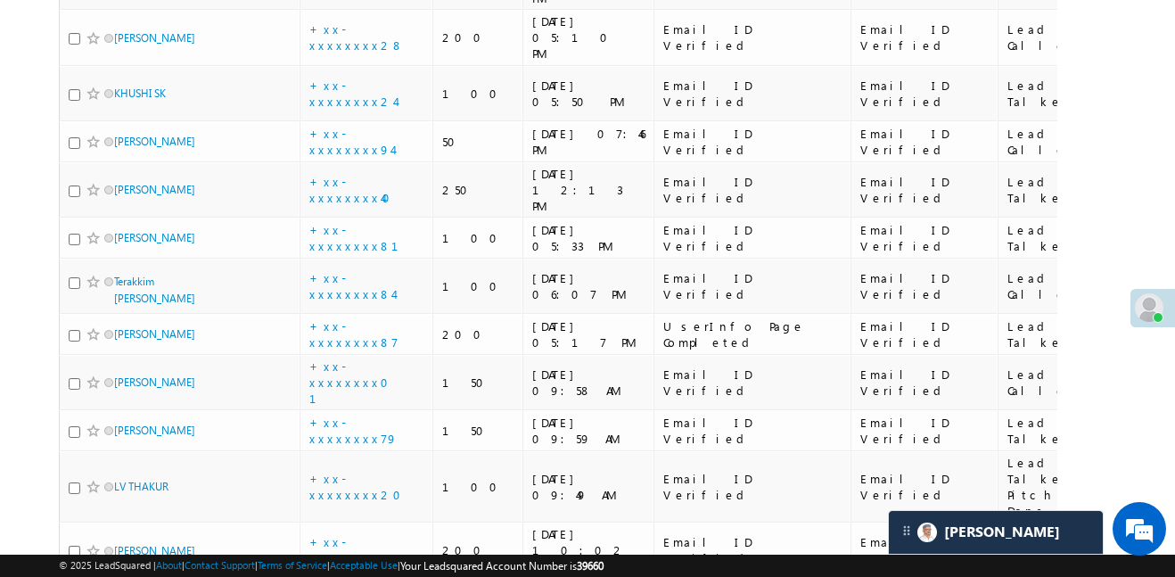
scroll to position [4040, 0]
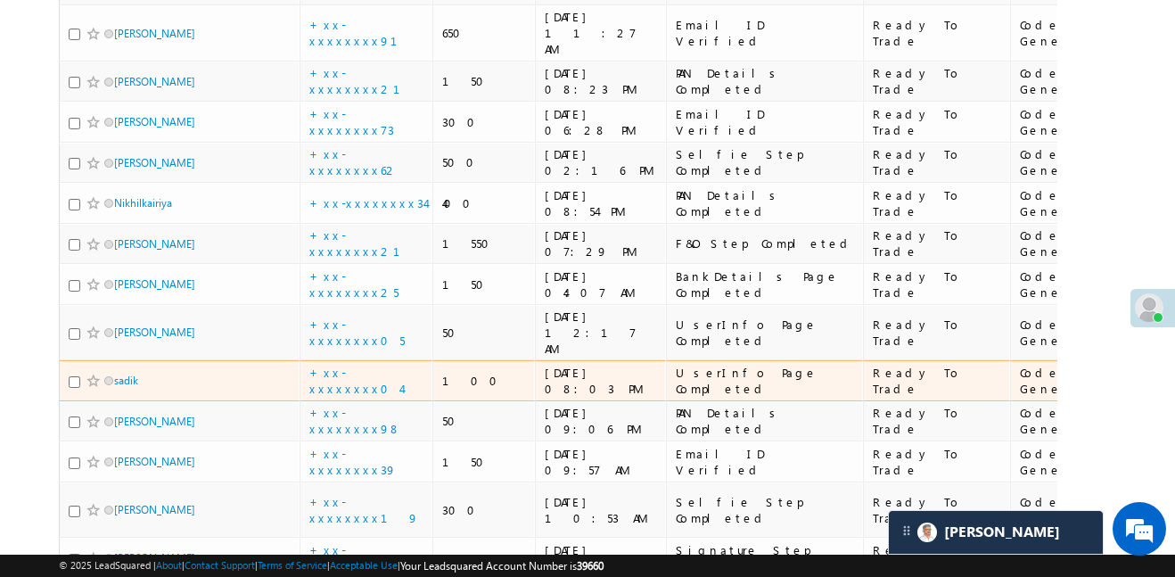
scroll to position [4124, 0]
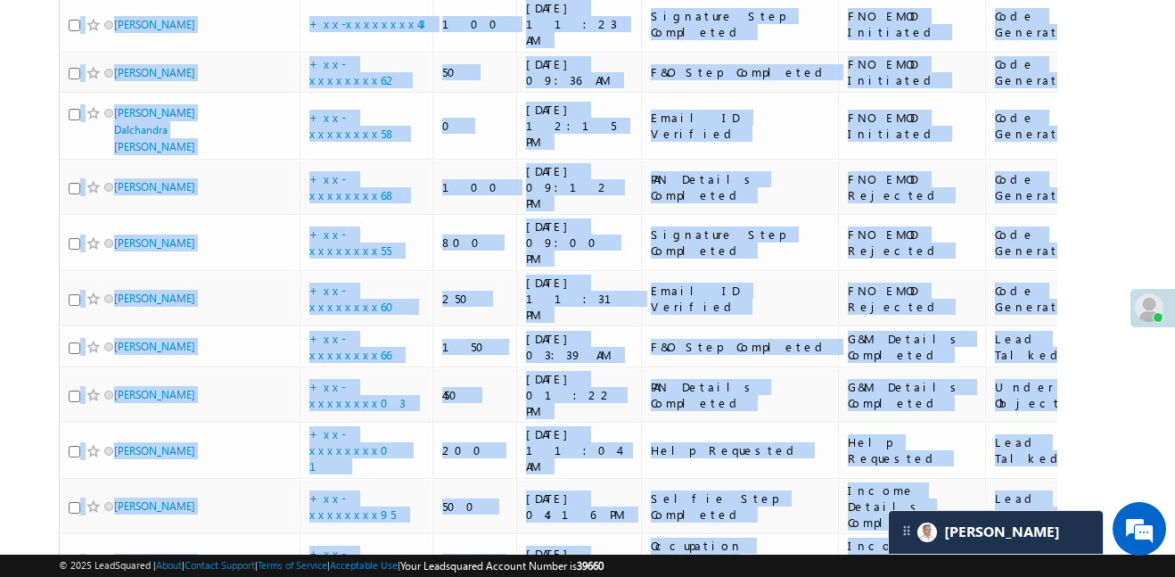
scroll to position [1466, 0]
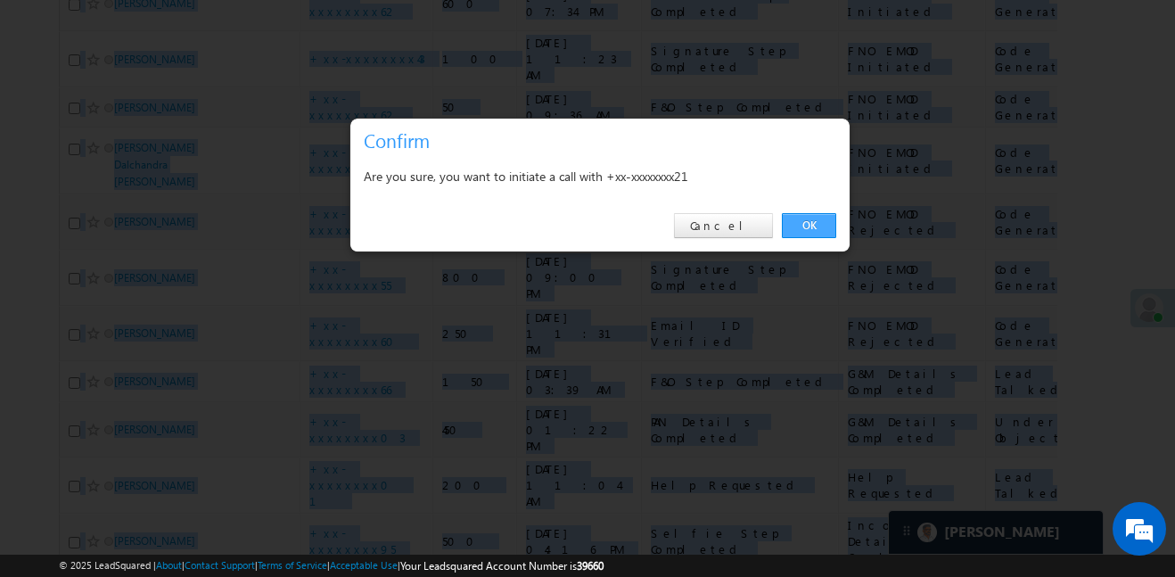
click at [816, 225] on link "OK" at bounding box center [809, 225] width 54 height 25
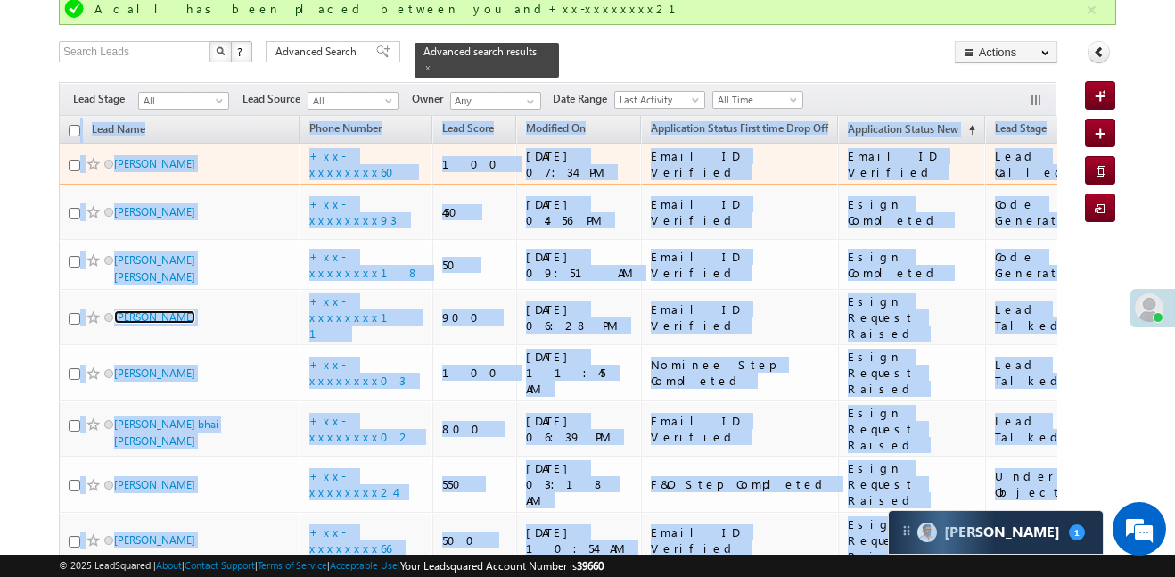
scroll to position [129, 0]
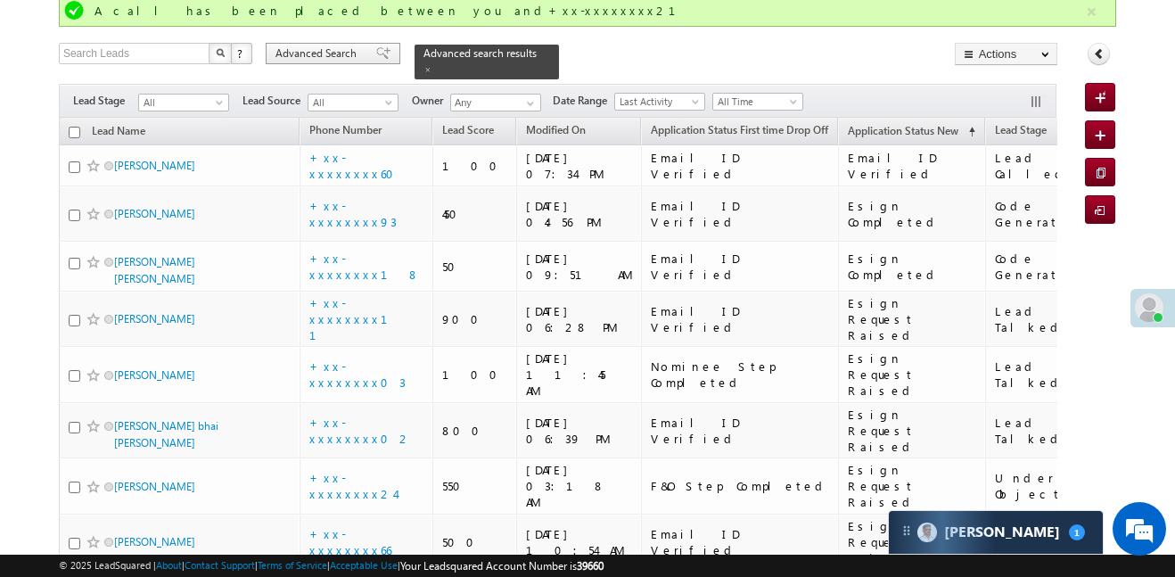
click at [295, 53] on span "Advanced Search" at bounding box center [318, 53] width 86 height 16
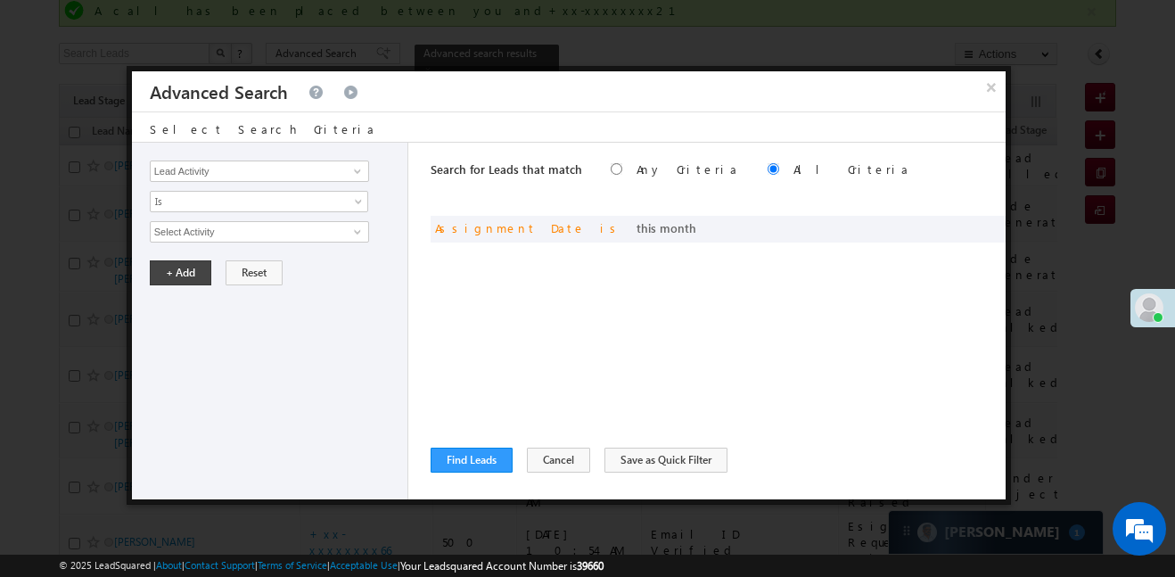
click at [718, 449] on div "Find Leads ReLoad Cancel Save as Quick Filter {"GrpConOp":"And","Conditions":[{…" at bounding box center [718, 460] width 575 height 25
click at [719, 444] on div "Search for Leads that match Any Criteria All Criteria Note that the current tri…" at bounding box center [718, 321] width 575 height 357
click at [712, 448] on div "Find Leads ReLoad Cancel Save as Quick Filter {"GrpConOp":"And","Conditions":[{…" at bounding box center [718, 460] width 575 height 25
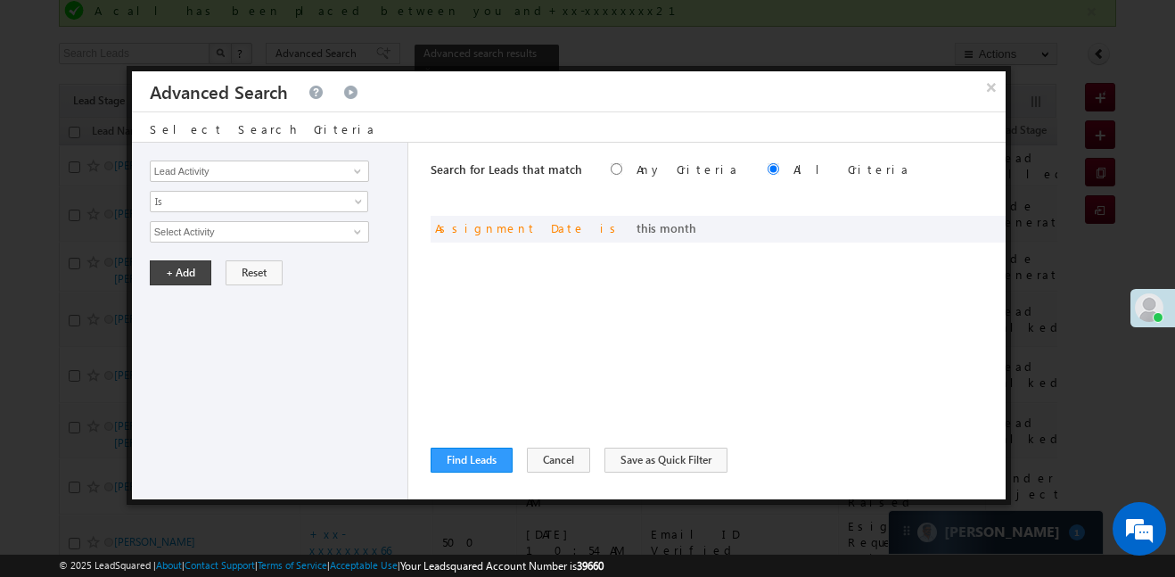
click at [712, 448] on div "Find Leads ReLoad Cancel Save as Quick Filter {"GrpConOp":"And","Conditions":[{…" at bounding box center [718, 460] width 575 height 25
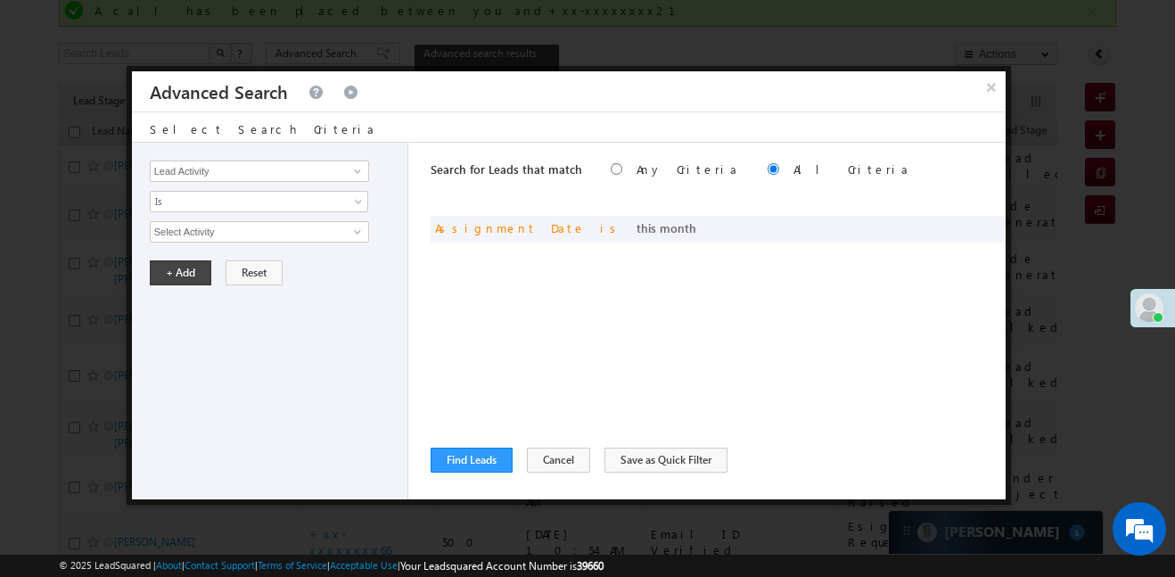
click at [712, 448] on div "Find Leads ReLoad Cancel Save as Quick Filter {"GrpConOp":"And","Conditions":[{…" at bounding box center [718, 460] width 575 height 25
click at [479, 452] on button "Find Leads" at bounding box center [472, 460] width 82 height 25
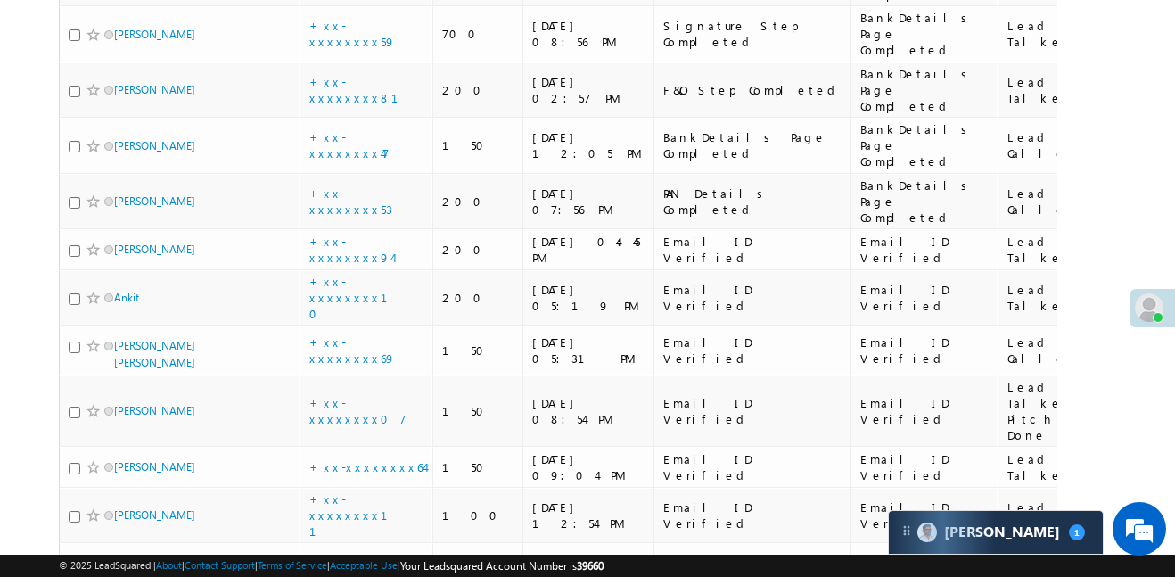
scroll to position [4040, 0]
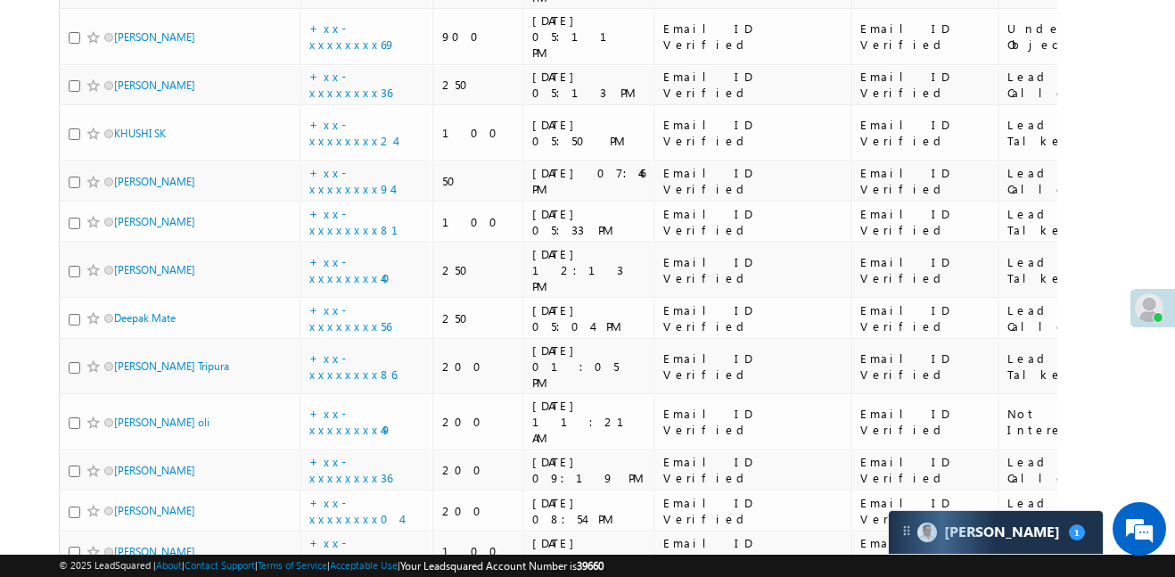
click at [1045, 528] on div "Carter 1" at bounding box center [996, 532] width 214 height 43
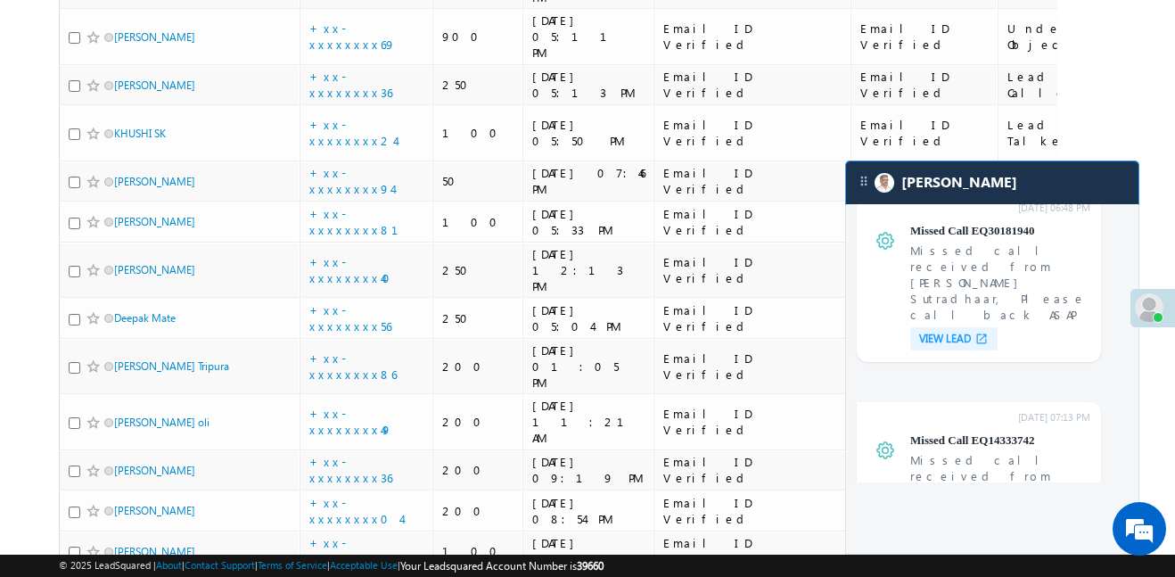
scroll to position [6821, 0]
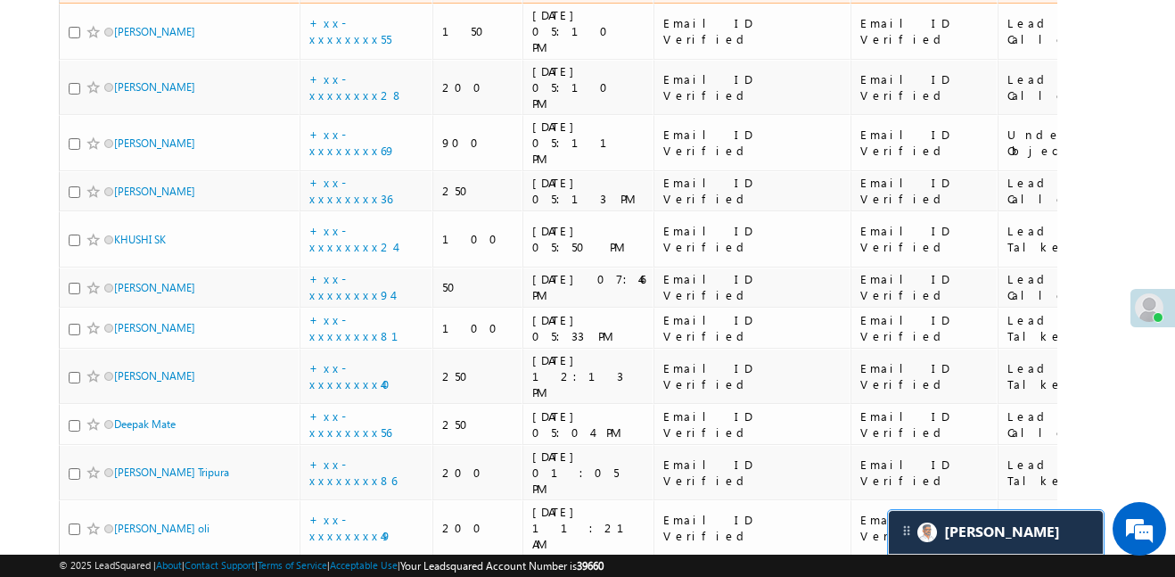
scroll to position [4040, 0]
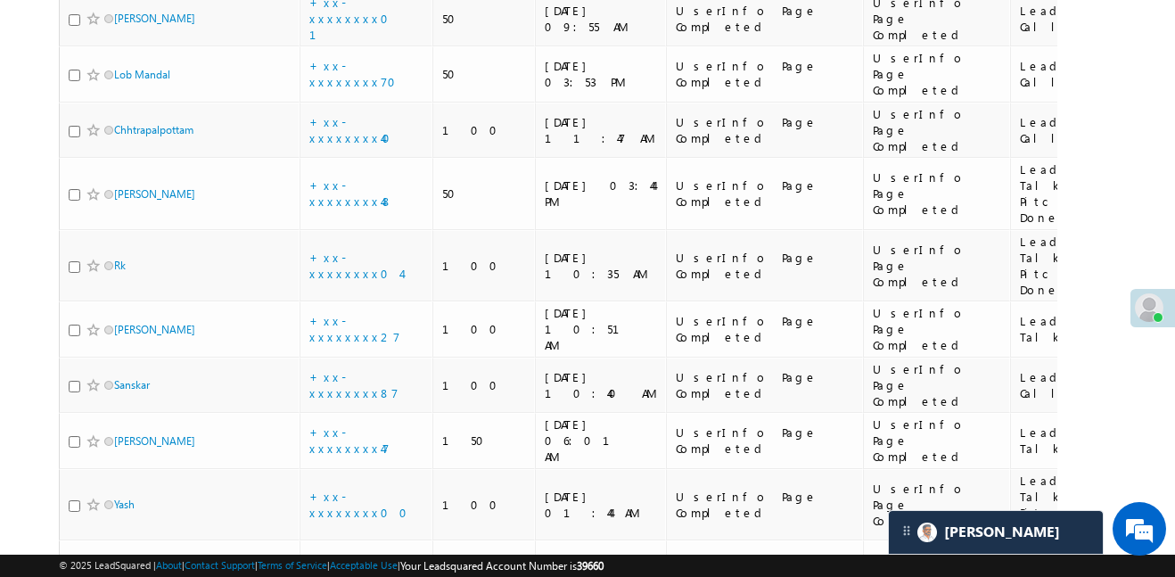
scroll to position [4124, 0]
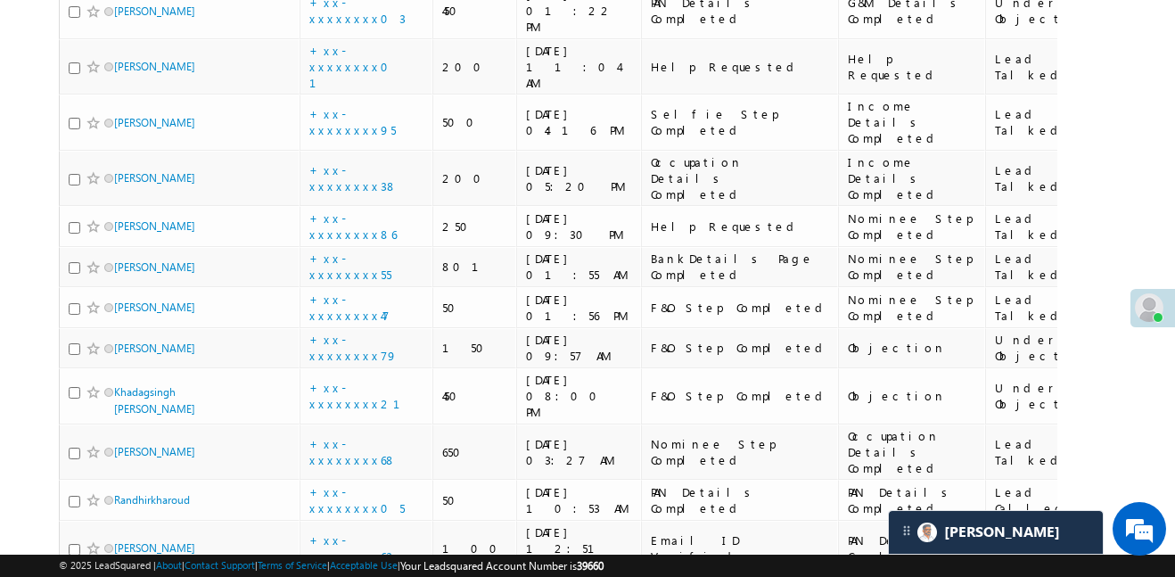
scroll to position [1623, 0]
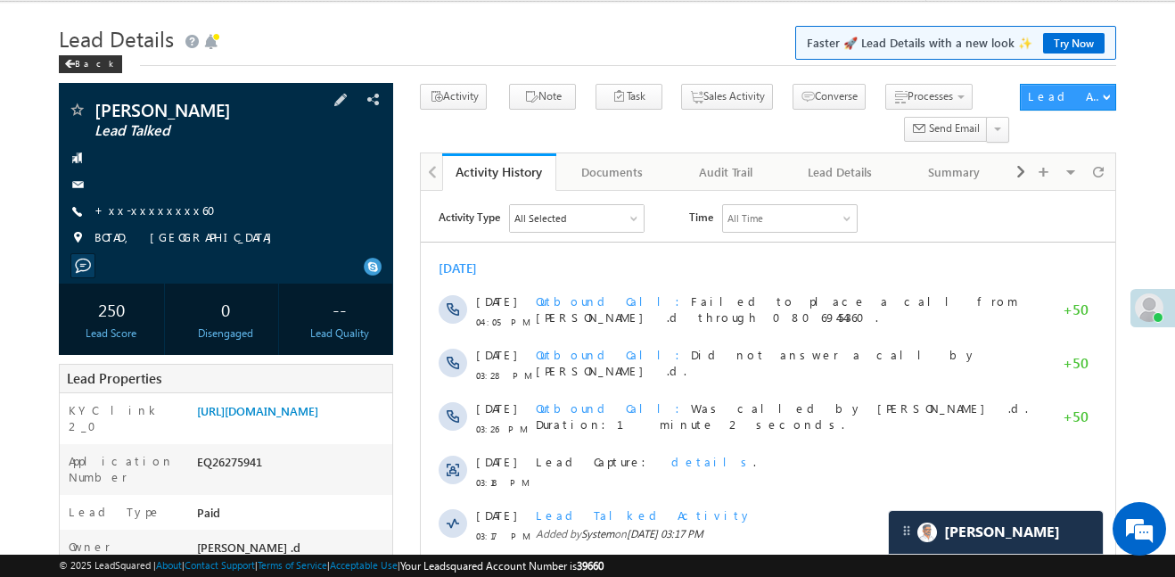
scroll to position [12, 0]
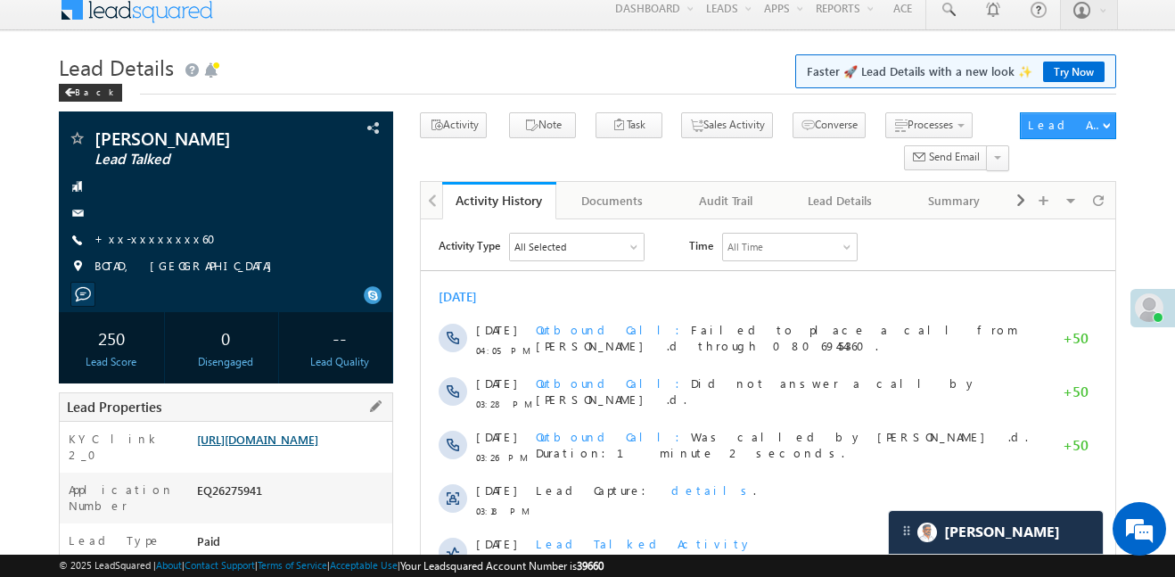
click at [318, 447] on link "[URL][DOMAIN_NAME]" at bounding box center [257, 438] width 121 height 15
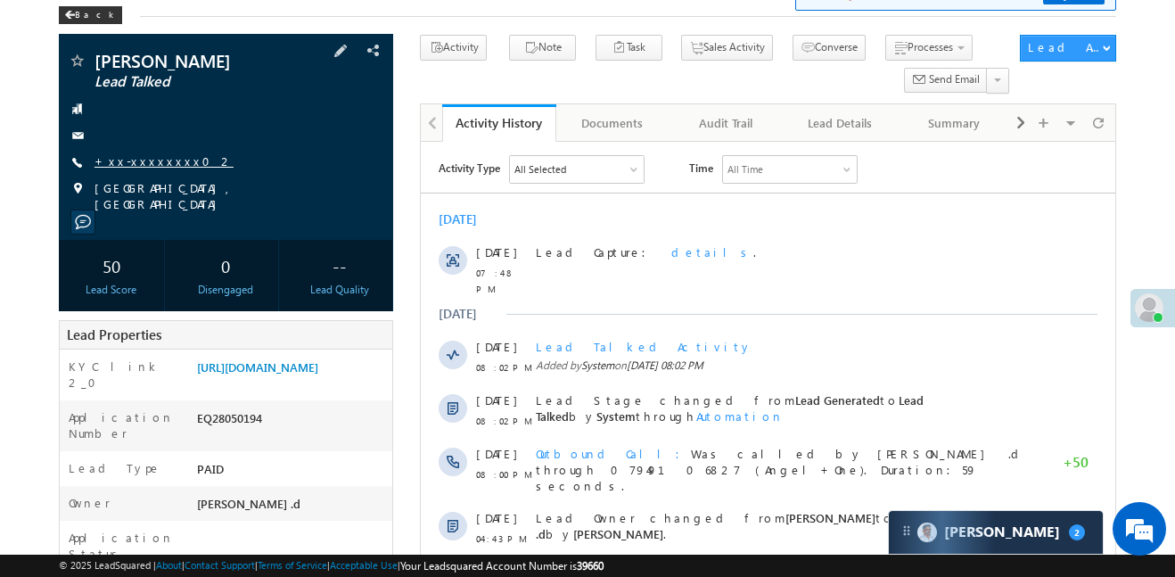
click at [169, 160] on link "+xx-xxxxxxxx02" at bounding box center [163, 160] width 139 height 15
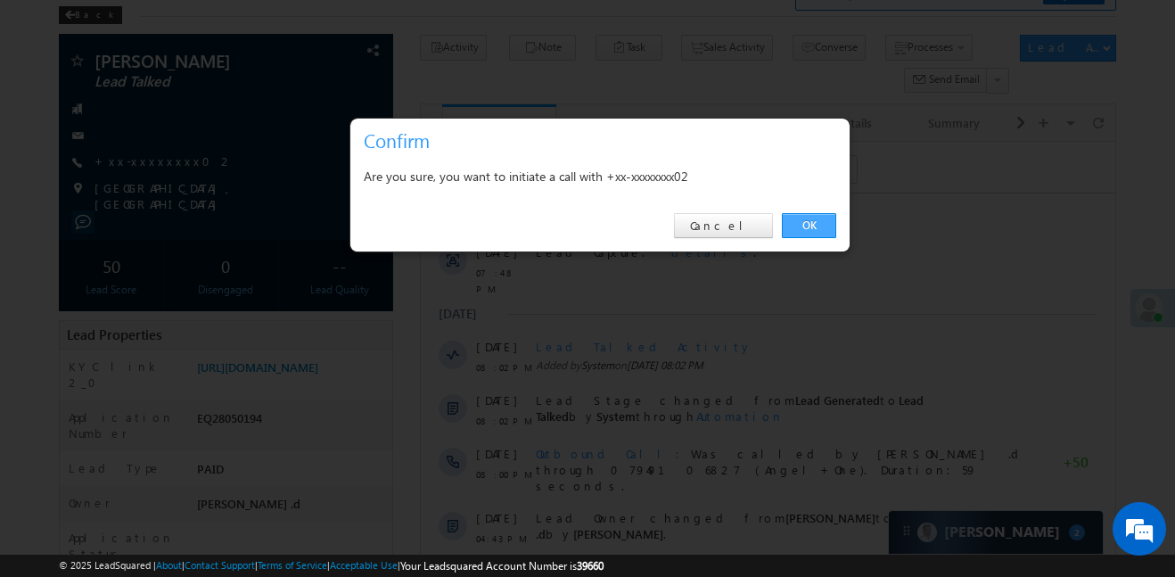
drag, startPoint x: 811, startPoint y: 216, endPoint x: 304, endPoint y: 50, distance: 533.7
click at [811, 216] on link "OK" at bounding box center [809, 225] width 54 height 25
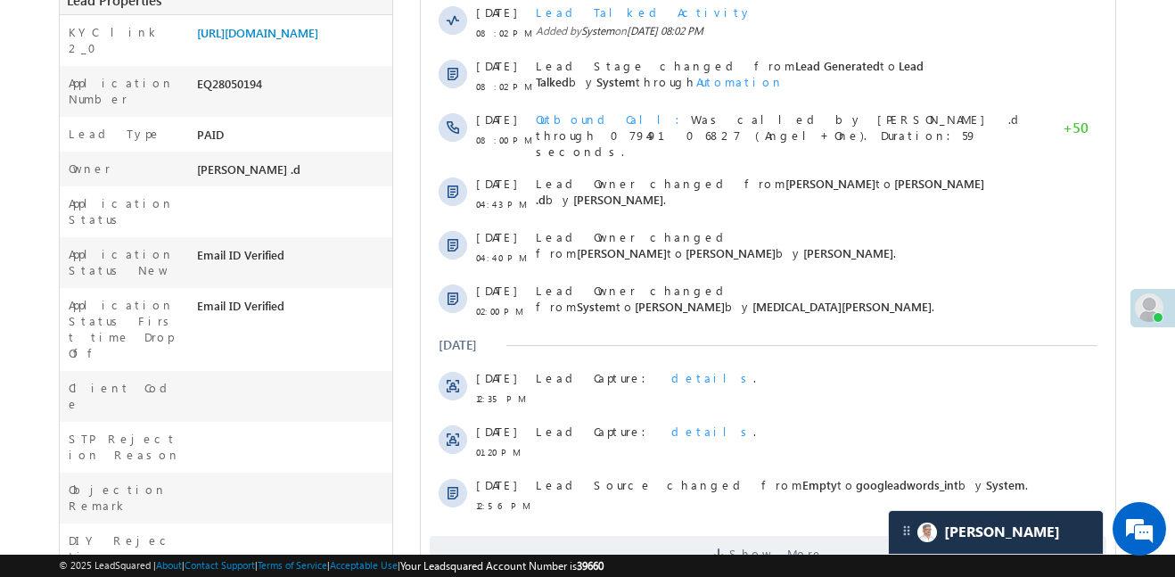
scroll to position [50, 0]
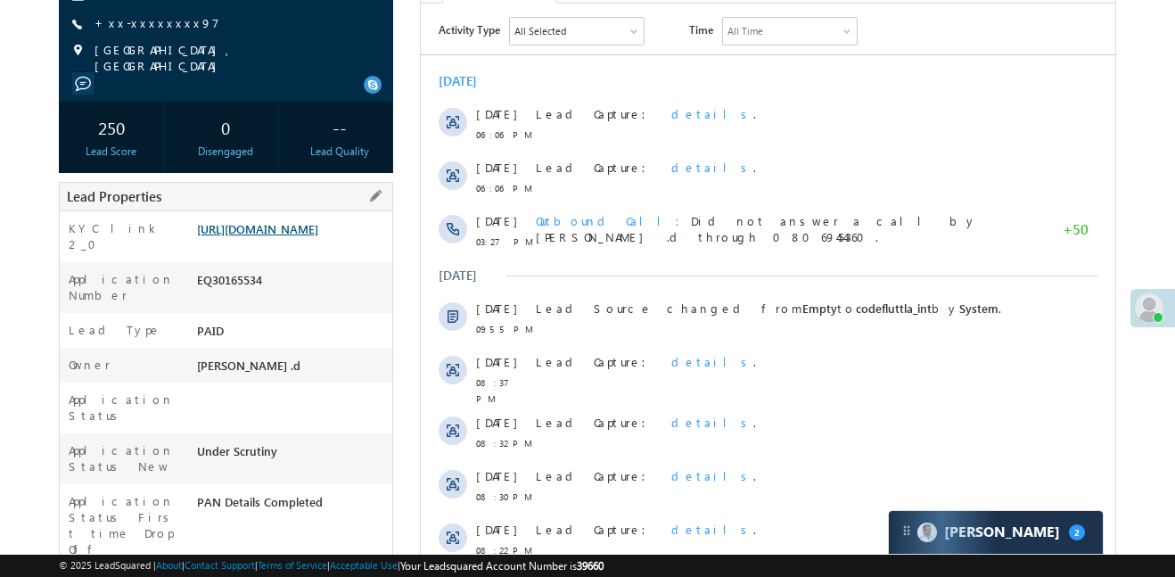
scroll to position [240, 0]
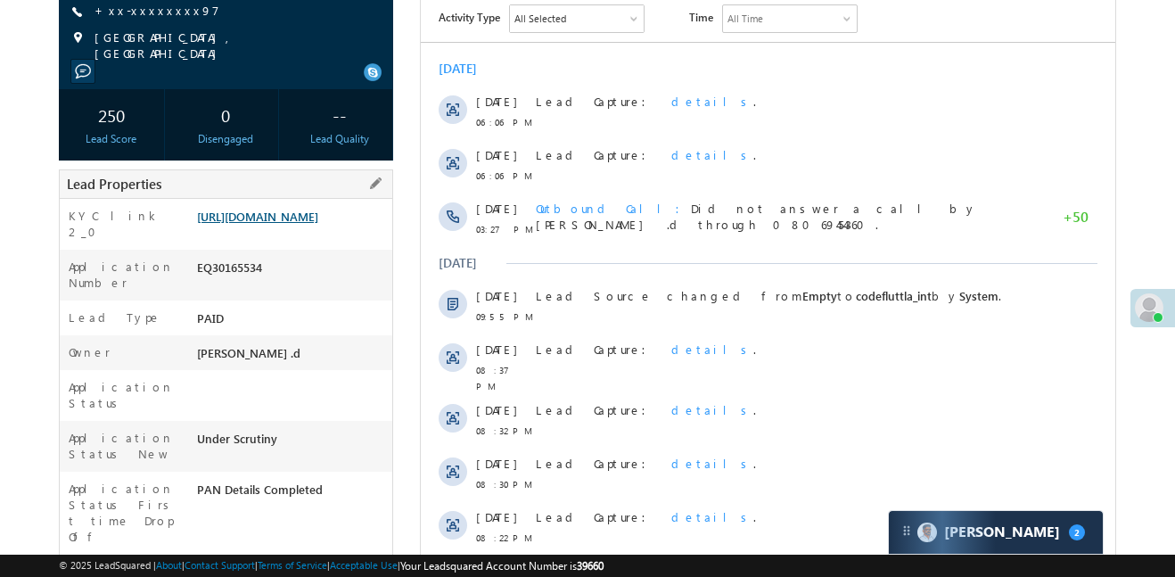
click at [307, 224] on link "[URL][DOMAIN_NAME]" at bounding box center [257, 216] width 121 height 15
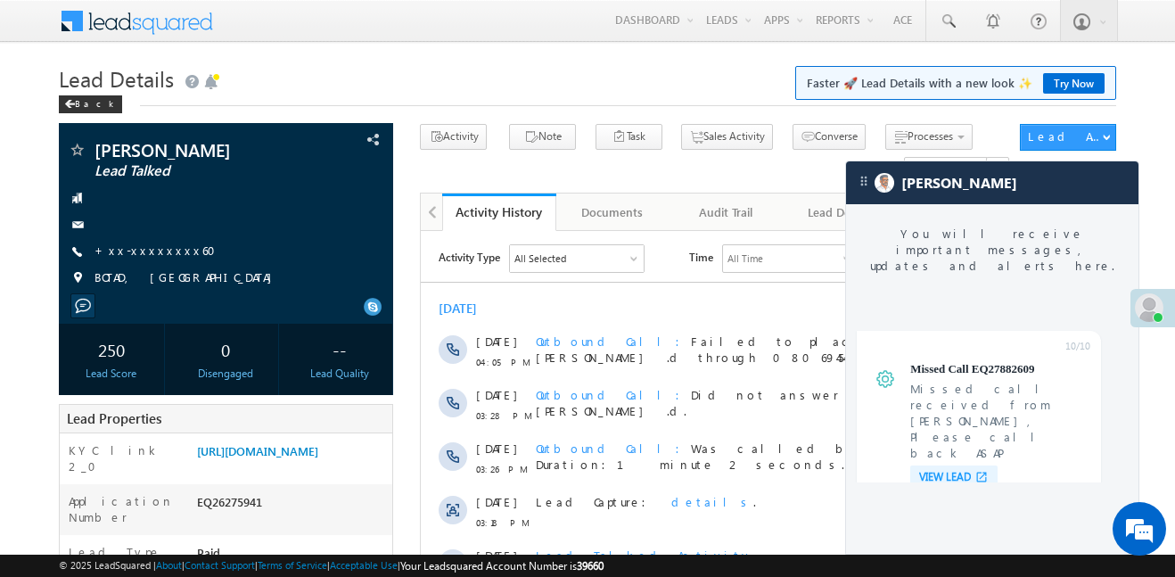
scroll to position [6845, 0]
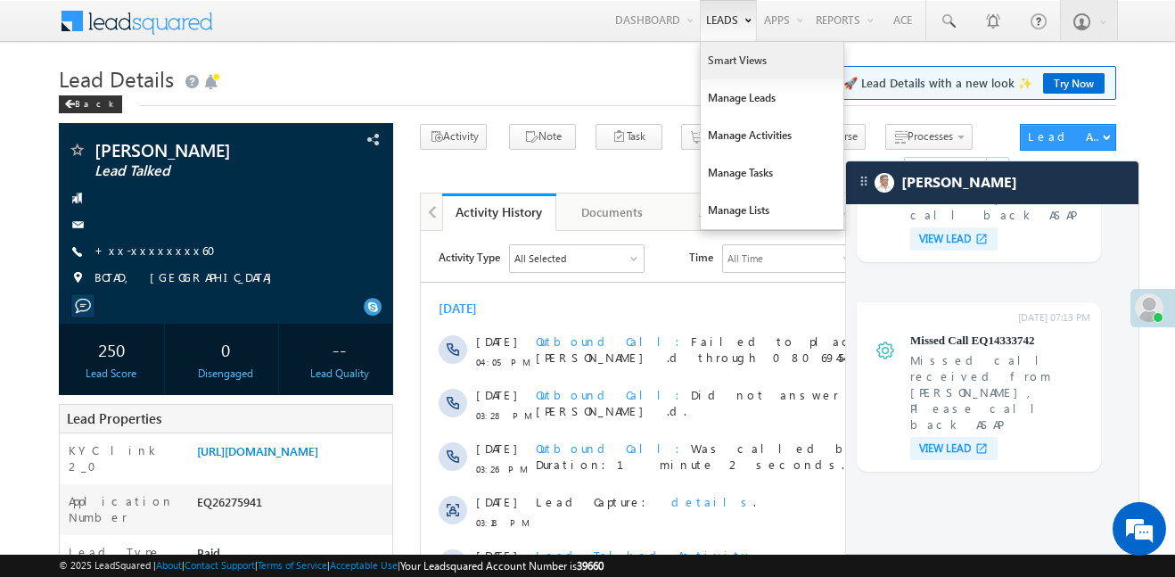
click at [725, 56] on link "Smart Views" at bounding box center [772, 60] width 143 height 37
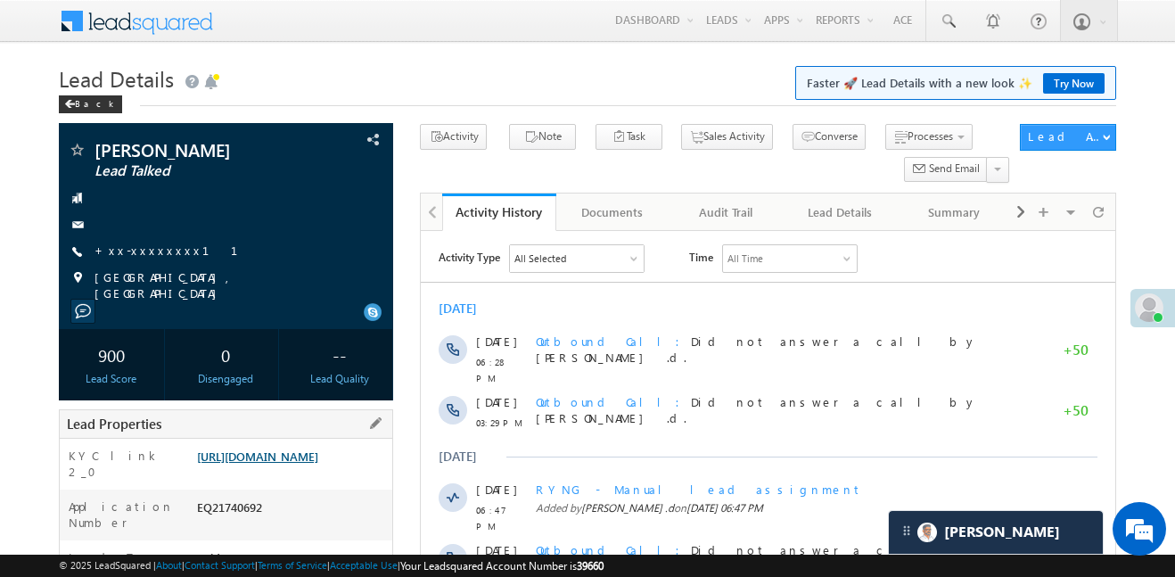
click at [314, 455] on link "[URL][DOMAIN_NAME]" at bounding box center [257, 455] width 121 height 15
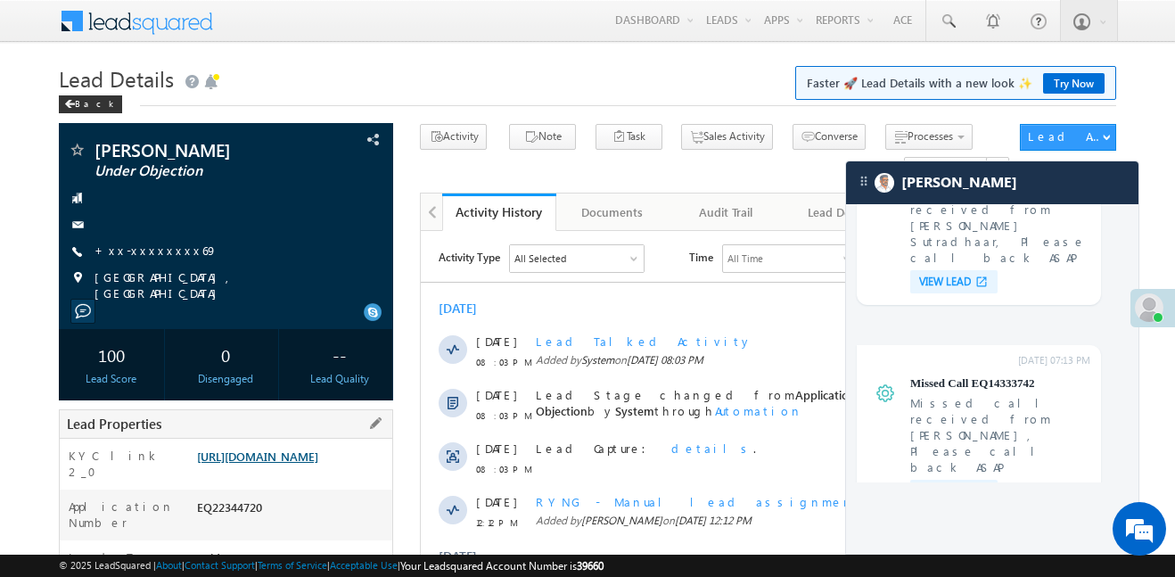
click at [278, 450] on link "[URL][DOMAIN_NAME]" at bounding box center [257, 455] width 121 height 15
click at [313, 464] on link "https://angelbroking1-pk3em7sa.customui-test.leadsquared.com?leadId=e81184b6-fe…" at bounding box center [257, 455] width 121 height 15
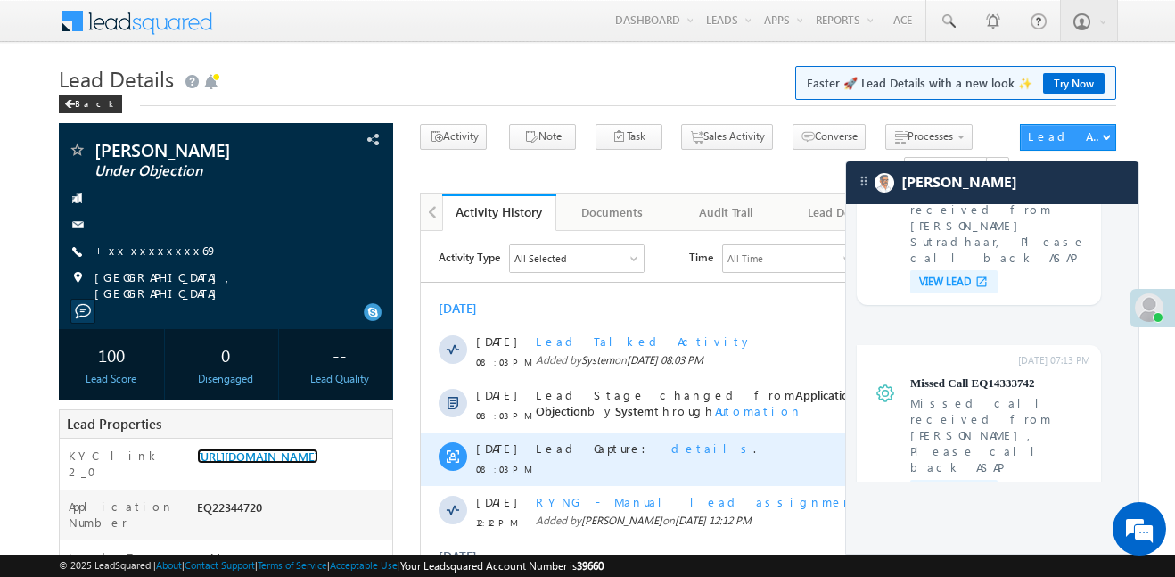
scroll to position [407, 0]
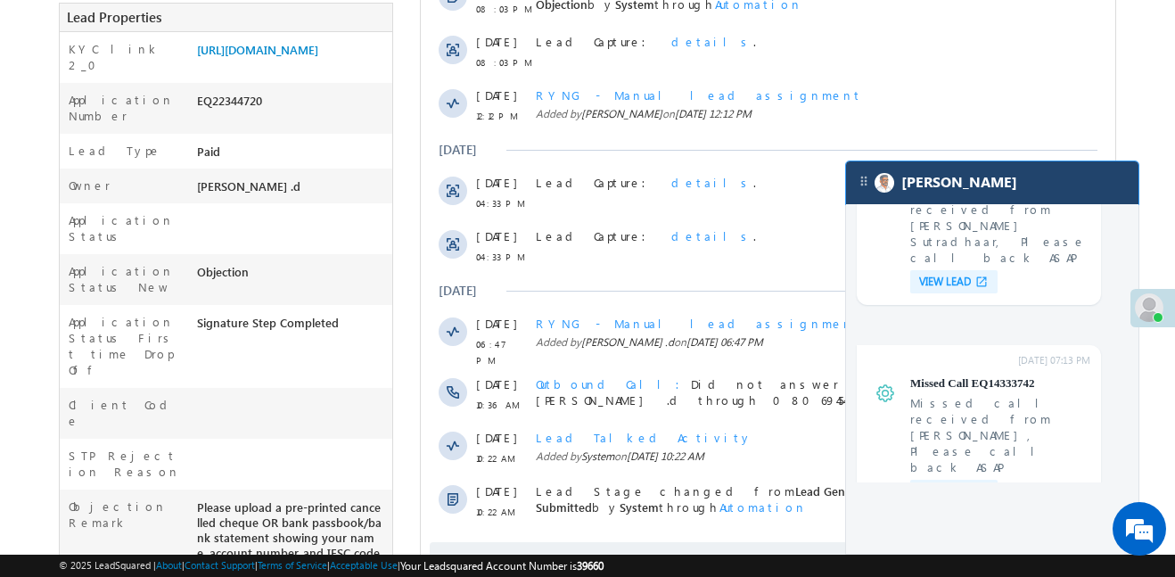
click at [970, 201] on div "[PERSON_NAME]" at bounding box center [992, 182] width 292 height 43
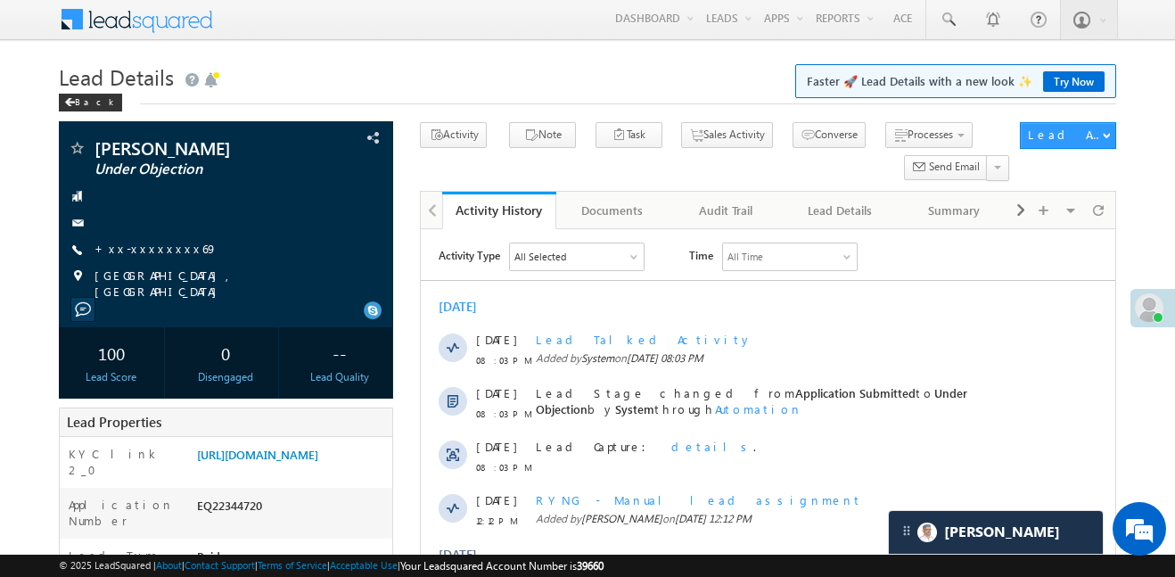
scroll to position [0, 0]
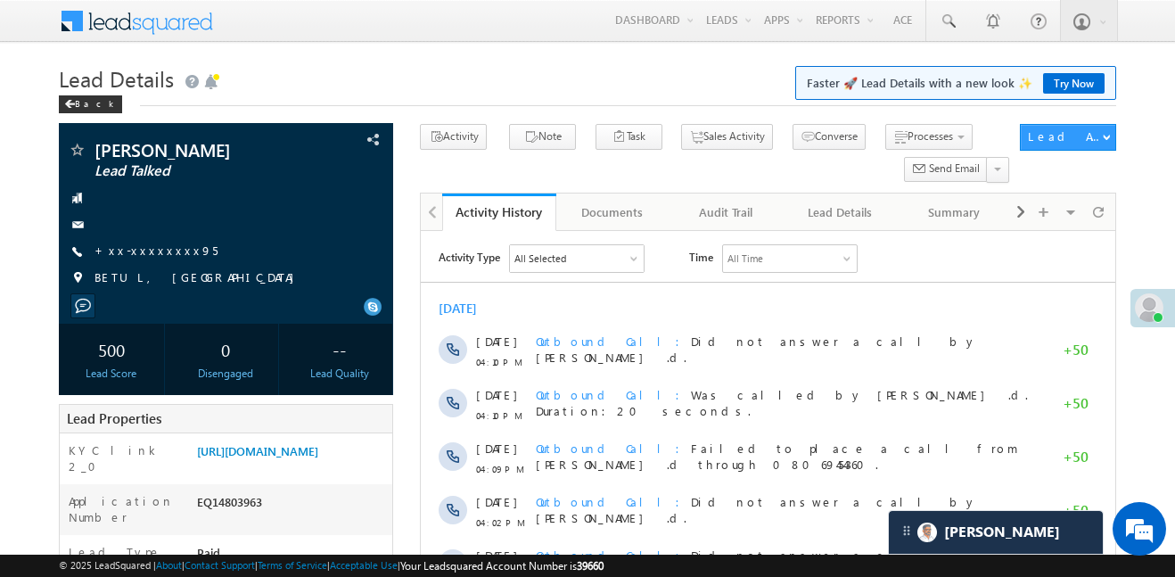
scroll to position [8438, 0]
click at [149, 241] on div "Jassi Rajput Lead Talked +xx-xxxxxxxx95" at bounding box center [226, 218] width 316 height 155
click at [151, 249] on link "+xx-xxxxxxxx95" at bounding box center [155, 249] width 123 height 15
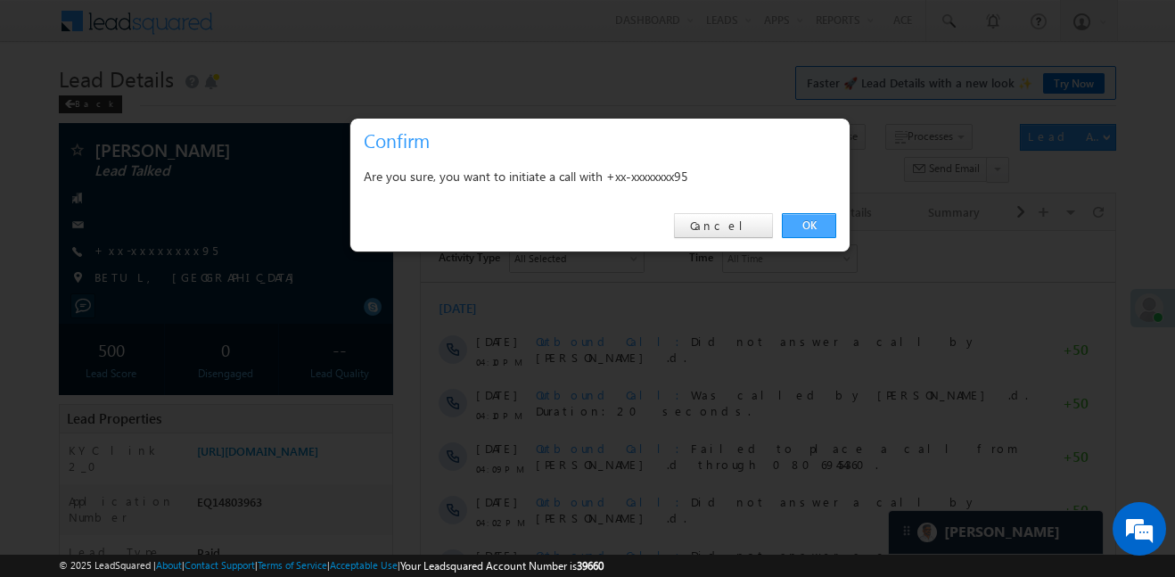
click at [802, 223] on link "OK" at bounding box center [809, 225] width 54 height 25
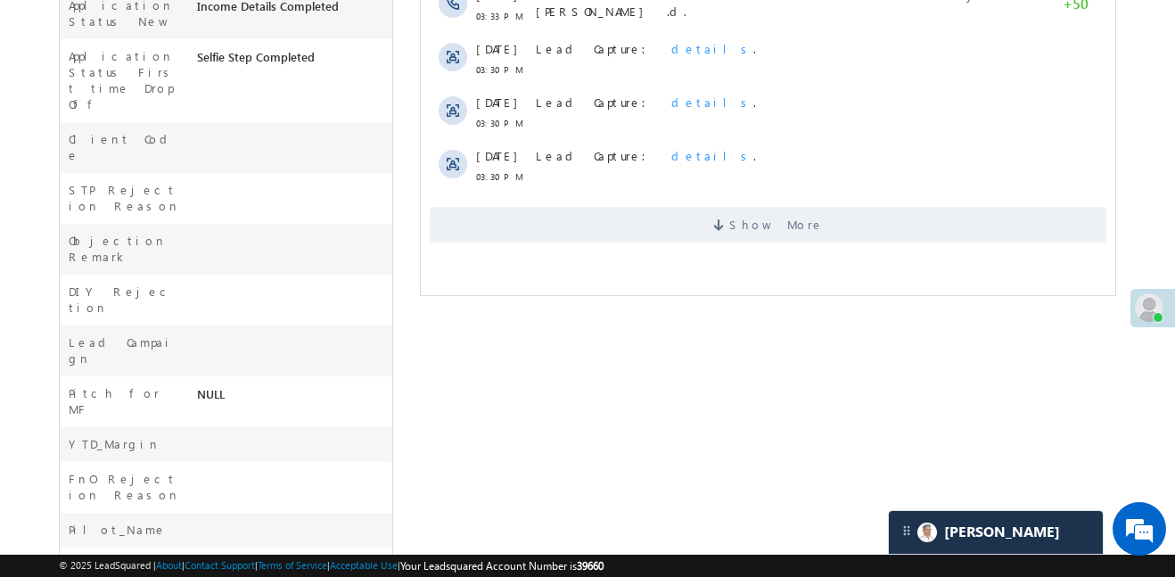
scroll to position [801, 0]
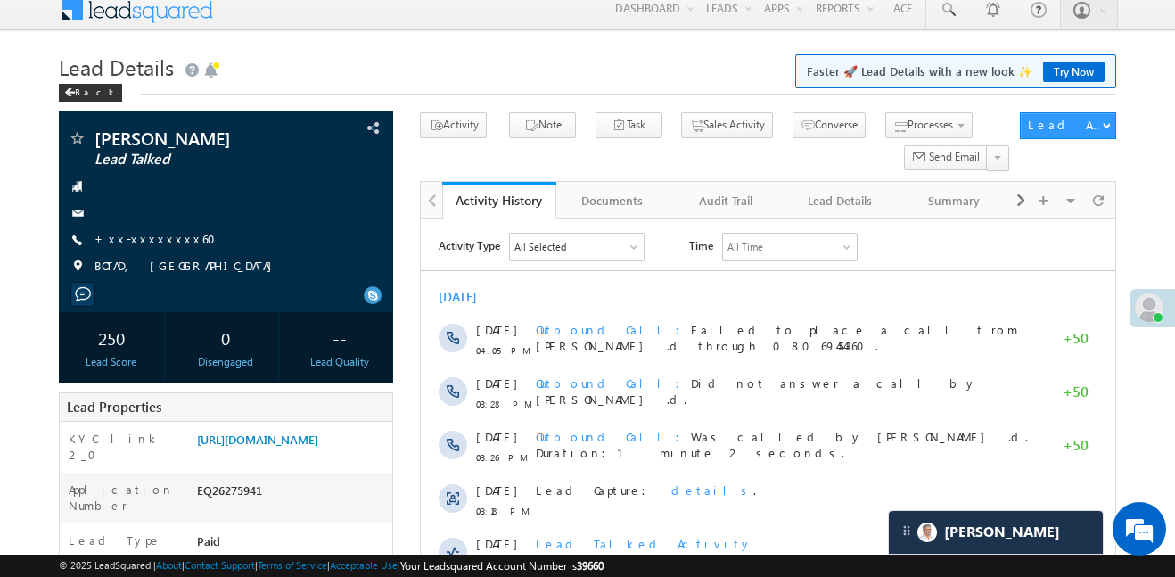
scroll to position [8438, 0]
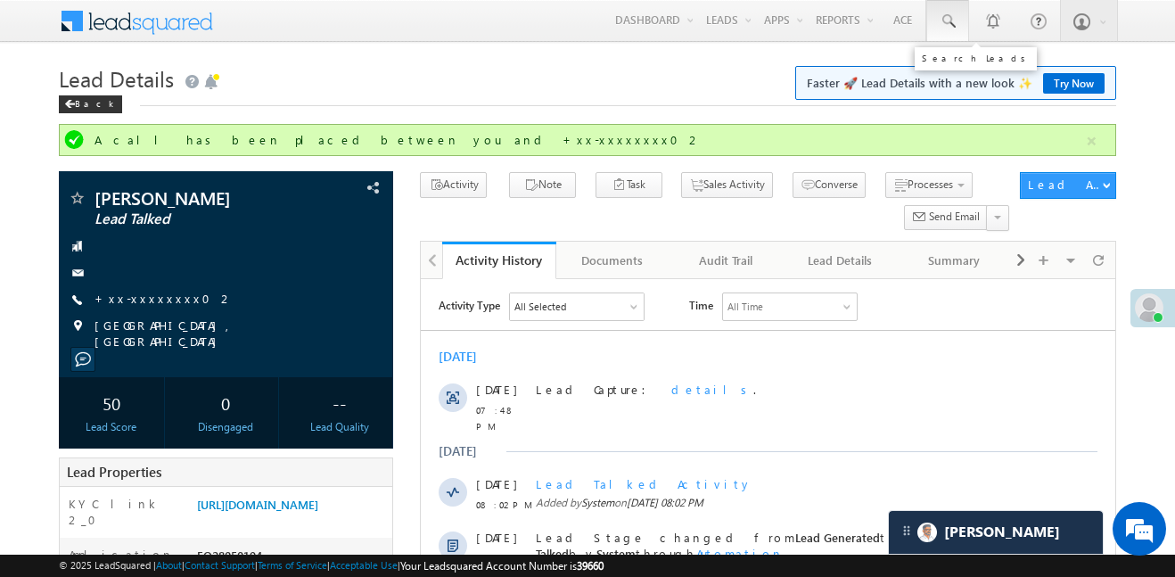
click at [961, 21] on link at bounding box center [947, 20] width 43 height 41
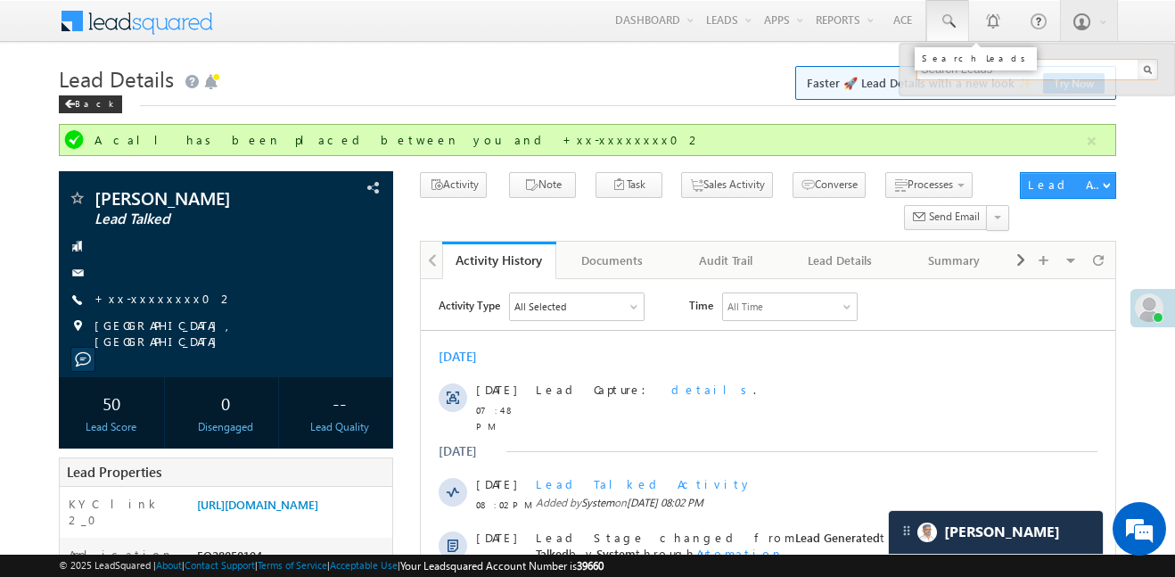
paste input "EQ20847899"
type input "EQ20847899"
click at [962, 21] on link at bounding box center [947, 20] width 43 height 41
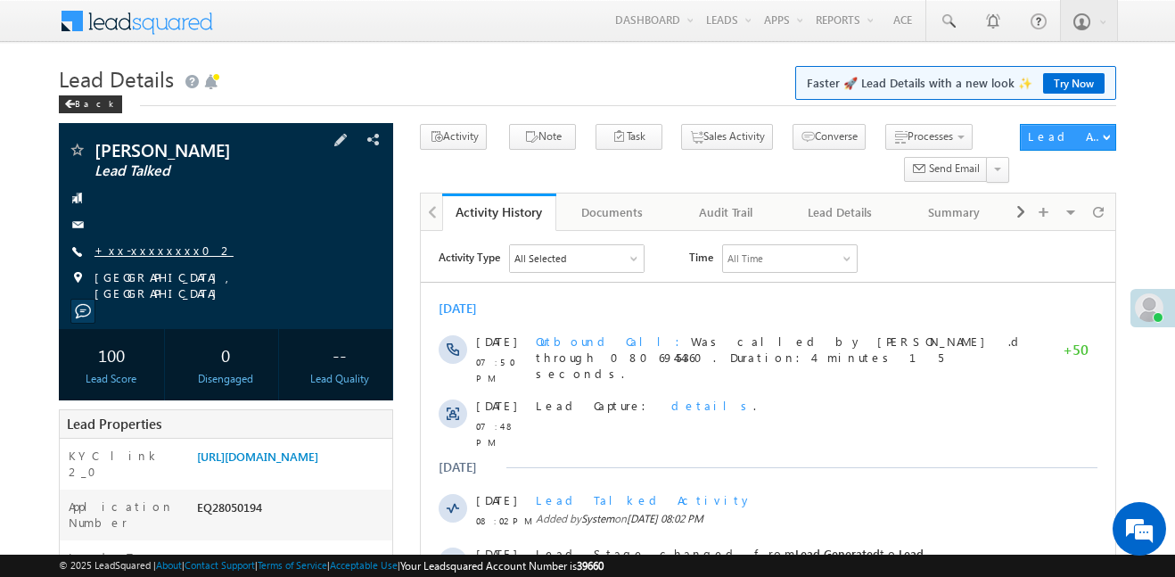
click at [145, 255] on link "+xx-xxxxxxxx02" at bounding box center [163, 249] width 139 height 15
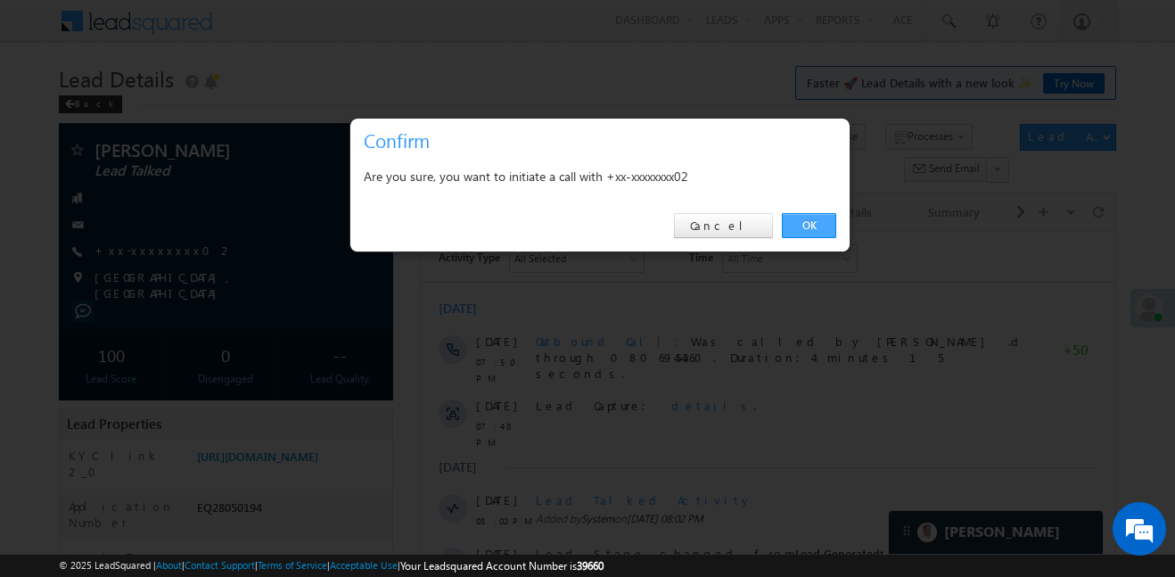
click at [805, 230] on link "OK" at bounding box center [809, 225] width 54 height 25
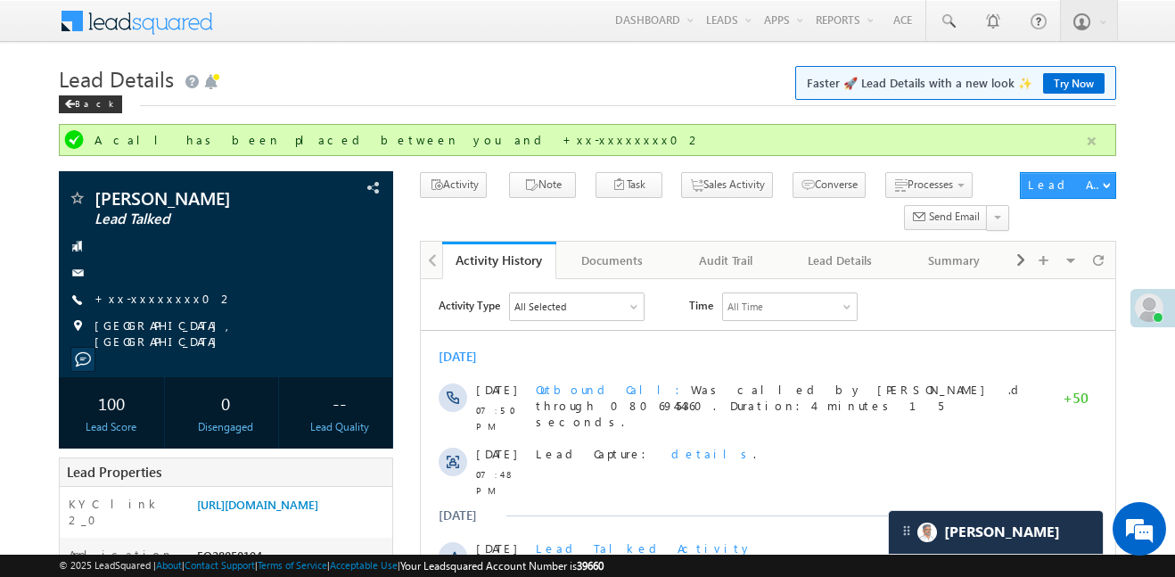
click at [1094, 148] on button "button" at bounding box center [1091, 141] width 22 height 22
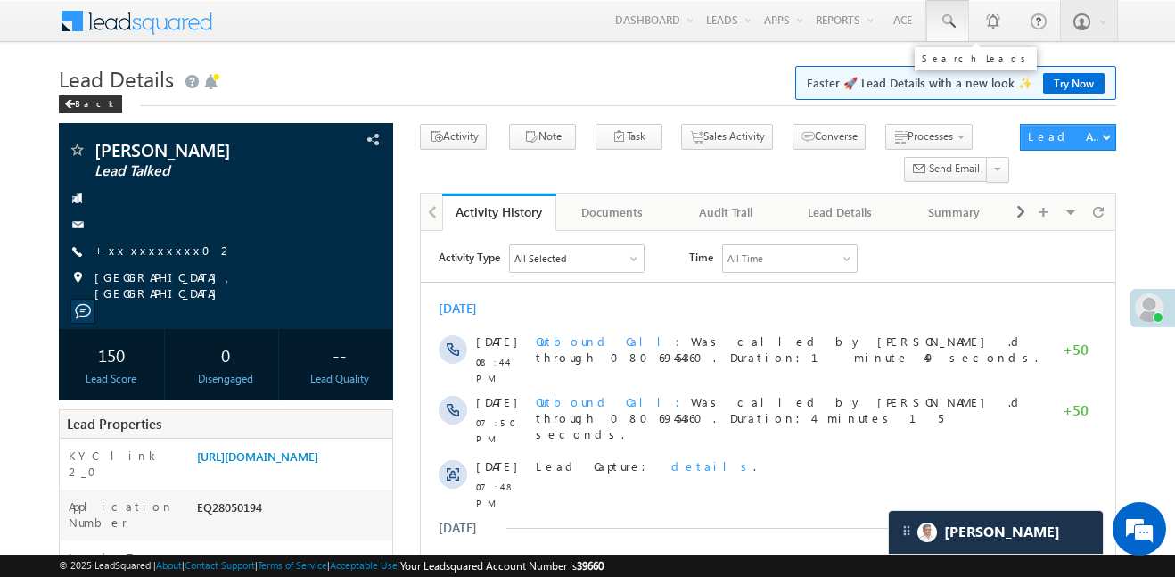
click at [947, 37] on link at bounding box center [947, 20] width 43 height 41
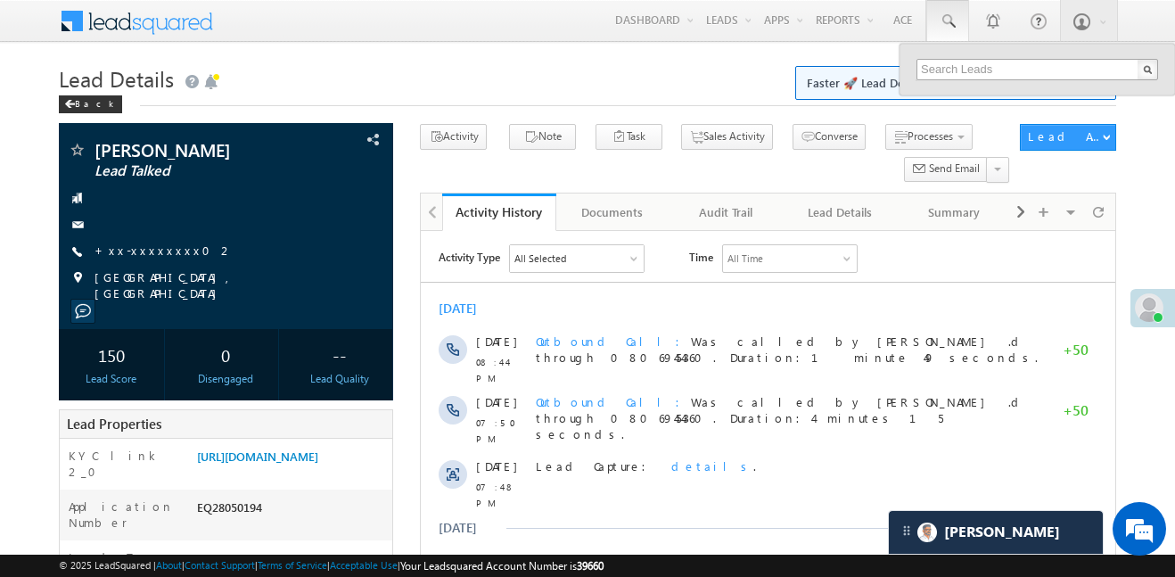
drag, startPoint x: 1004, startPoint y: 85, endPoint x: 1009, endPoint y: 69, distance: 16.9
click at [1005, 83] on div at bounding box center [1036, 70] width 275 height 52
click at [1009, 69] on input "text" at bounding box center [1037, 69] width 242 height 21
paste input "EQ27912225"
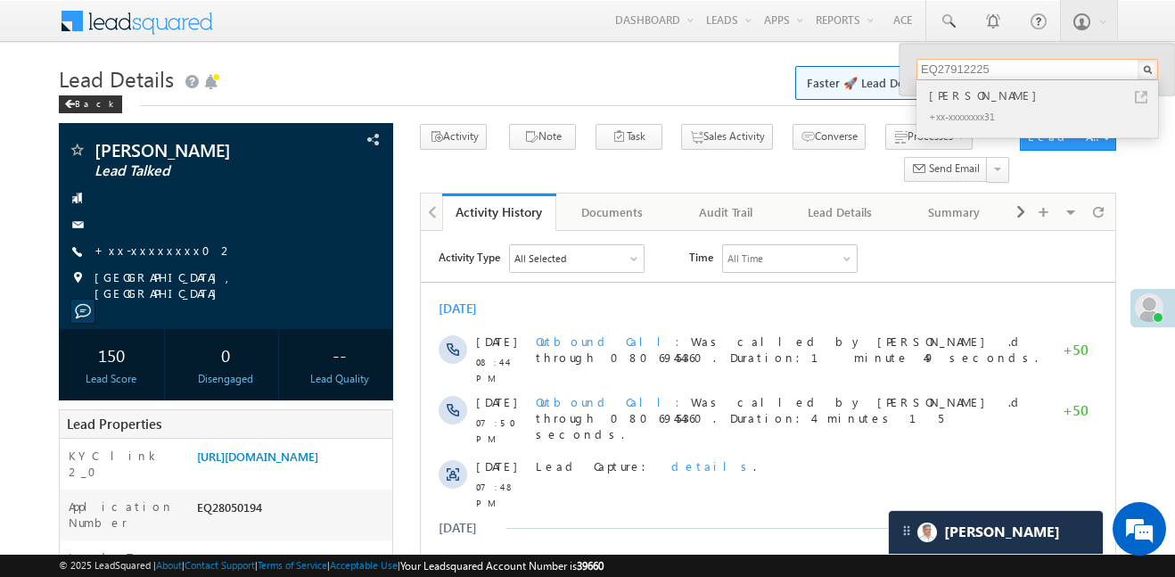
type input "EQ27912225"
click at [963, 93] on div "SunilKumar" at bounding box center [1044, 96] width 239 height 20
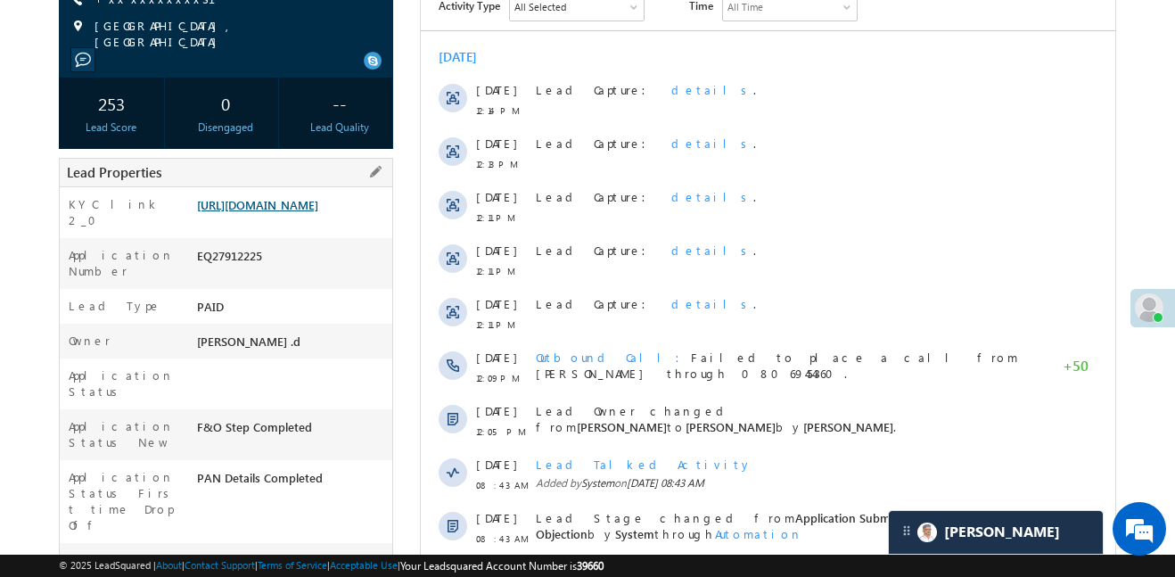
scroll to position [268, 0]
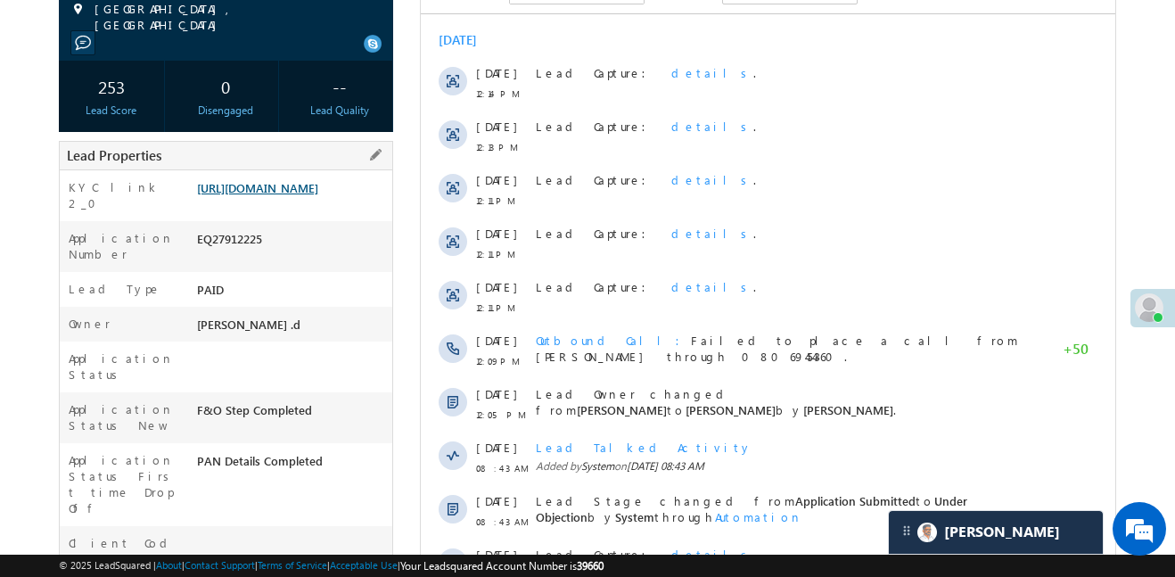
click at [300, 195] on link "[URL][DOMAIN_NAME]" at bounding box center [257, 187] width 121 height 15
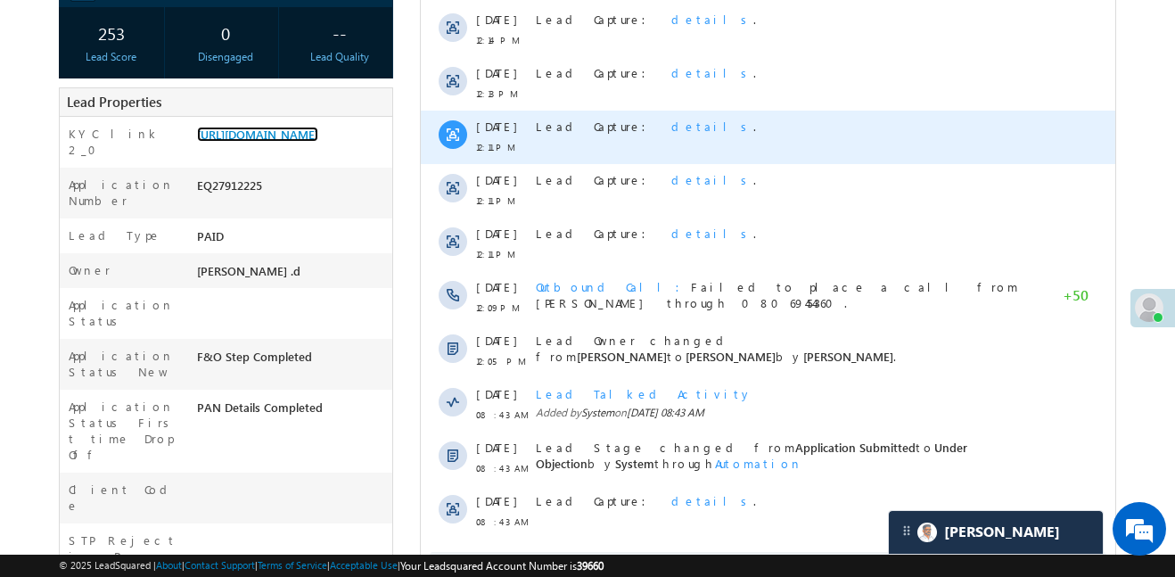
scroll to position [320, 0]
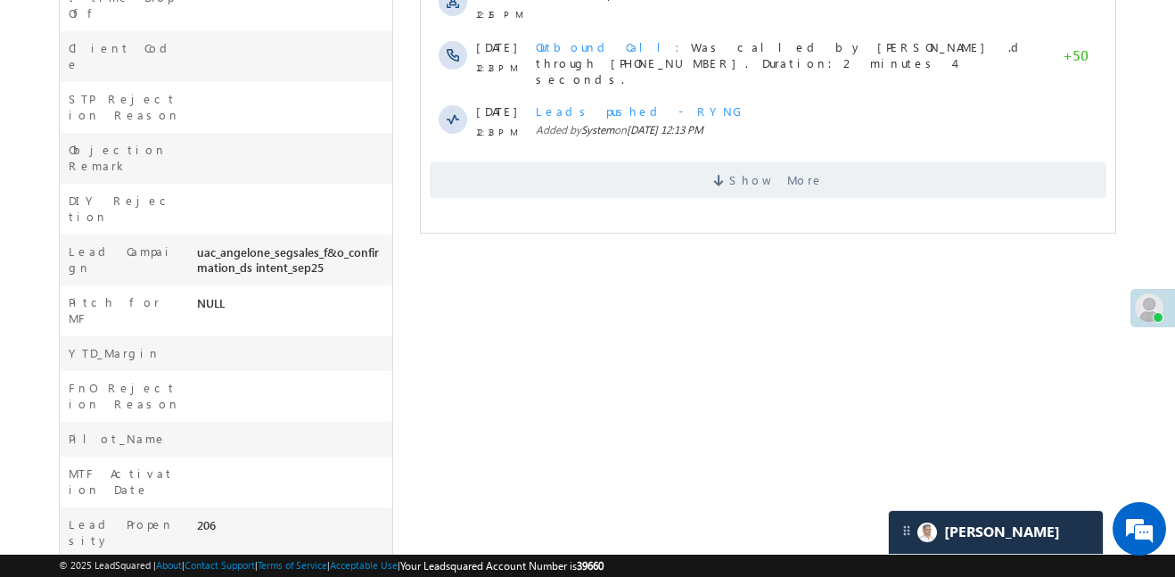
scroll to position [8438, 0]
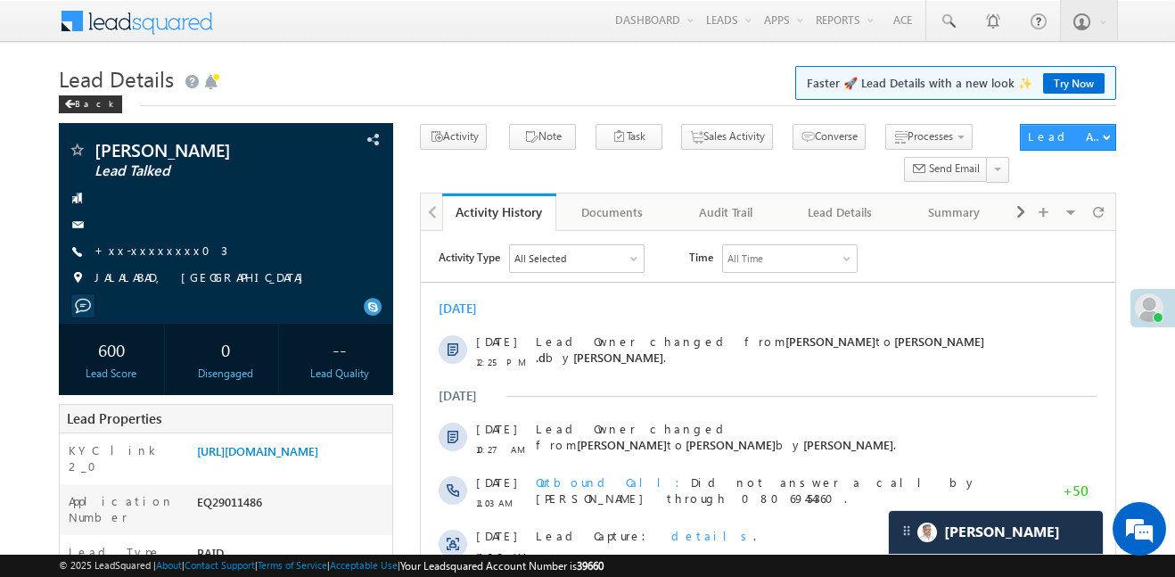
scroll to position [8438, 0]
